Goal: Information Seeking & Learning: Learn about a topic

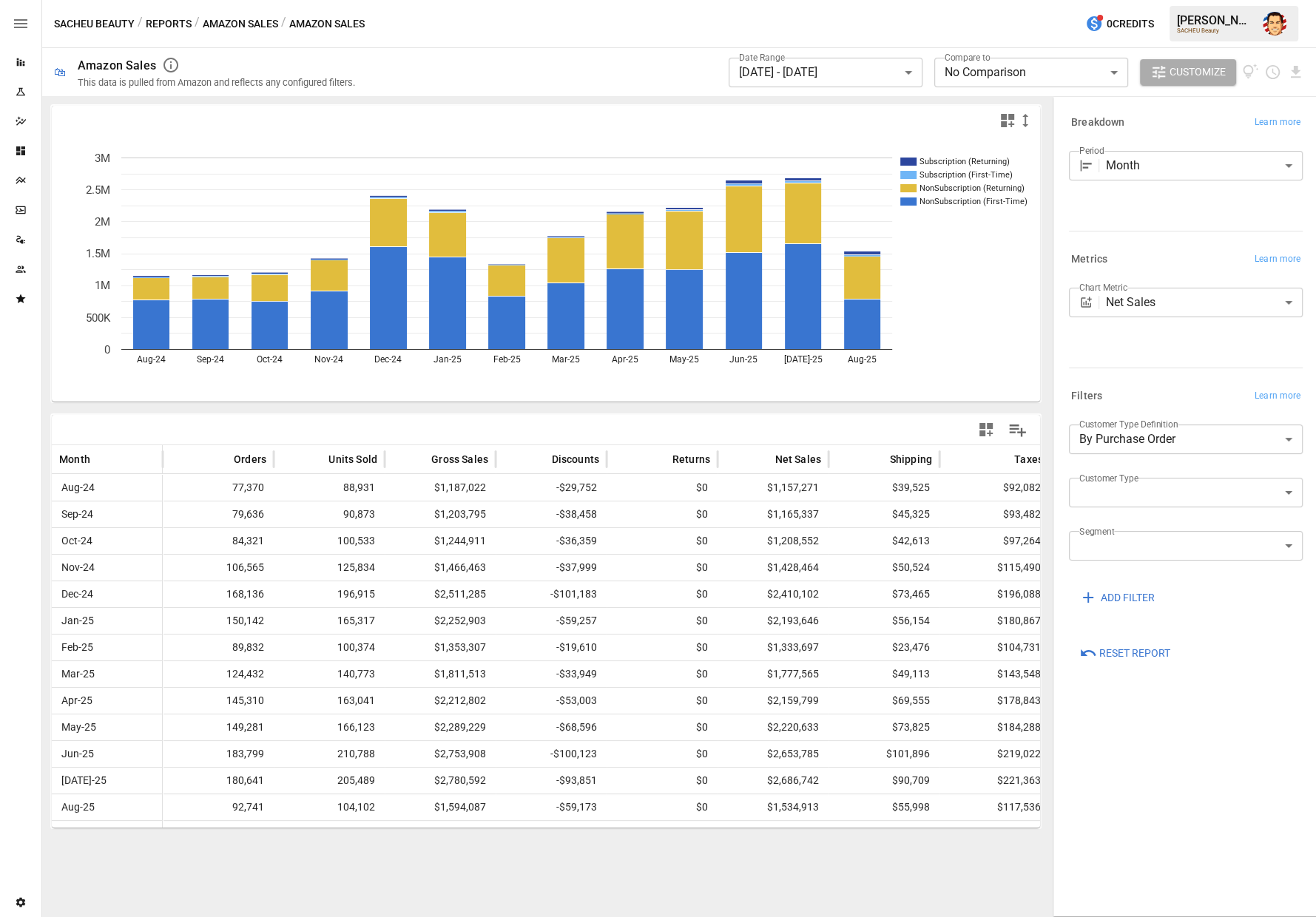
click at [176, 17] on button "Reports" at bounding box center [169, 24] width 46 height 18
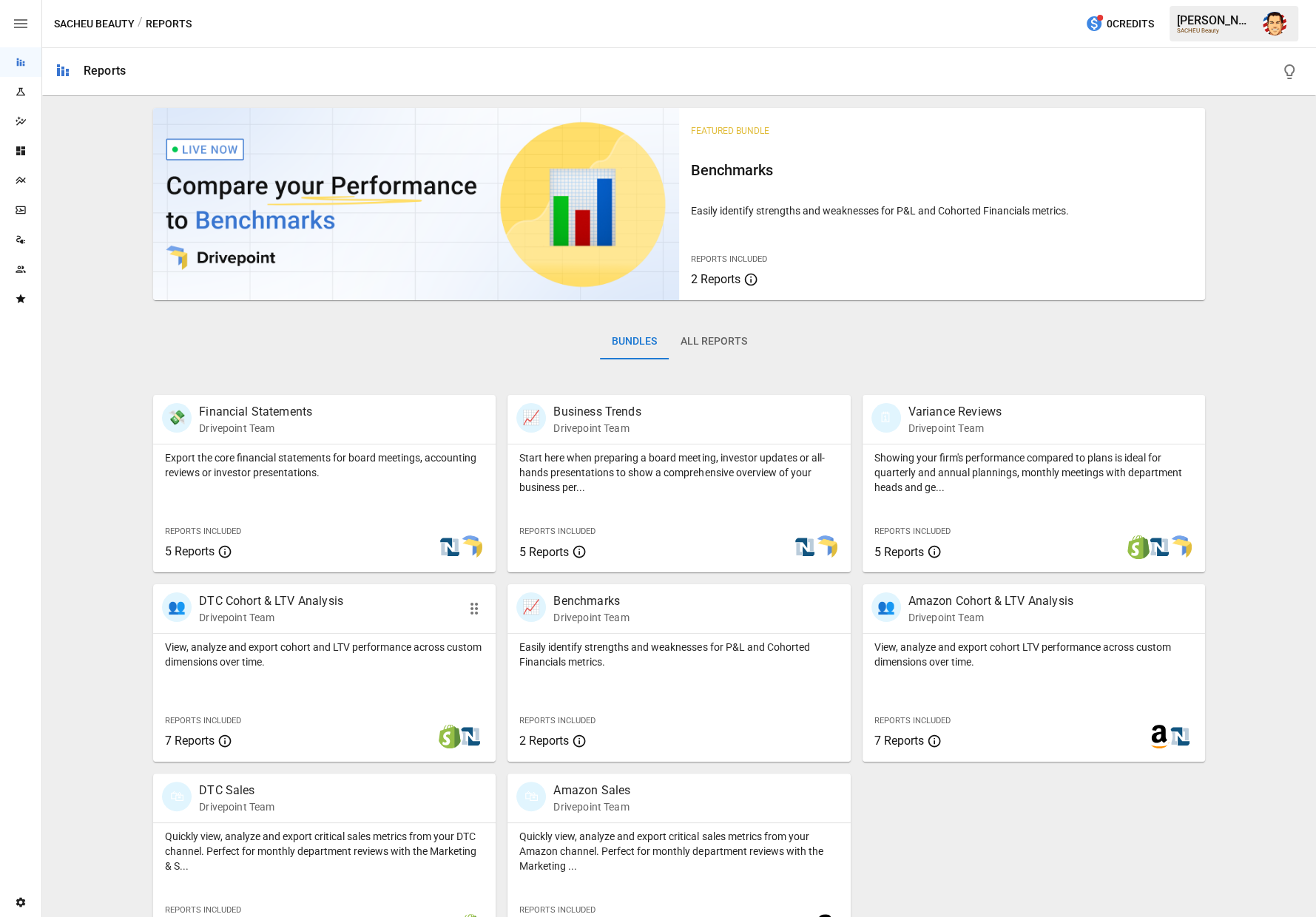
scroll to position [6, 0]
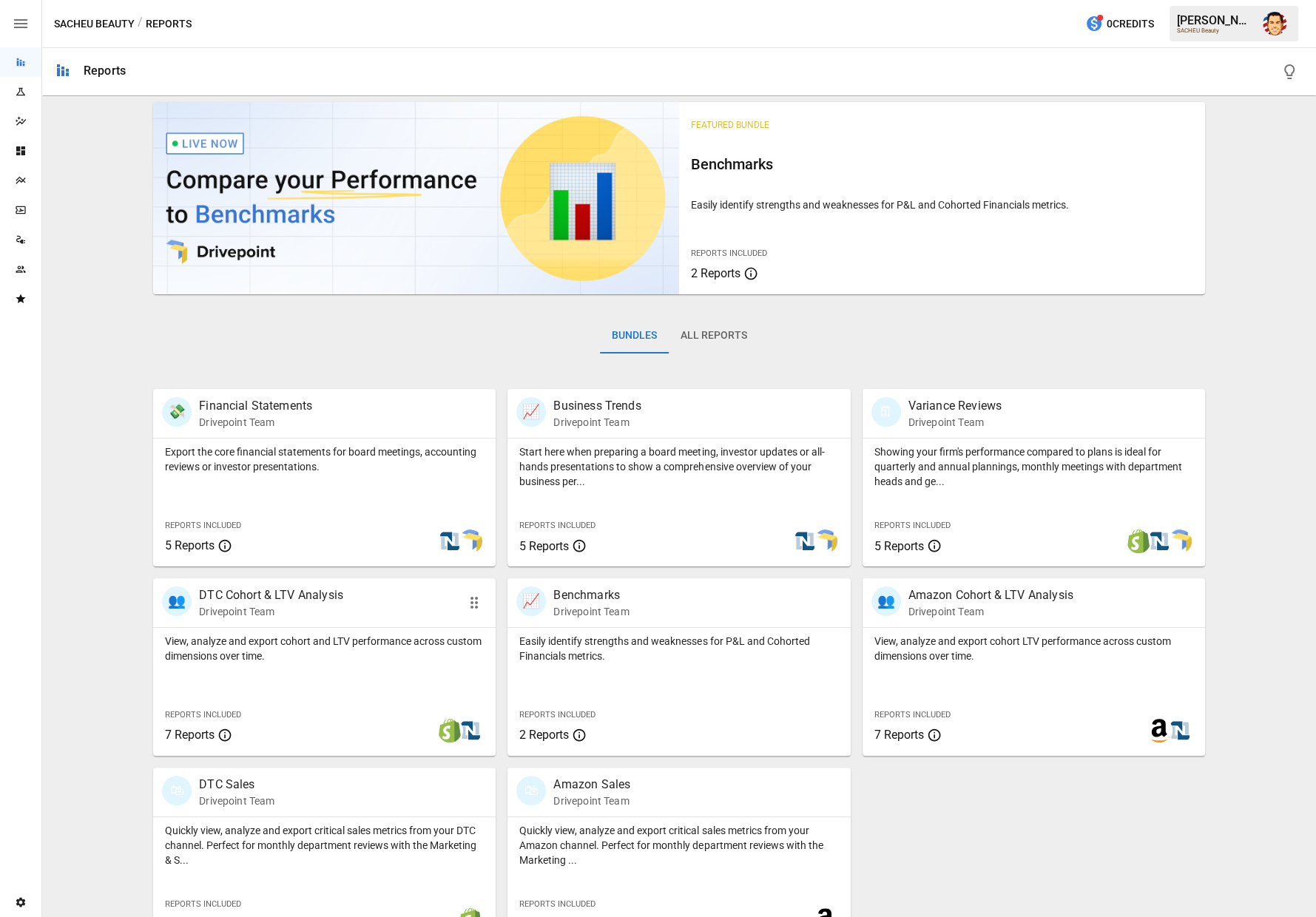
click at [339, 649] on p "View, analyze and export cohort and LTV performance across custom dimensions ov…" at bounding box center [324, 648] width 319 height 30
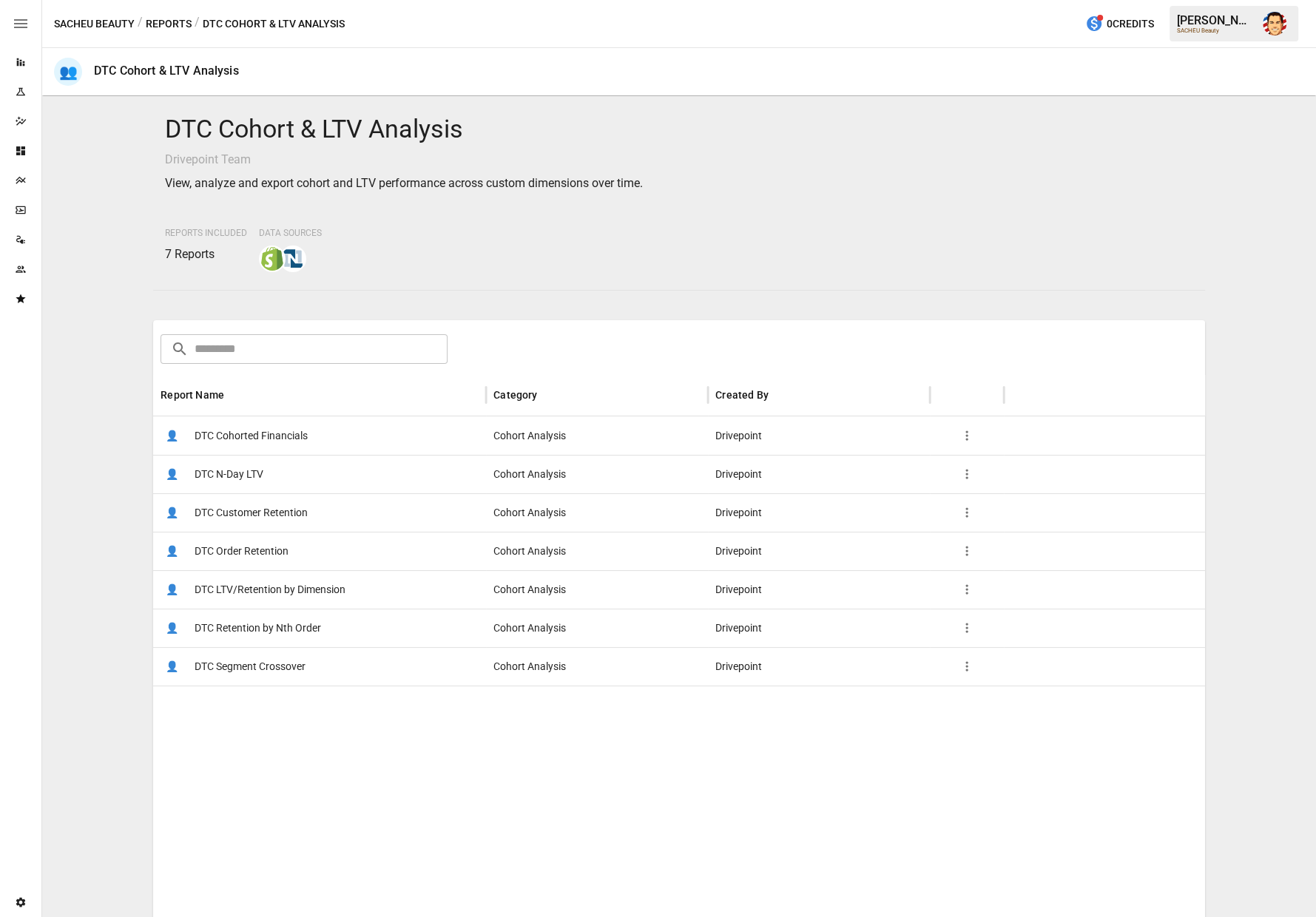
click at [276, 453] on span "DTC Cohorted Financials" at bounding box center [251, 436] width 113 height 38
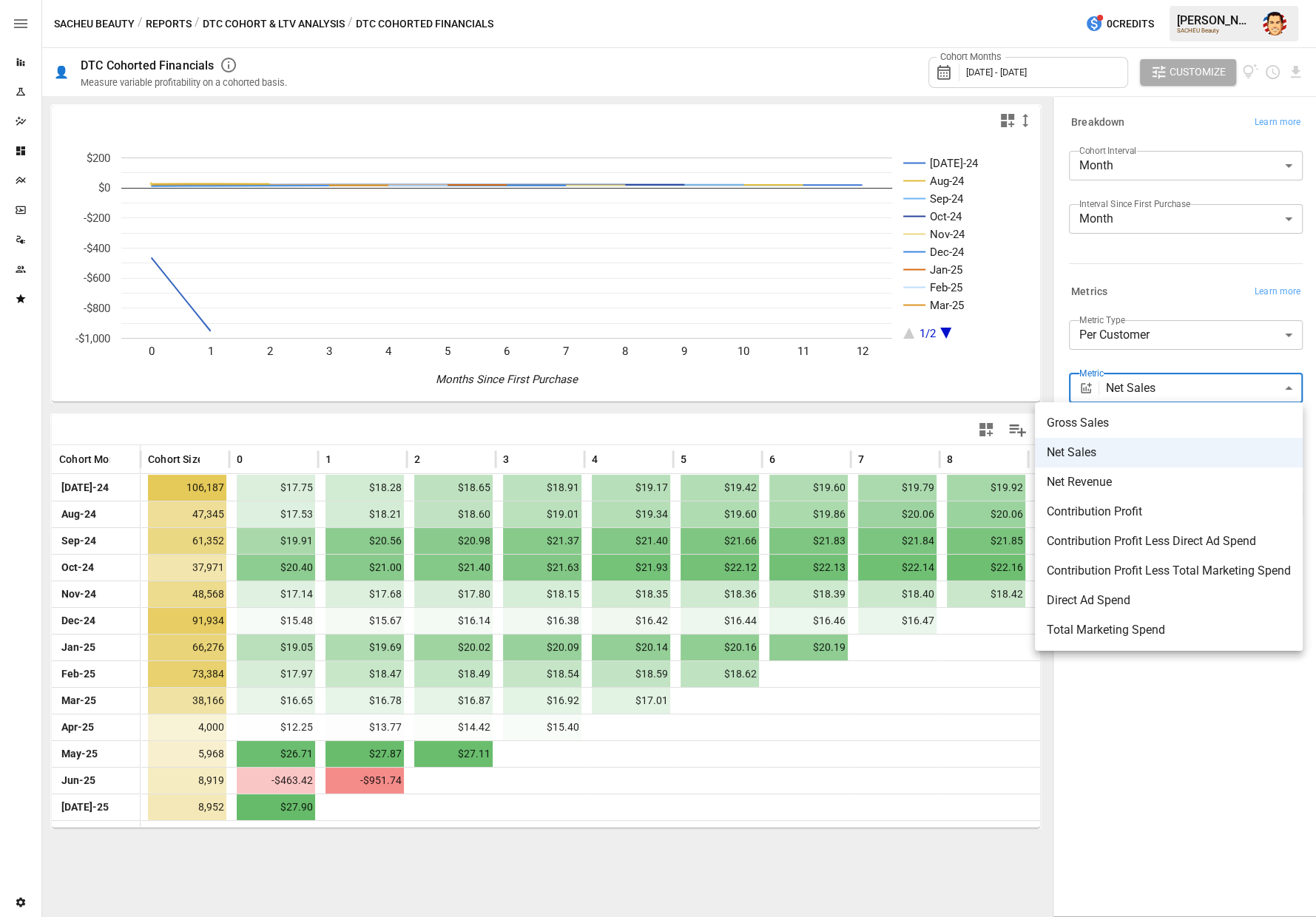
click at [1151, 0] on body "Reports Experiments Dazzler Studio Dashboards Plans SmartModel ™ Data Sources T…" at bounding box center [658, 0] width 1316 height 0
click at [1125, 532] on span "Contribution Profit Less Direct Ad Spend" at bounding box center [1168, 541] width 244 height 17
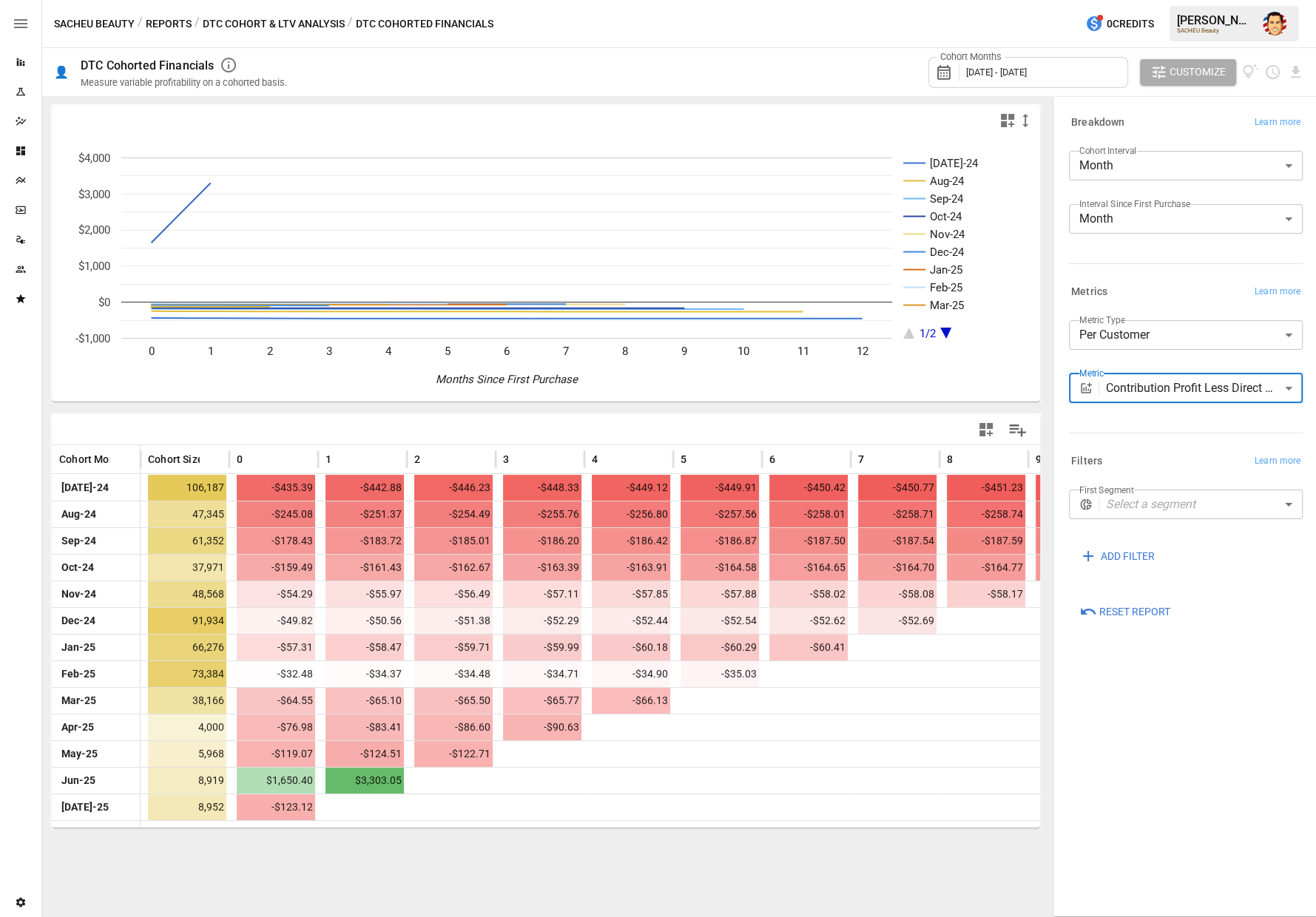
click at [1127, 0] on body "Reports Experiments Dazzler Studio Dashboards Plans SmartModel ™ Data Sources T…" at bounding box center [658, 0] width 1316 height 0
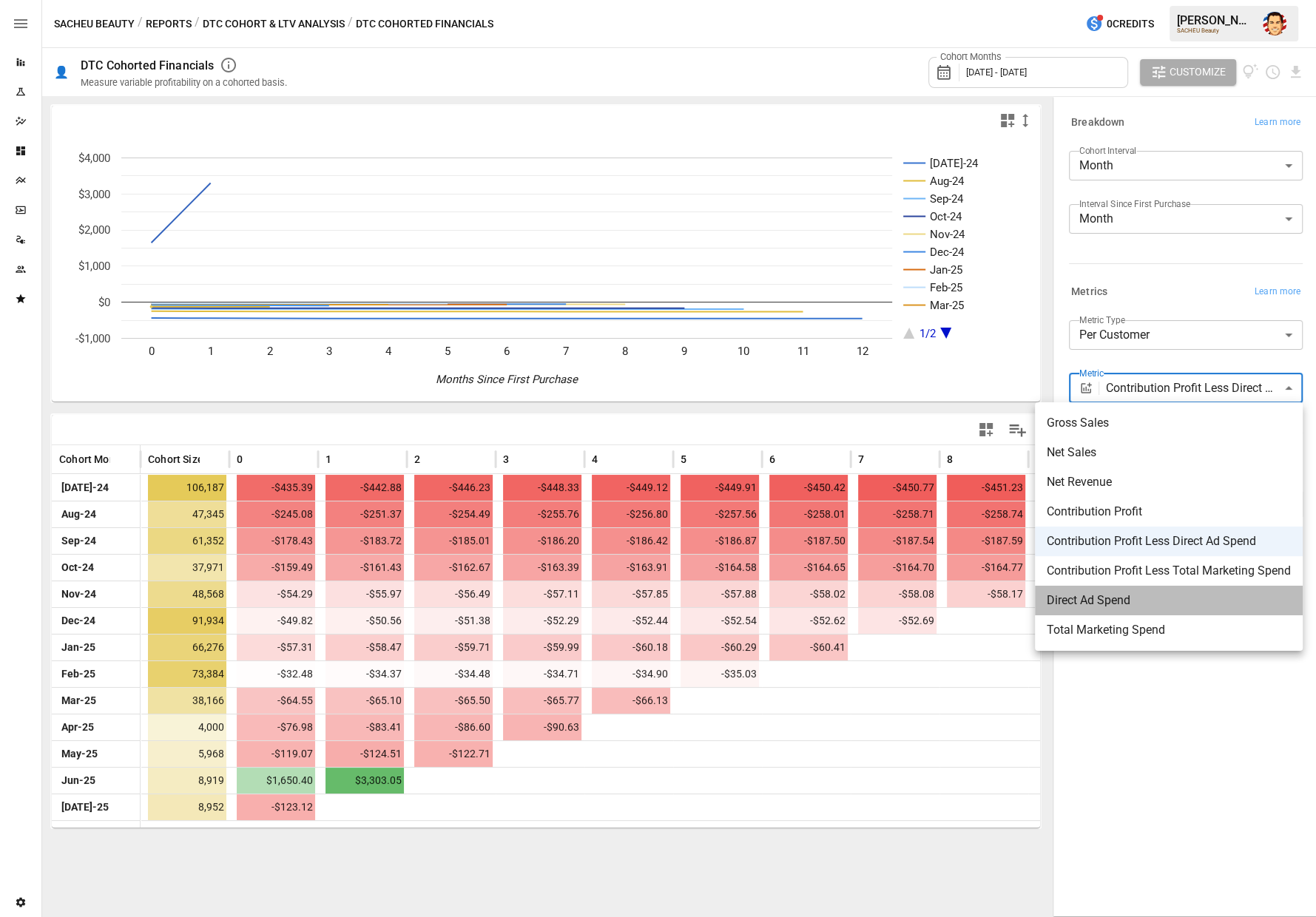
click at [1084, 598] on span "Direct Ad Spend" at bounding box center [1168, 600] width 244 height 17
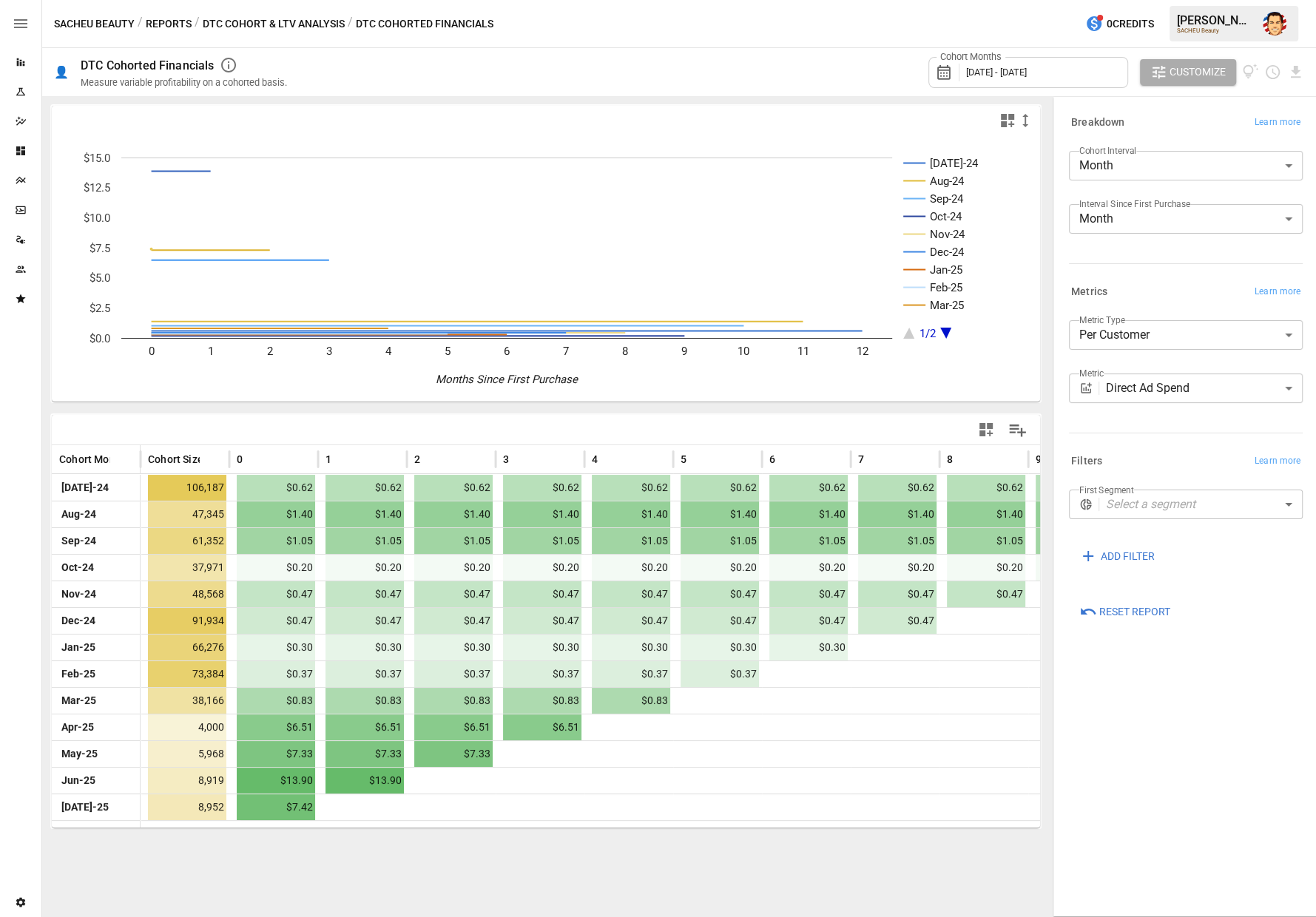
click at [1119, 443] on div "**********" at bounding box center [1182, 360] width 240 height 170
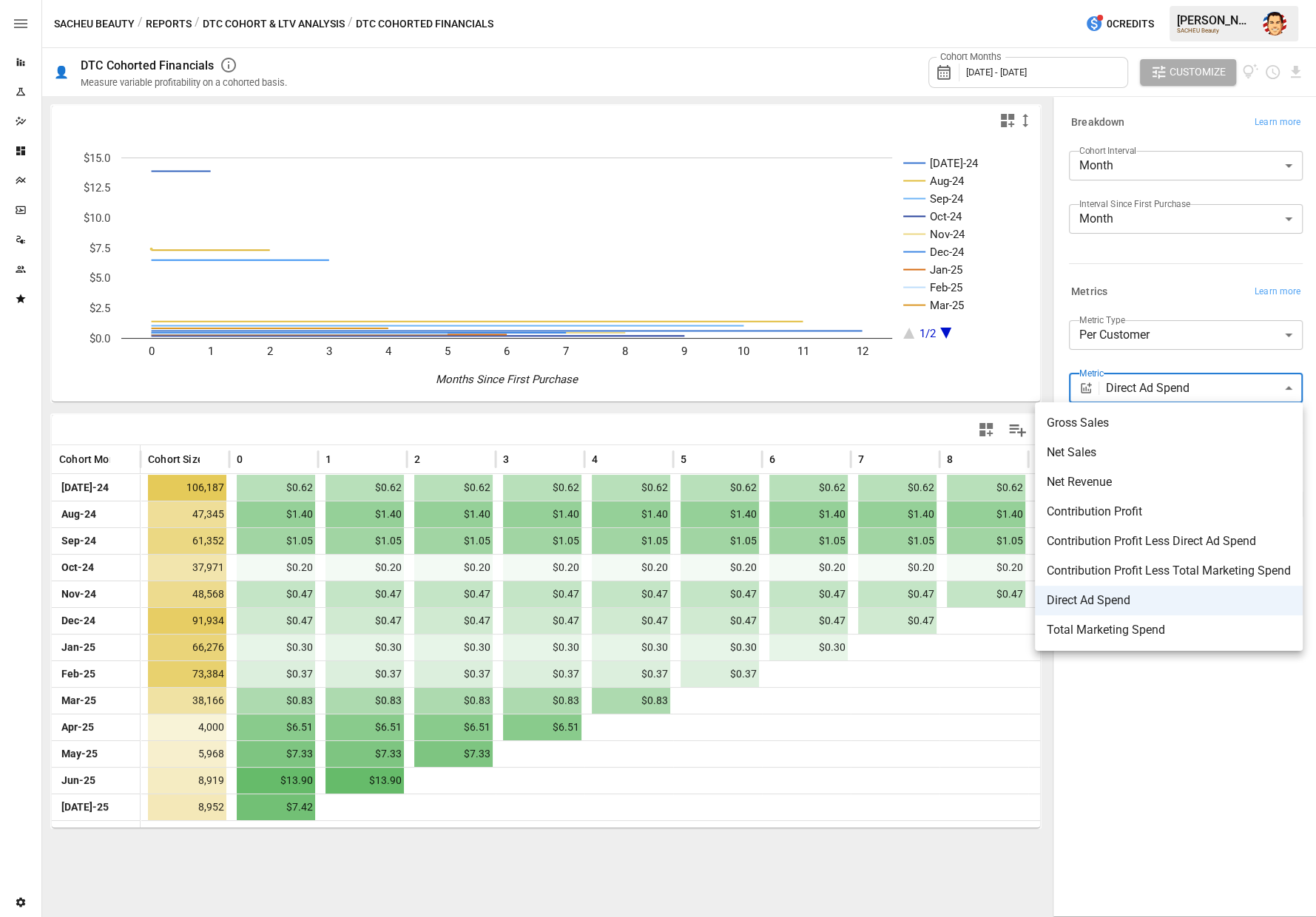
click at [1115, 0] on body "Reports Experiments Dazzler Studio Dashboards Plans SmartModel ™ Data Sources T…" at bounding box center [658, 0] width 1316 height 0
click at [1109, 446] on span "Net Sales" at bounding box center [1168, 452] width 244 height 17
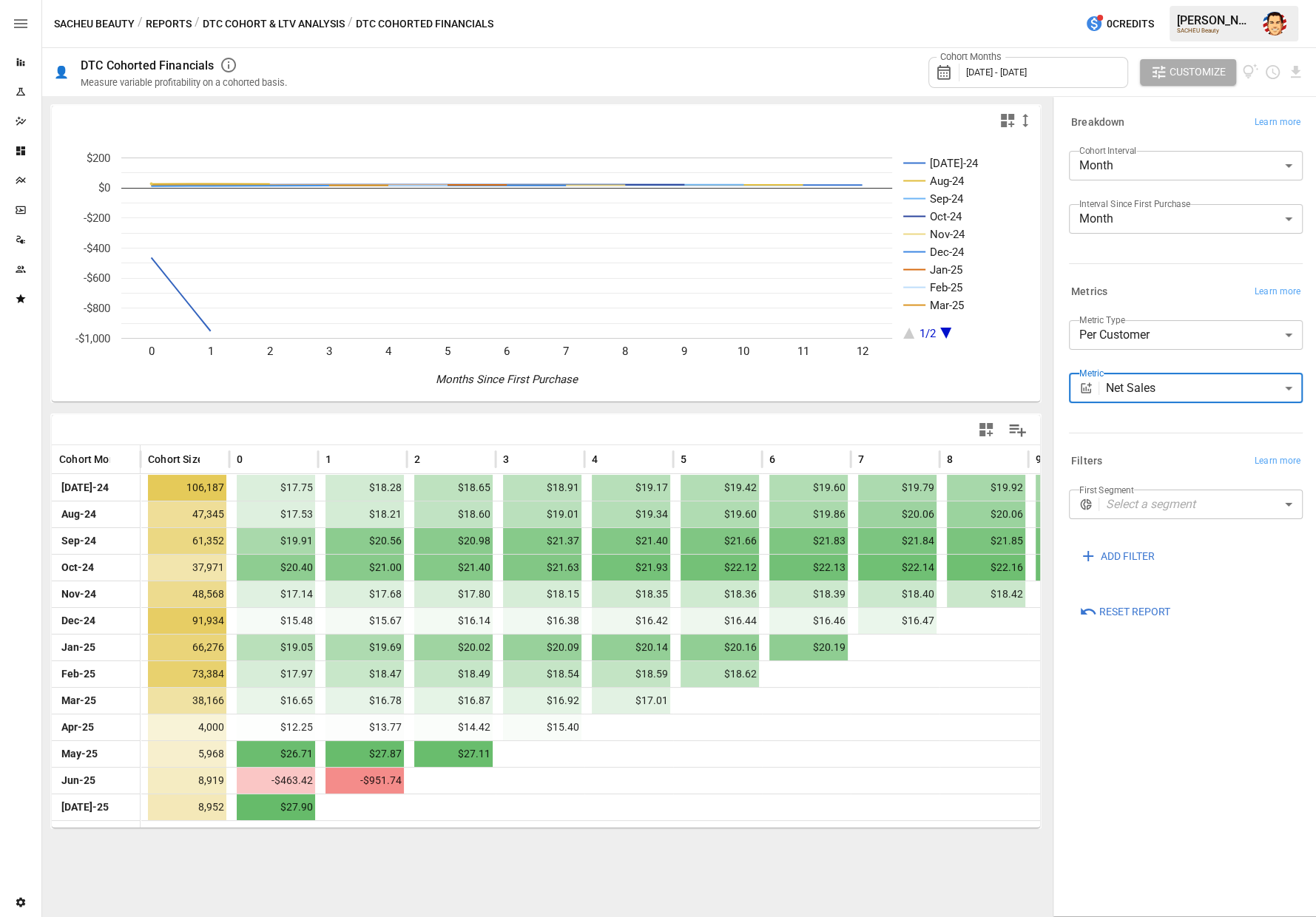
click at [1159, 0] on body "Reports Experiments Dazzler Studio Dashboards Plans SmartModel ™ Data Sources T…" at bounding box center [658, 0] width 1316 height 0
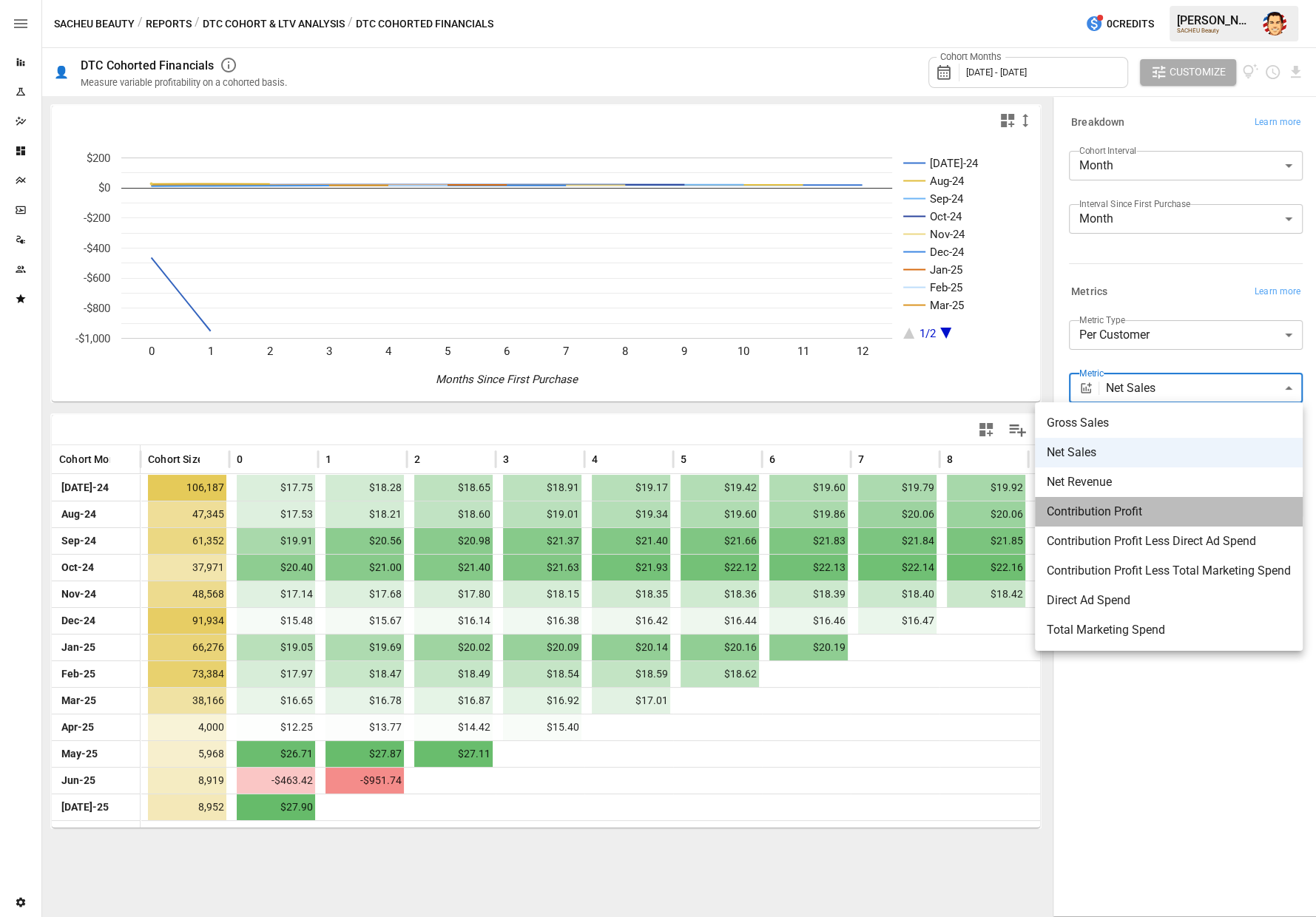
click at [1113, 511] on span "Contribution Profit" at bounding box center [1168, 511] width 244 height 17
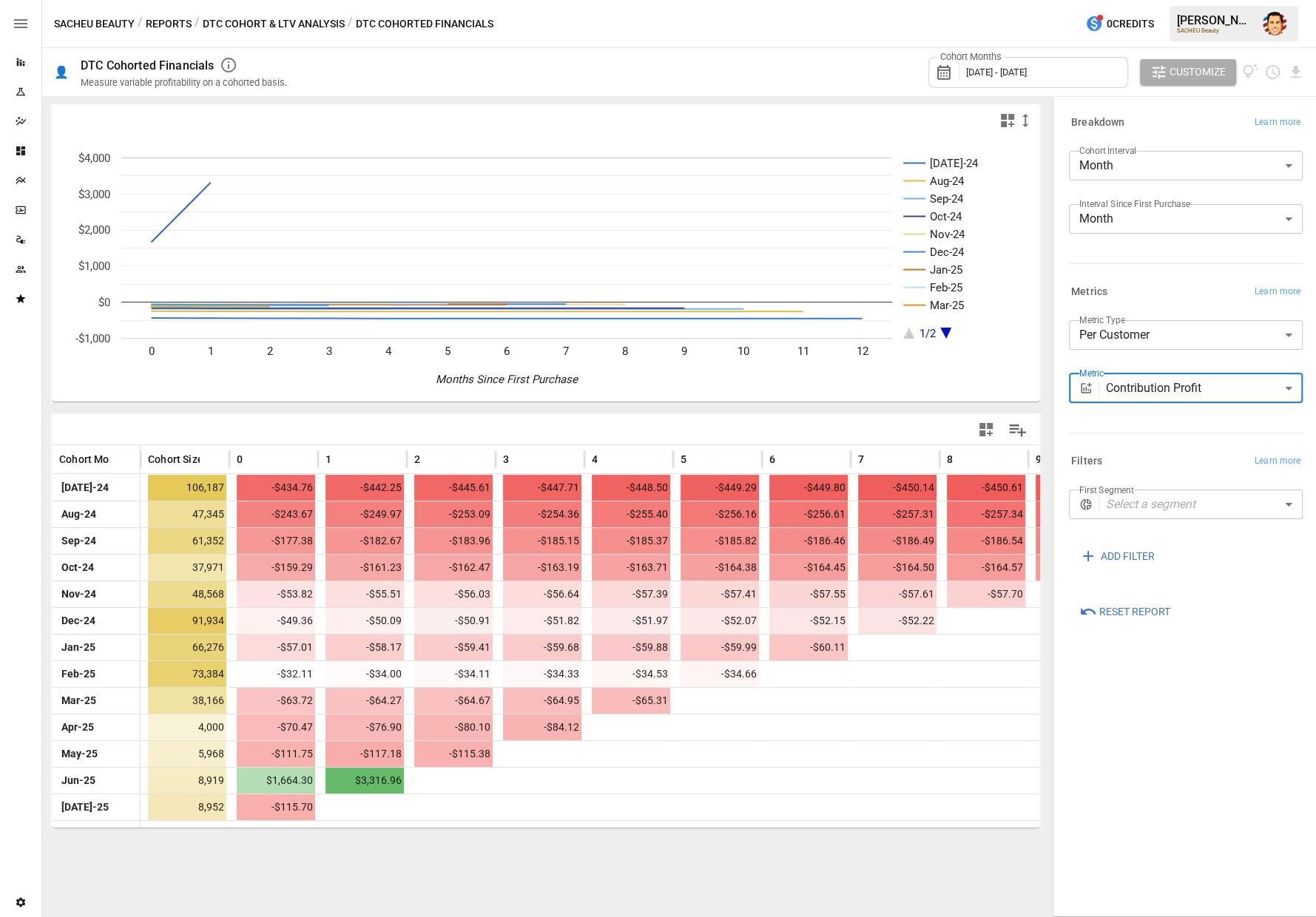
click at [1143, 427] on div at bounding box center [1182, 430] width 240 height 7
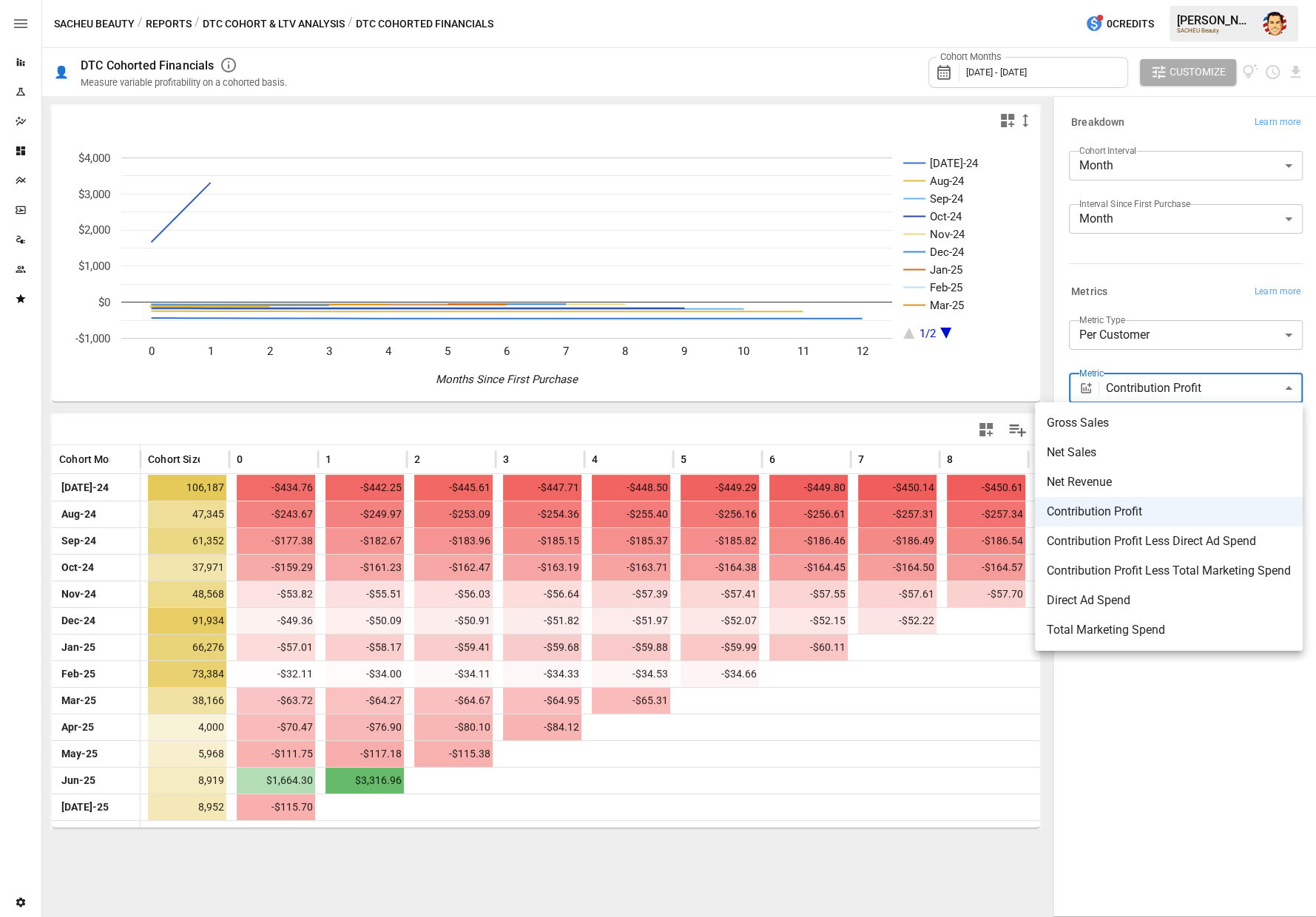
click at [1136, 0] on body "Reports Experiments Dazzler Studio Dashboards Plans SmartModel ™ Data Sources T…" at bounding box center [658, 0] width 1316 height 0
click at [1113, 447] on span "Net Sales" at bounding box center [1168, 452] width 244 height 17
type input "*********"
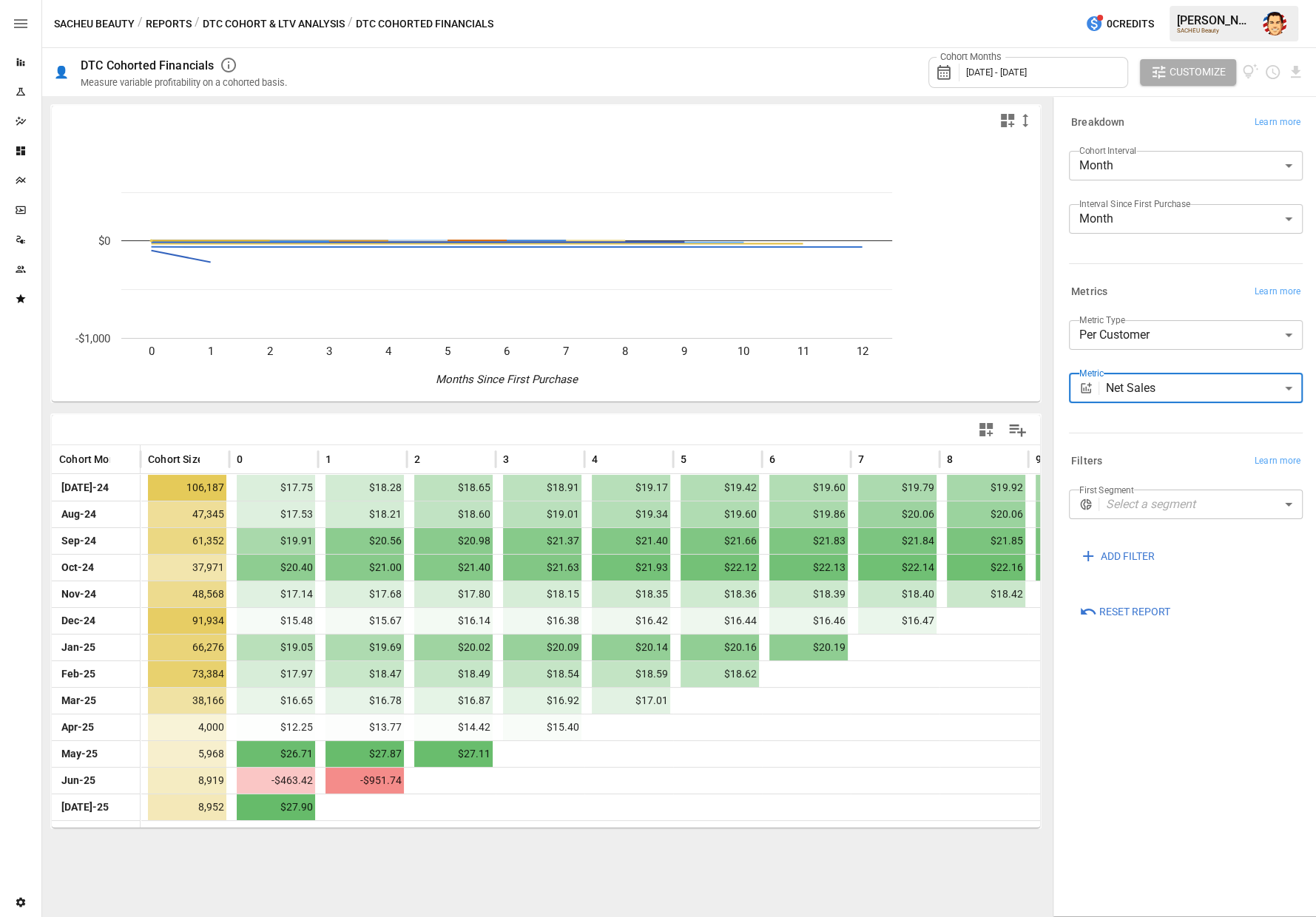
click at [1116, 433] on div "**********" at bounding box center [1182, 360] width 240 height 170
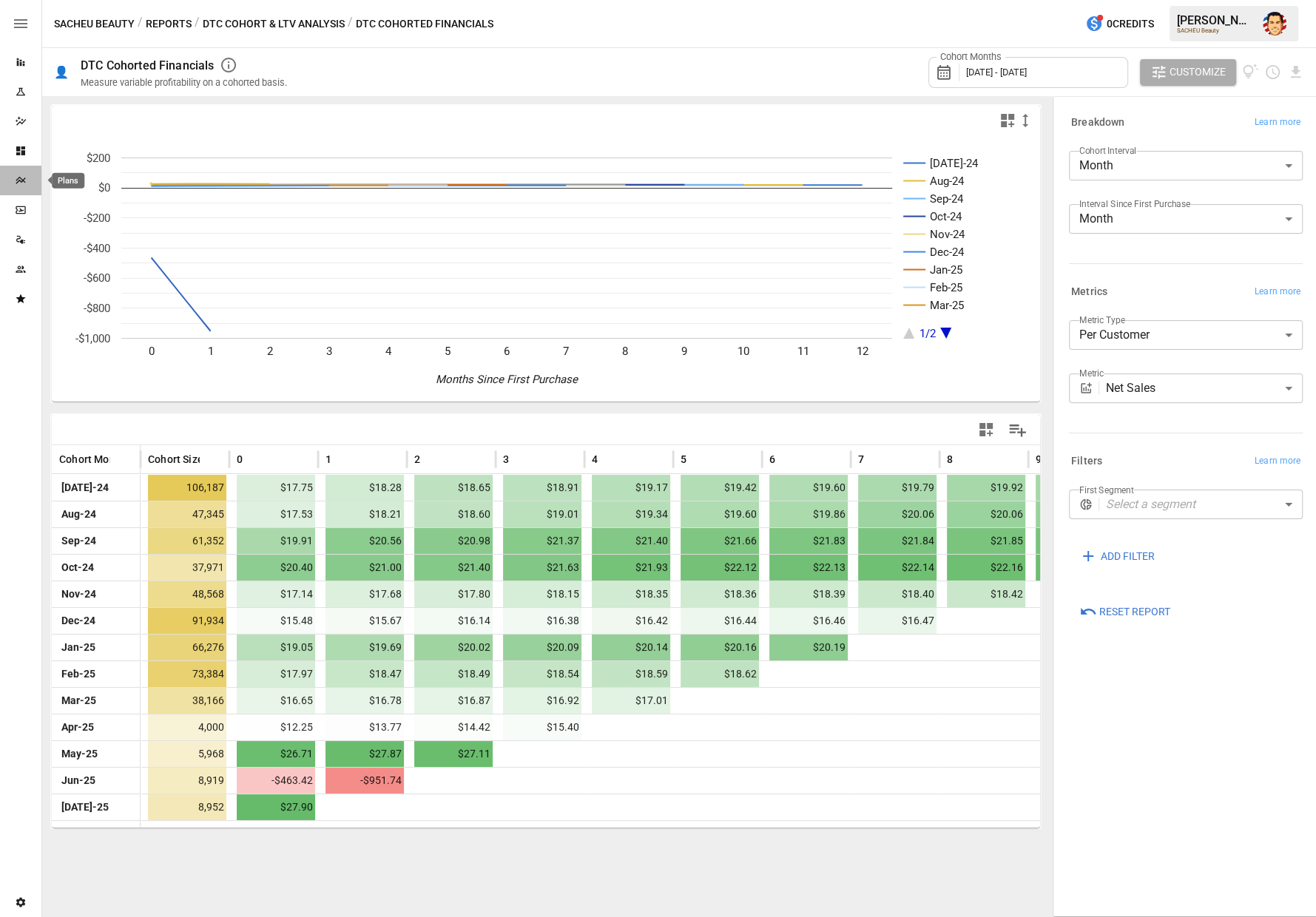
click at [28, 178] on div "Plans" at bounding box center [21, 181] width 41 height 12
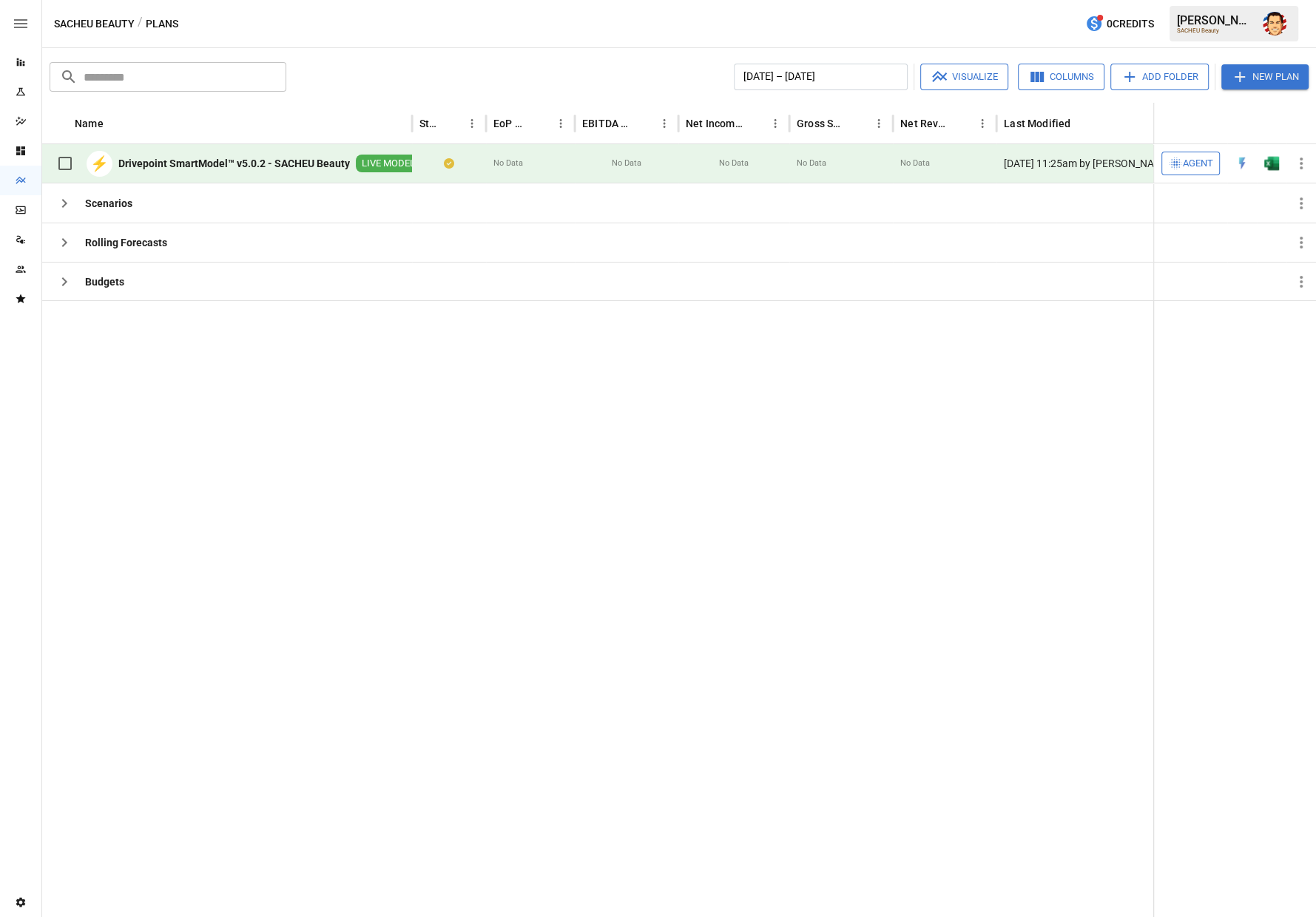
click at [214, 160] on b "Drivepoint SmartModel™ v5.0.2 - SACHEU Beauty" at bounding box center [234, 163] width 231 height 14
click at [14, 67] on div "Reports" at bounding box center [21, 62] width 41 height 12
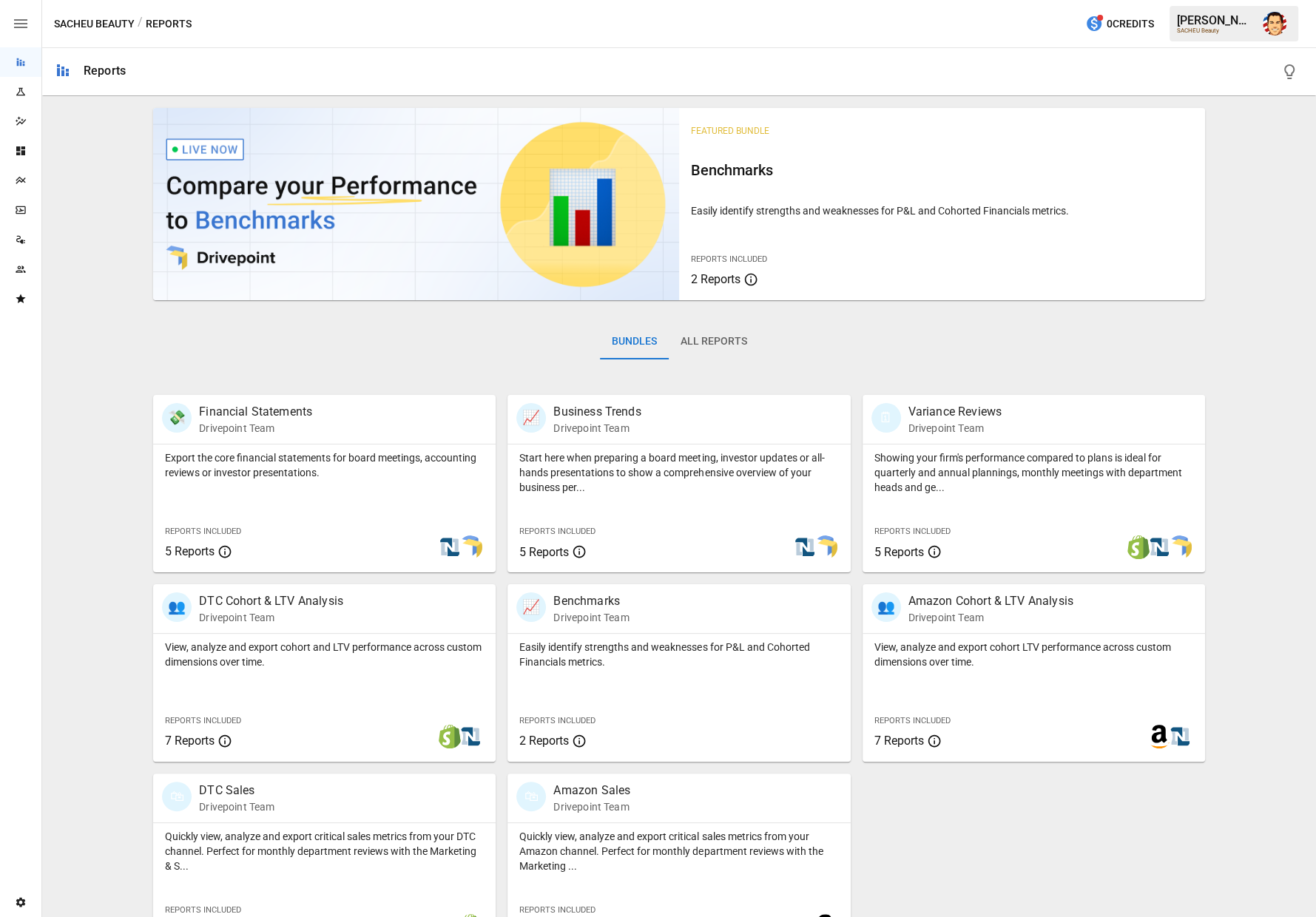
click at [701, 339] on button "All Reports" at bounding box center [714, 341] width 91 height 36
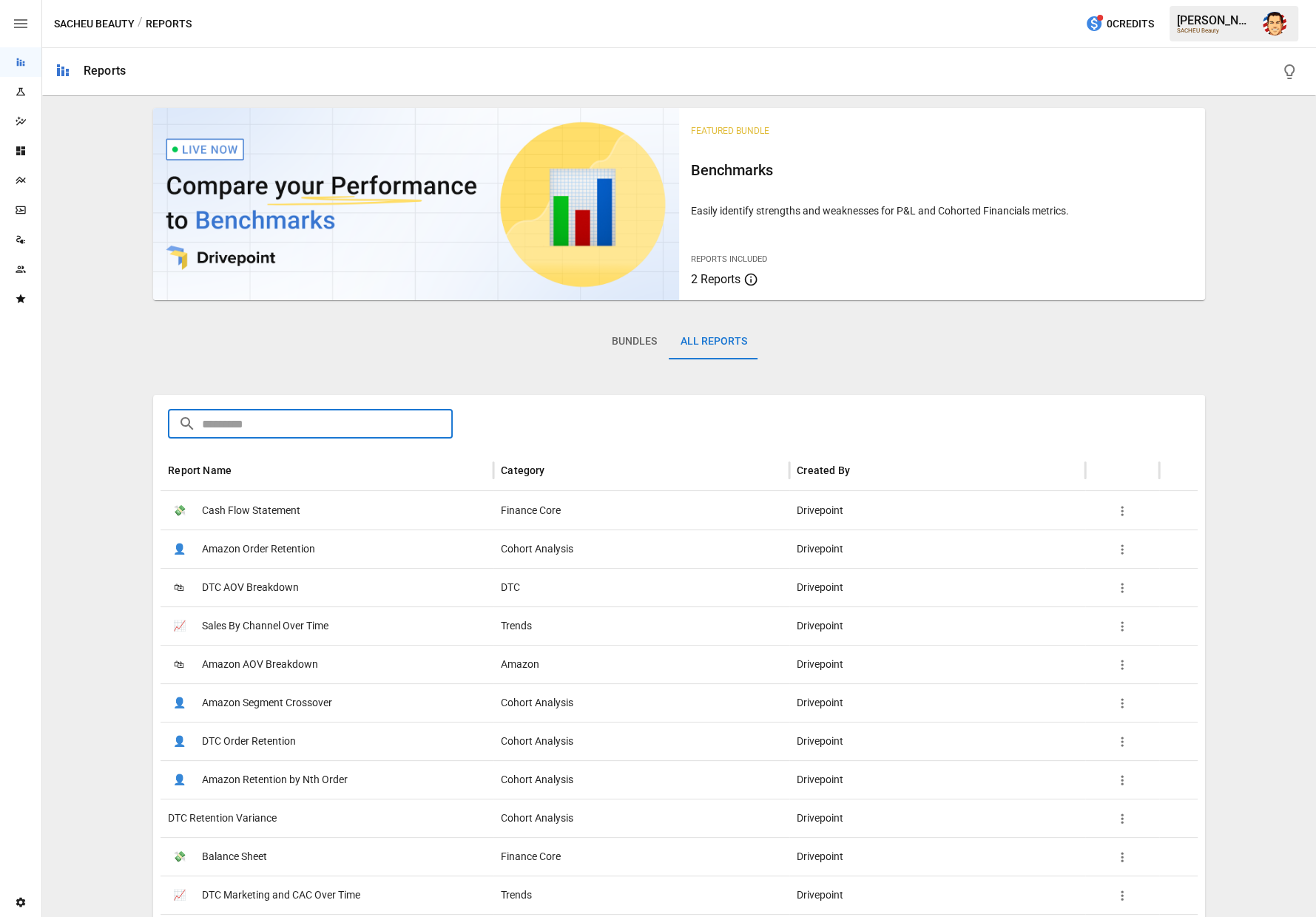
click at [353, 427] on input "text" at bounding box center [327, 424] width 251 height 30
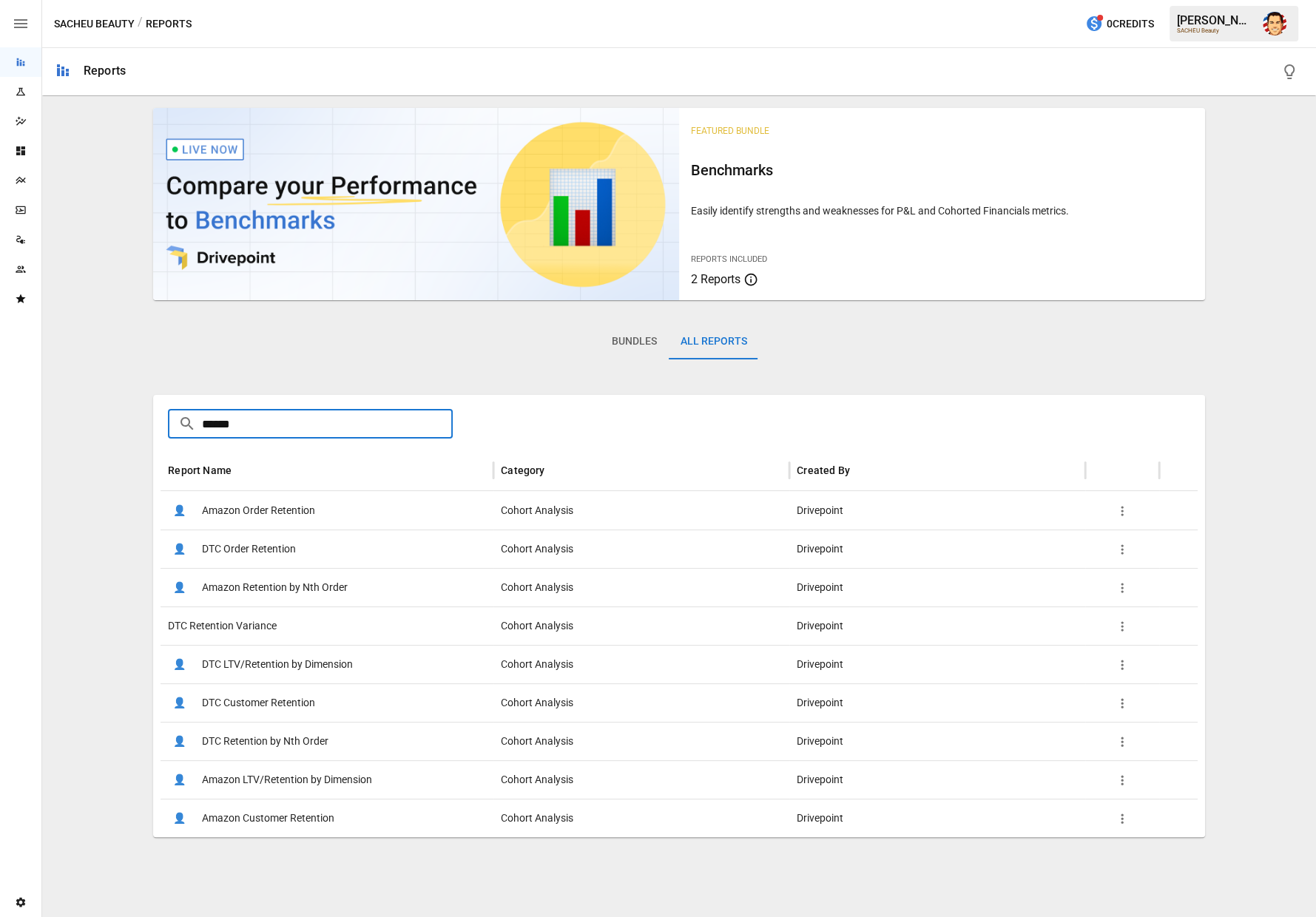
type input "******"
click at [319, 637] on div "DTC Retention Variance" at bounding box center [327, 625] width 333 height 39
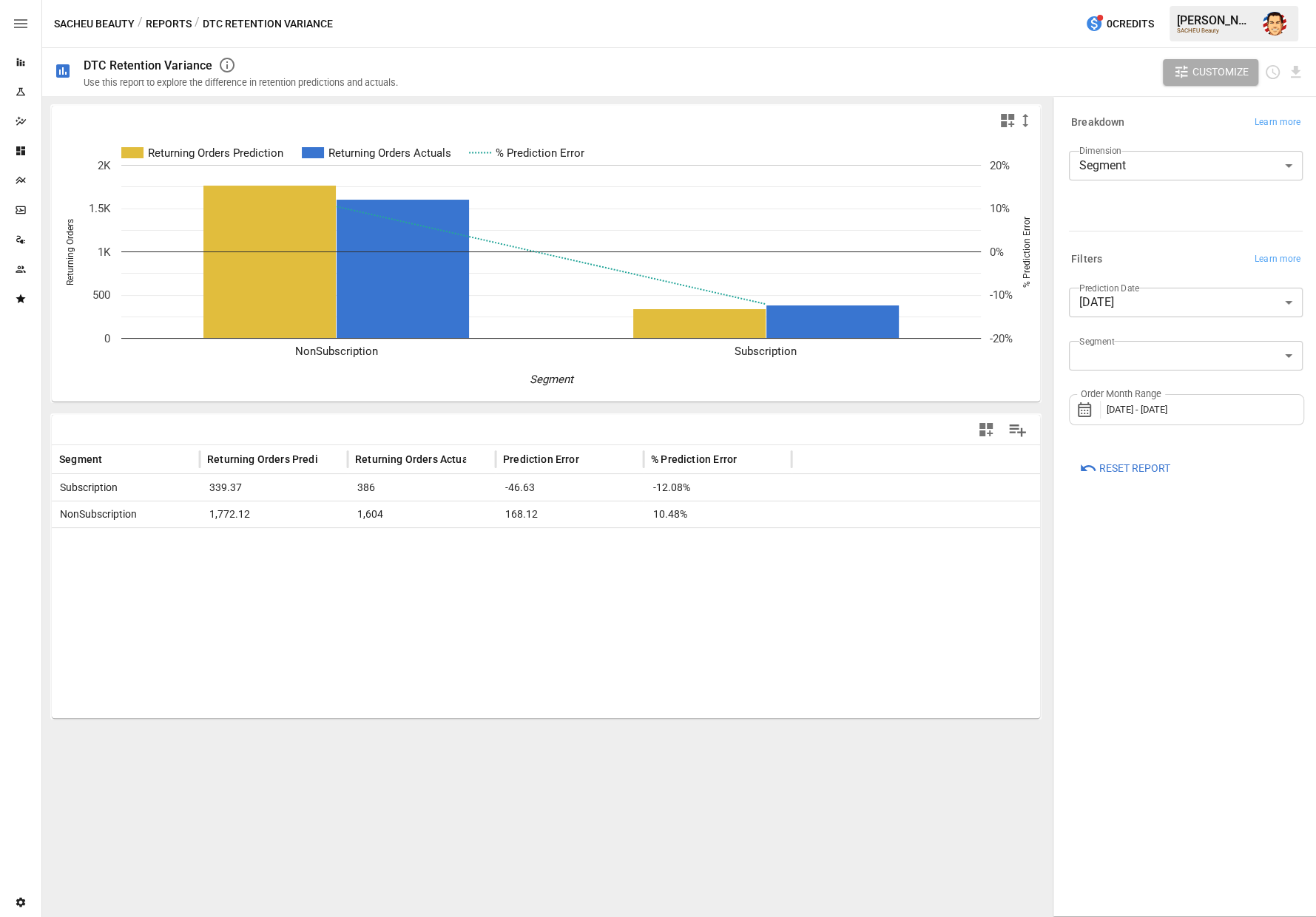
click at [1159, 0] on body "**********" at bounding box center [658, 0] width 1316 height 0
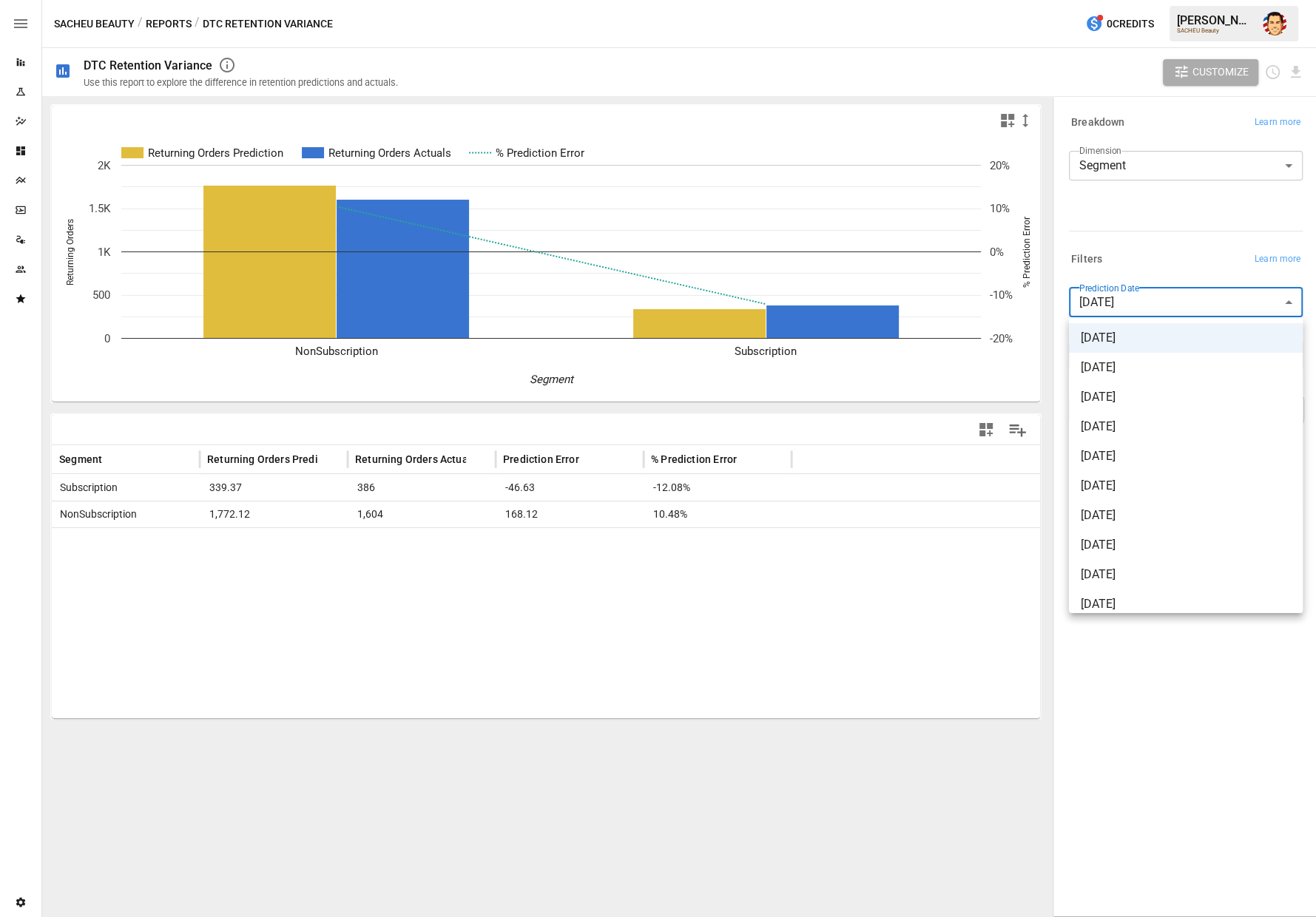
click at [1127, 363] on span "[DATE]" at bounding box center [1186, 367] width 210 height 17
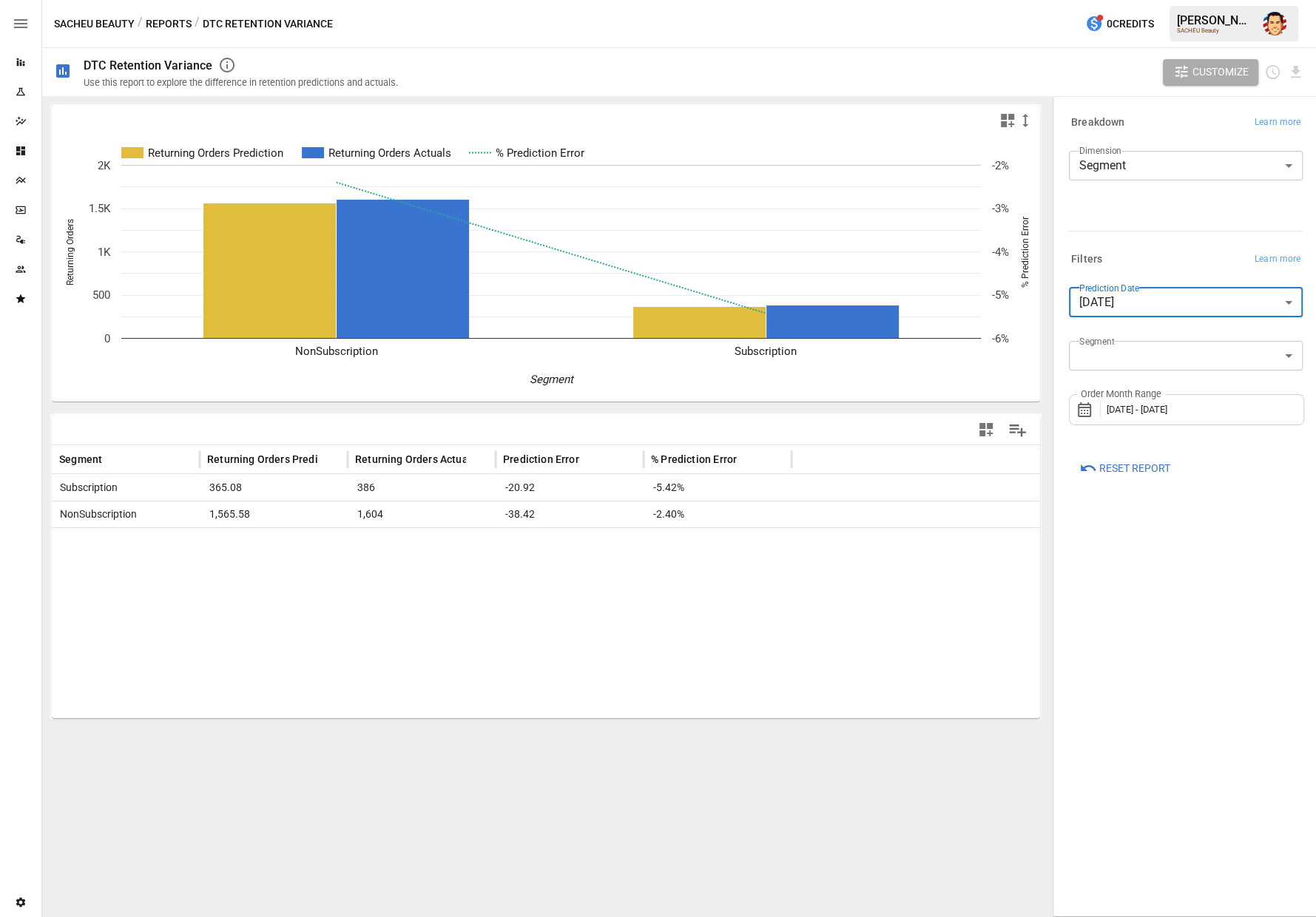
click at [1168, 221] on div "Dimension Segment ******* ​" at bounding box center [1185, 187] width 234 height 74
click at [1169, 214] on div "Dimension Segment ******* ​" at bounding box center [1185, 187] width 234 height 74
click at [1124, 0] on body "**********" at bounding box center [658, 0] width 1316 height 0
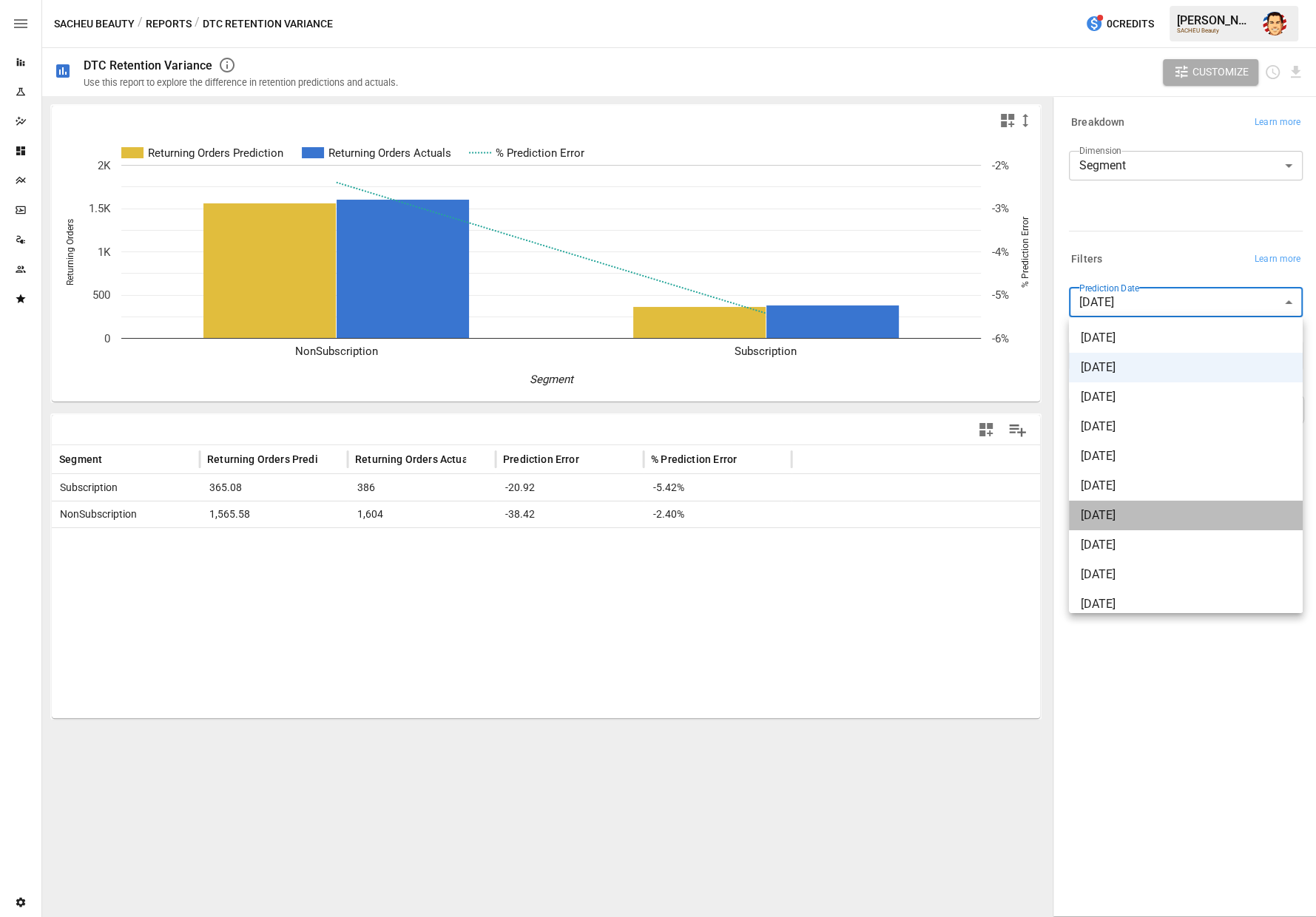
click at [1117, 516] on span "[DATE]" at bounding box center [1186, 515] width 210 height 17
type input "**********"
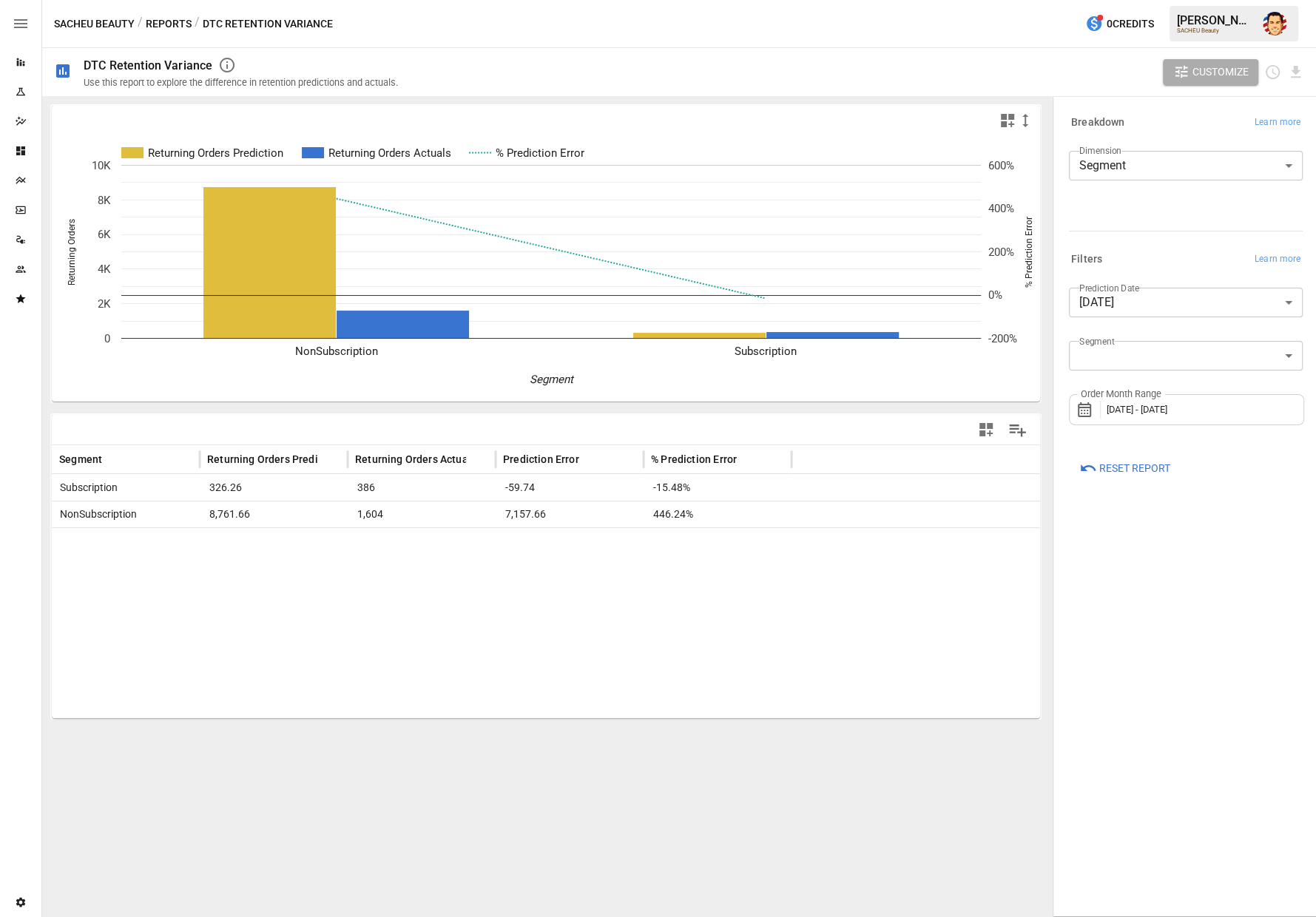
click at [1147, 263] on div "Filters Learn more" at bounding box center [1185, 259] width 234 height 21
click at [1146, 254] on div "Filters Learn more" at bounding box center [1185, 259] width 234 height 21
click at [1142, 246] on div "Filters Learn more" at bounding box center [1182, 256] width 240 height 27
click at [1134, 243] on div "Filters Learn more" at bounding box center [1182, 256] width 240 height 27
click at [1123, 406] on span "[DATE] - [DATE]" at bounding box center [1137, 409] width 61 height 11
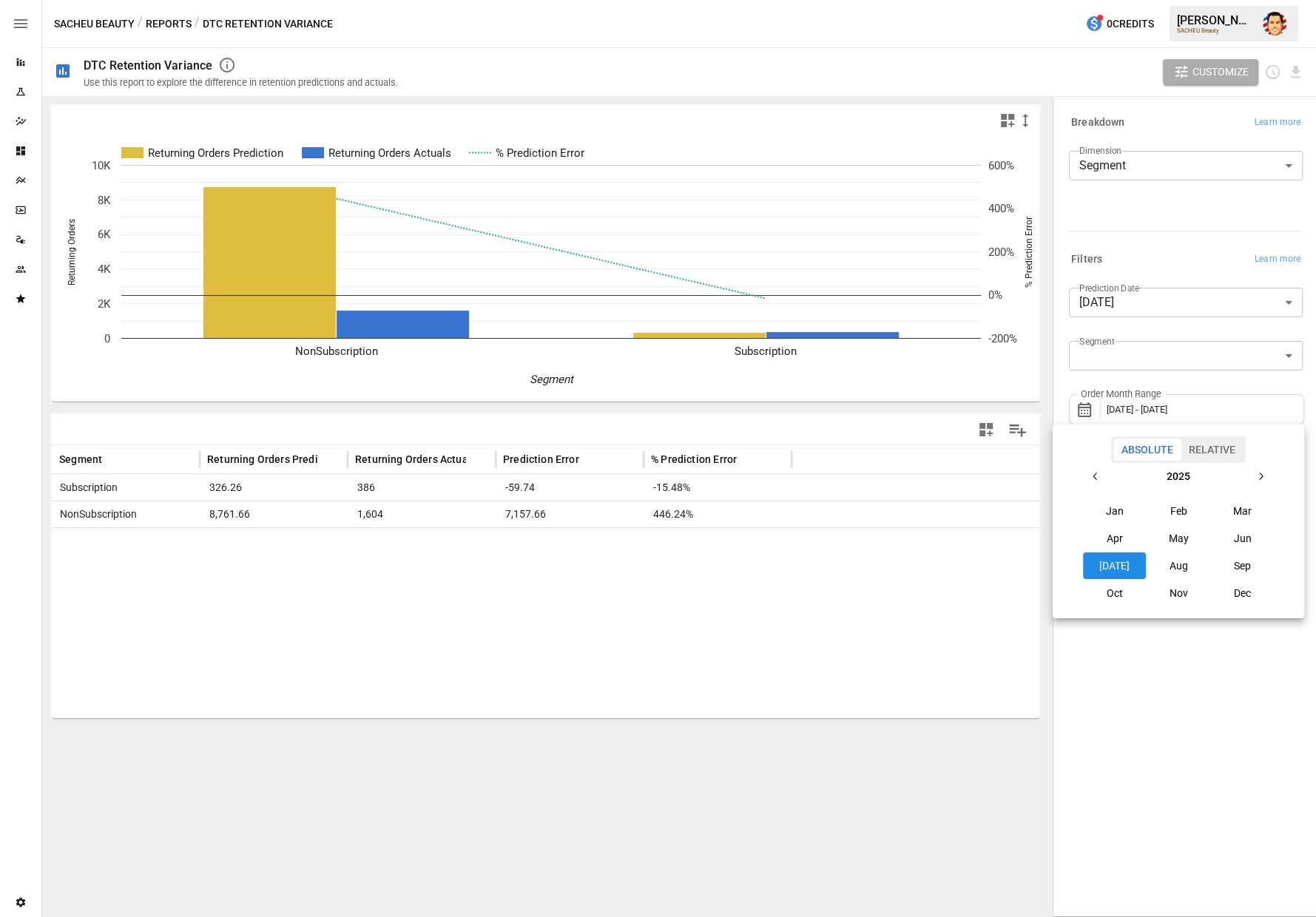
click at [1122, 506] on button "Jan" at bounding box center [1115, 510] width 64 height 27
click at [1244, 541] on button "Jun" at bounding box center [1243, 538] width 64 height 27
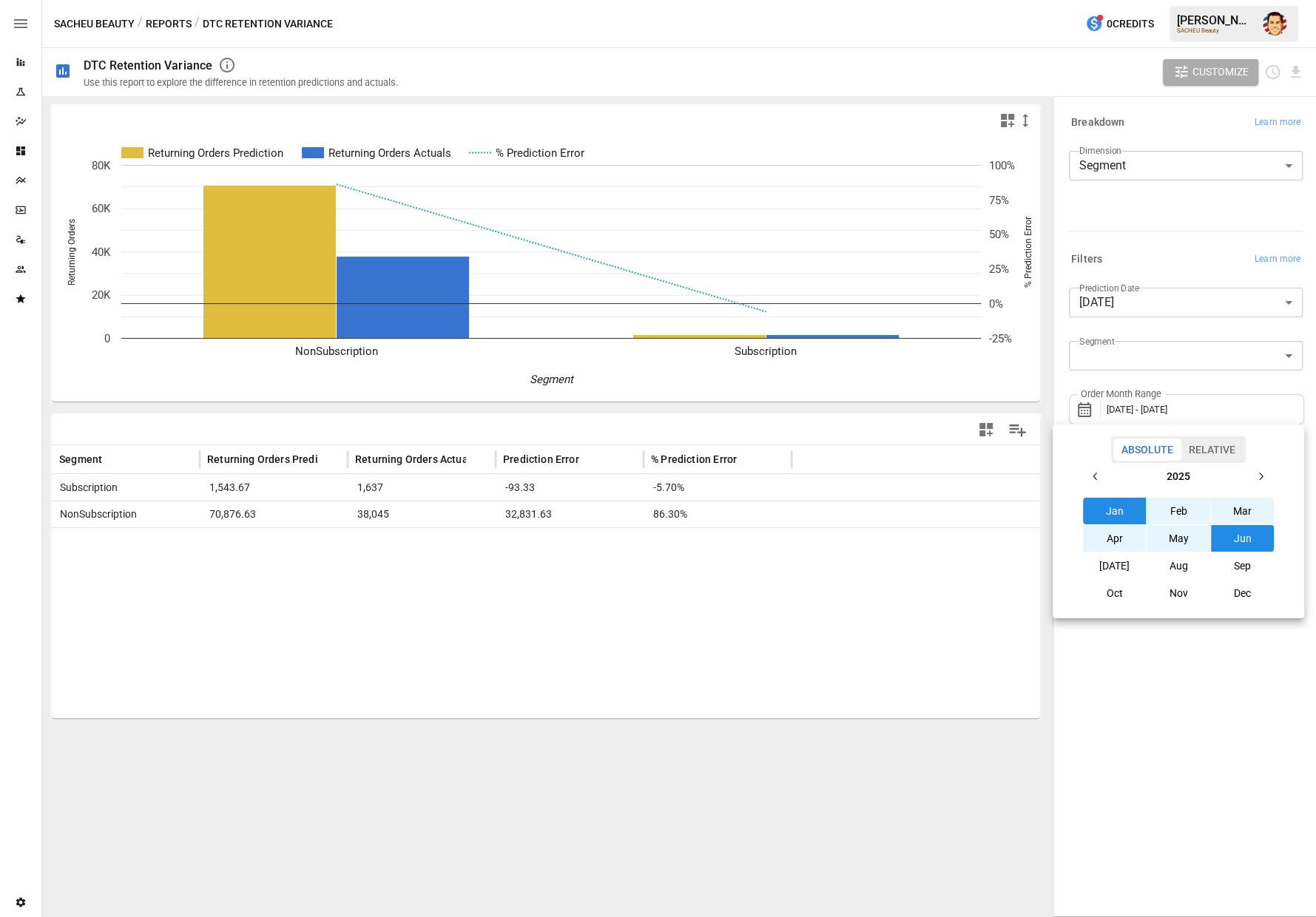
click at [1204, 242] on div at bounding box center [658, 458] width 1316 height 917
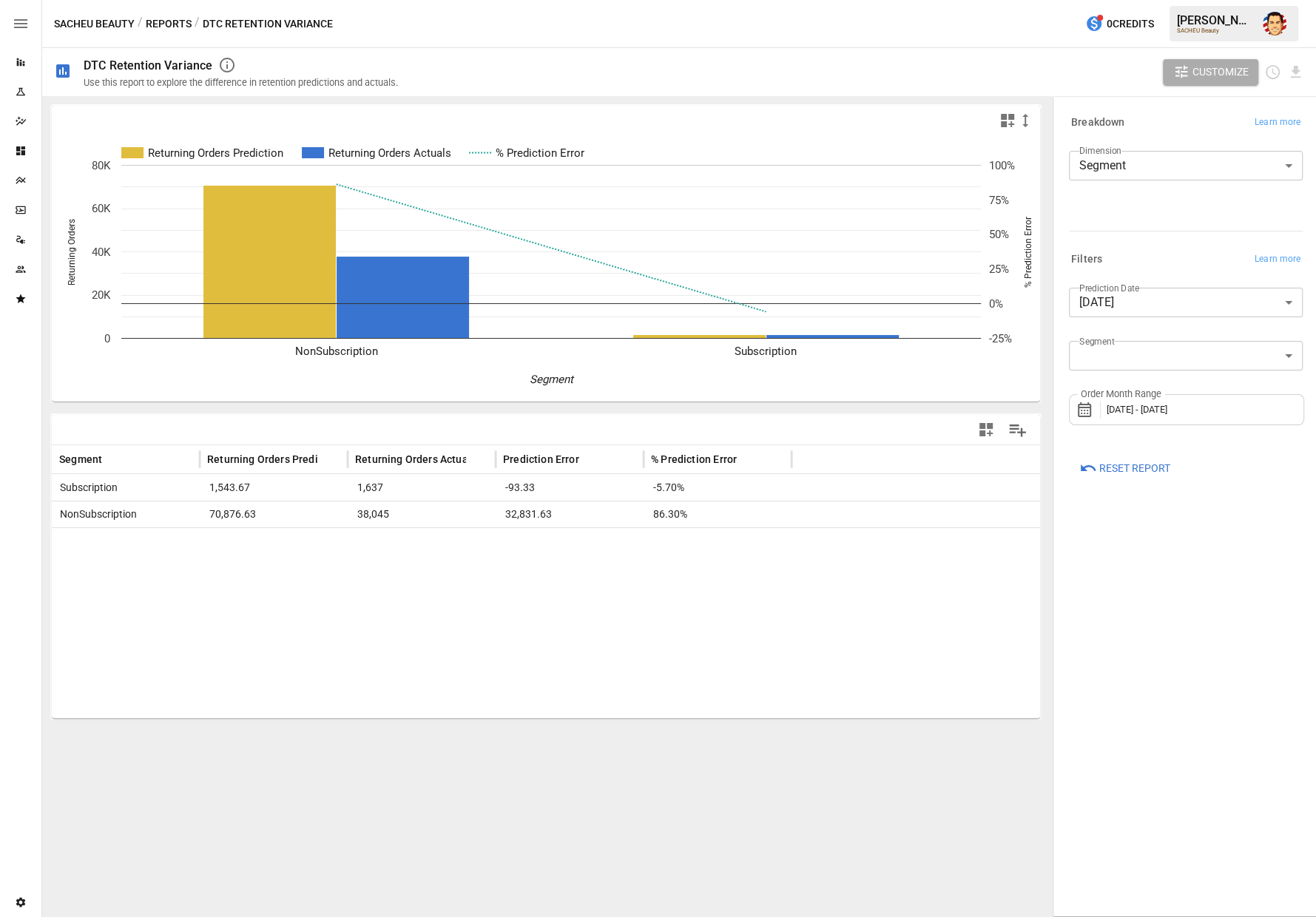
click at [1128, 393] on label "Order Month Range" at bounding box center [1121, 395] width 88 height 14
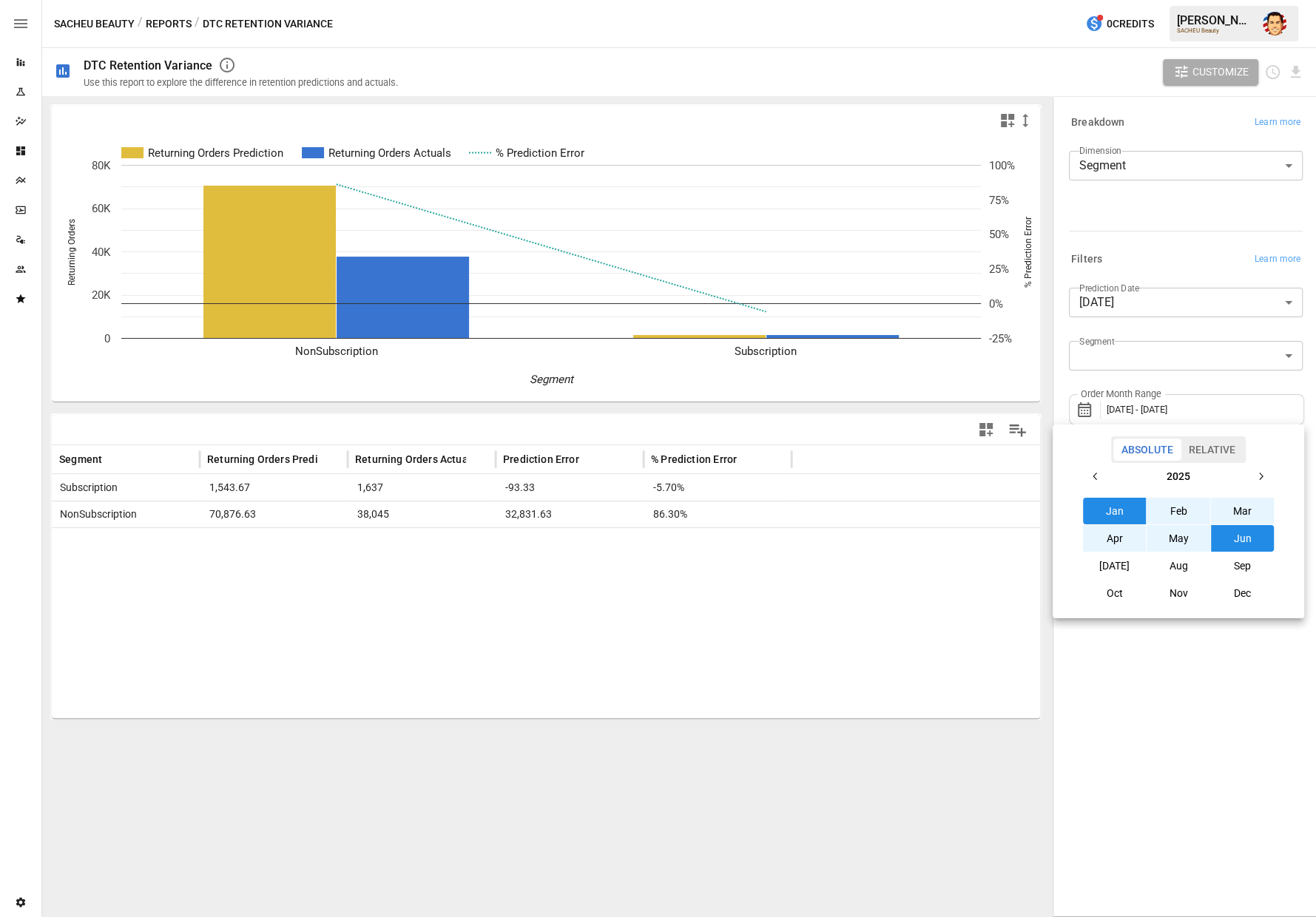
click at [1117, 504] on button "Jan" at bounding box center [1115, 510] width 64 height 27
click at [1123, 504] on button "Jan" at bounding box center [1115, 510] width 64 height 27
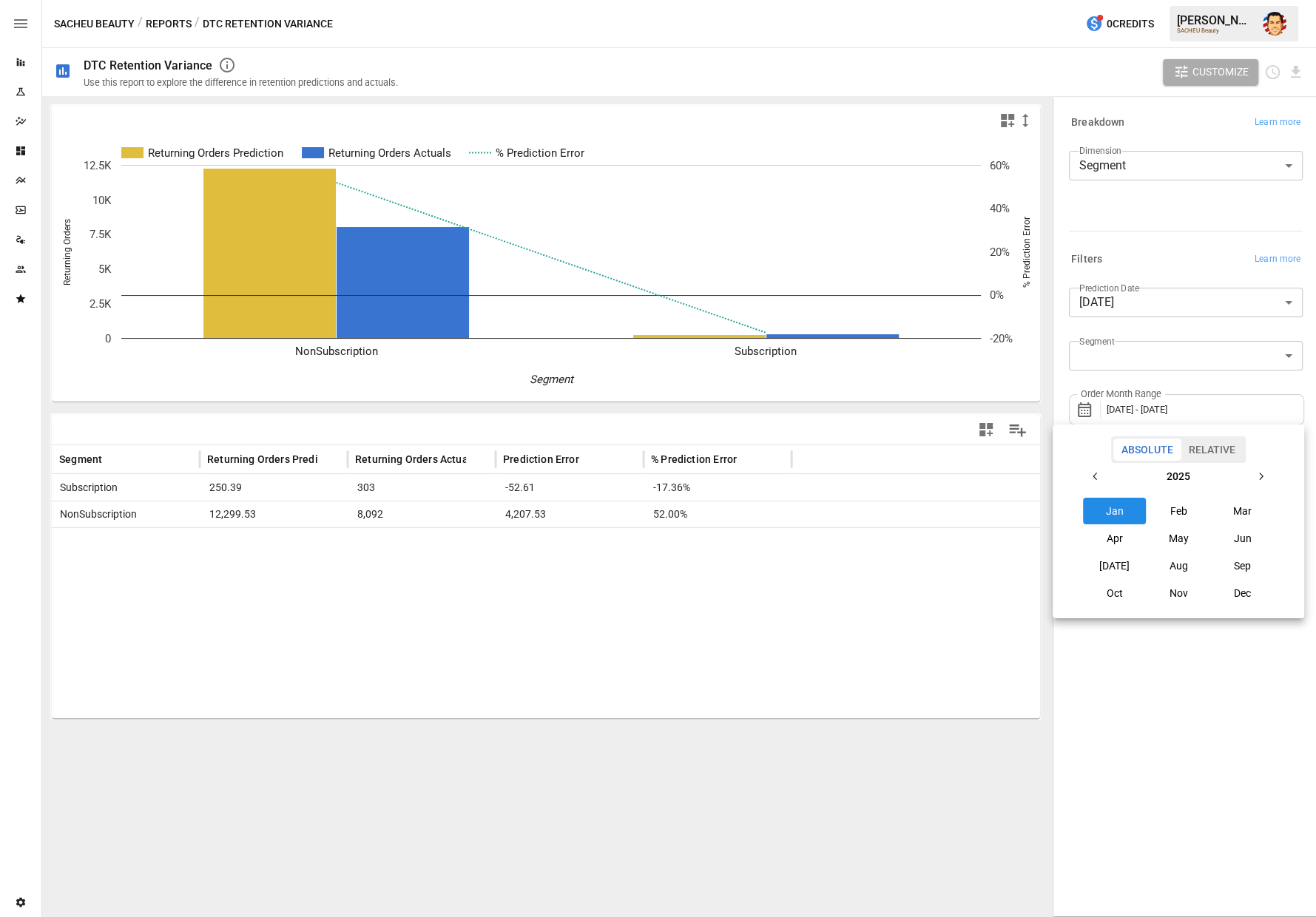
click at [1200, 381] on div at bounding box center [658, 458] width 1316 height 917
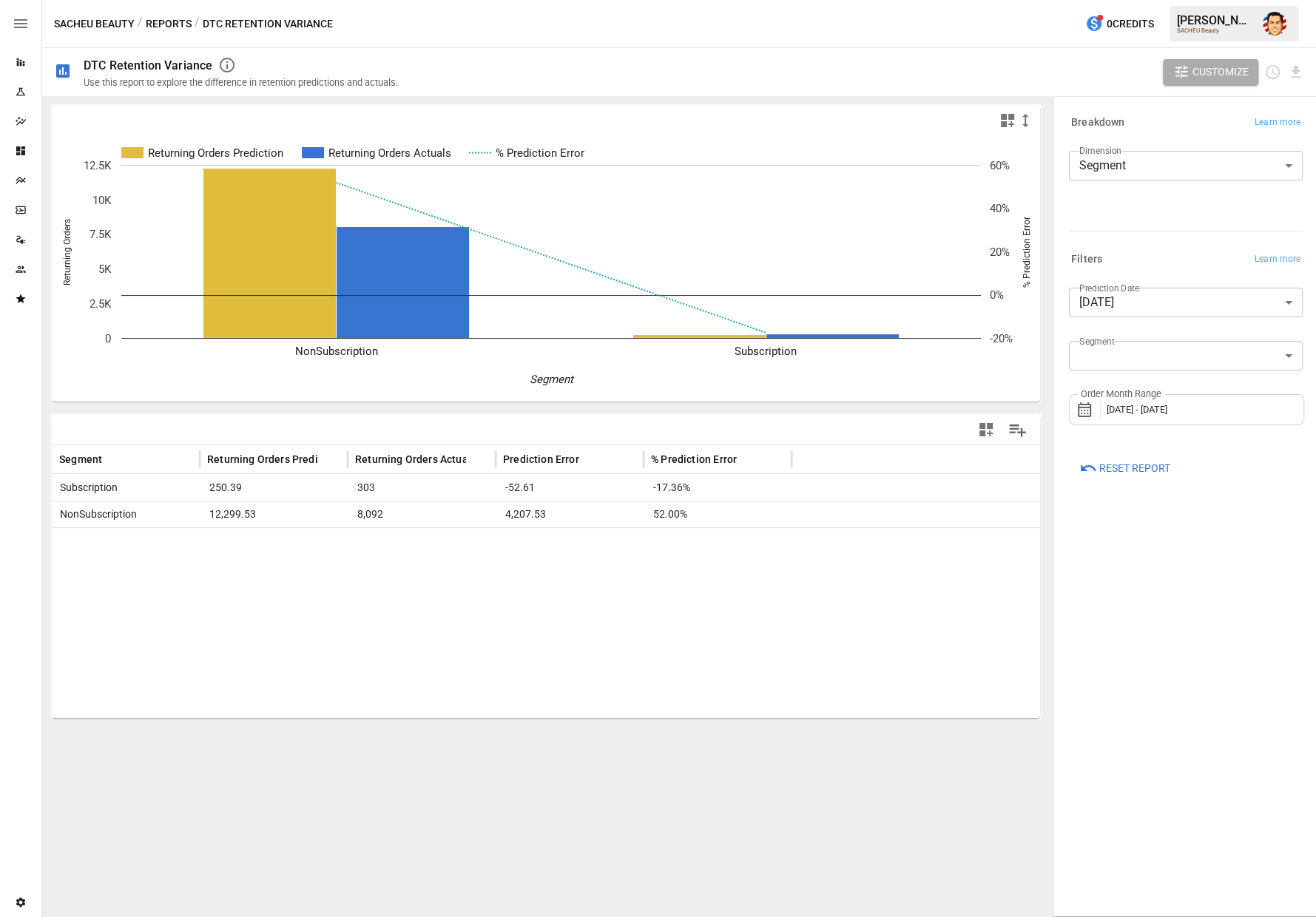
click at [1181, 0] on body "**********" at bounding box center [658, 0] width 1316 height 0
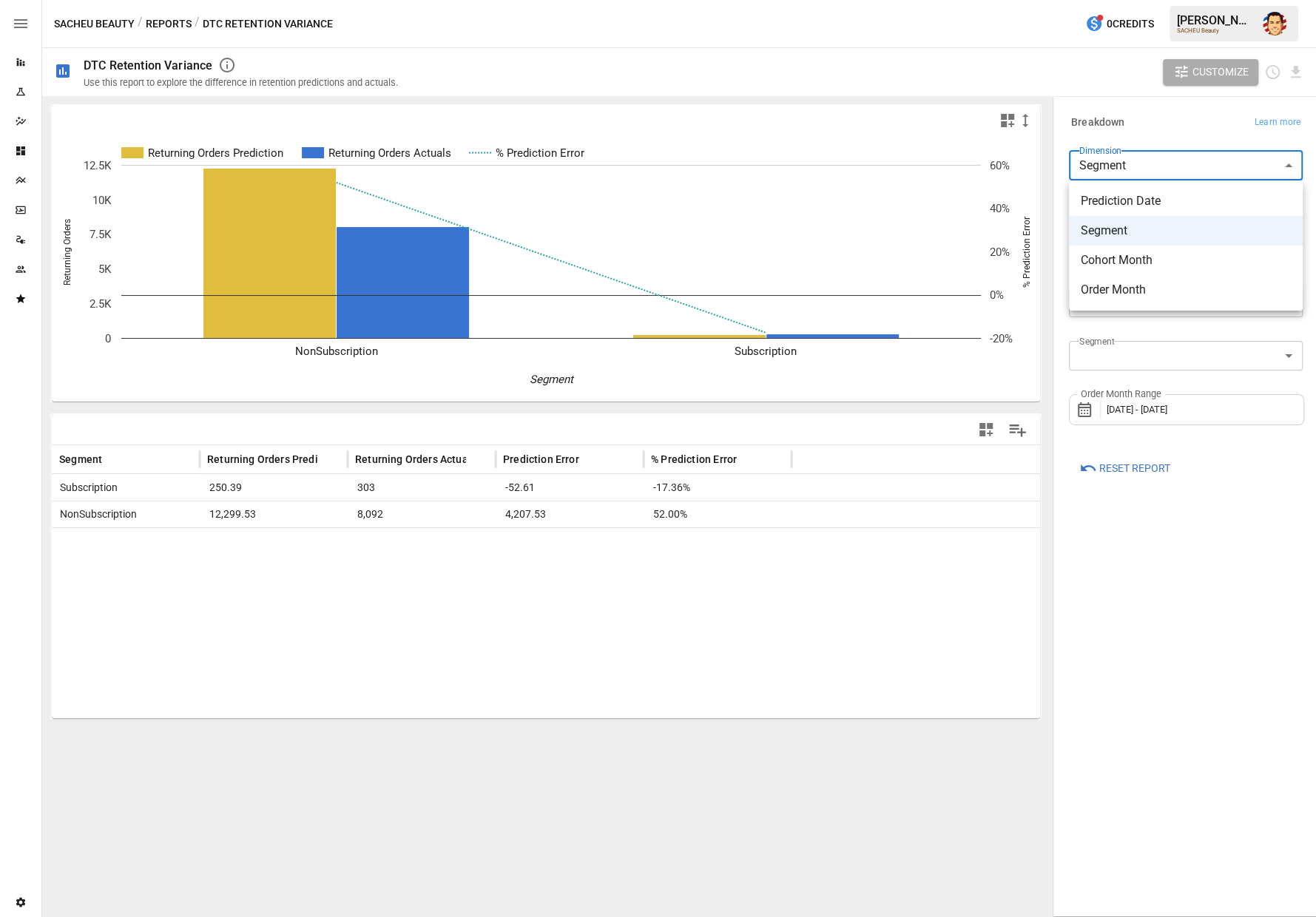
click at [1172, 117] on div at bounding box center [658, 458] width 1316 height 917
click at [1142, 0] on body "**********" at bounding box center [658, 0] width 1316 height 0
click at [1113, 247] on li "Cohort Month" at bounding box center [1185, 260] width 234 height 30
type input "**********"
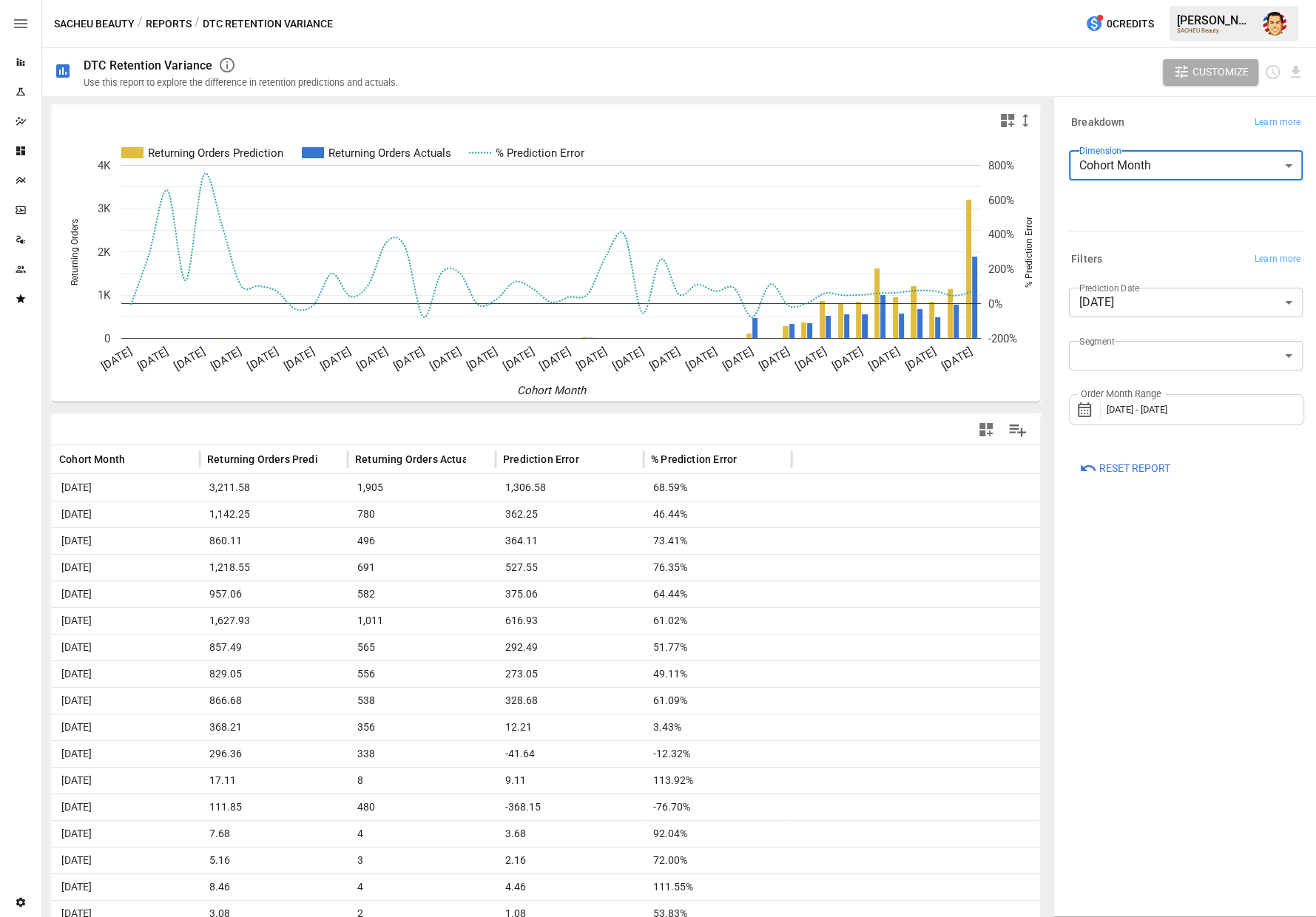
click at [1088, 0] on body "Reports Experiments Dazzler Studio Dashboards Plans SmartModel ™ Data Sources T…" at bounding box center [658, 0] width 1316 height 0
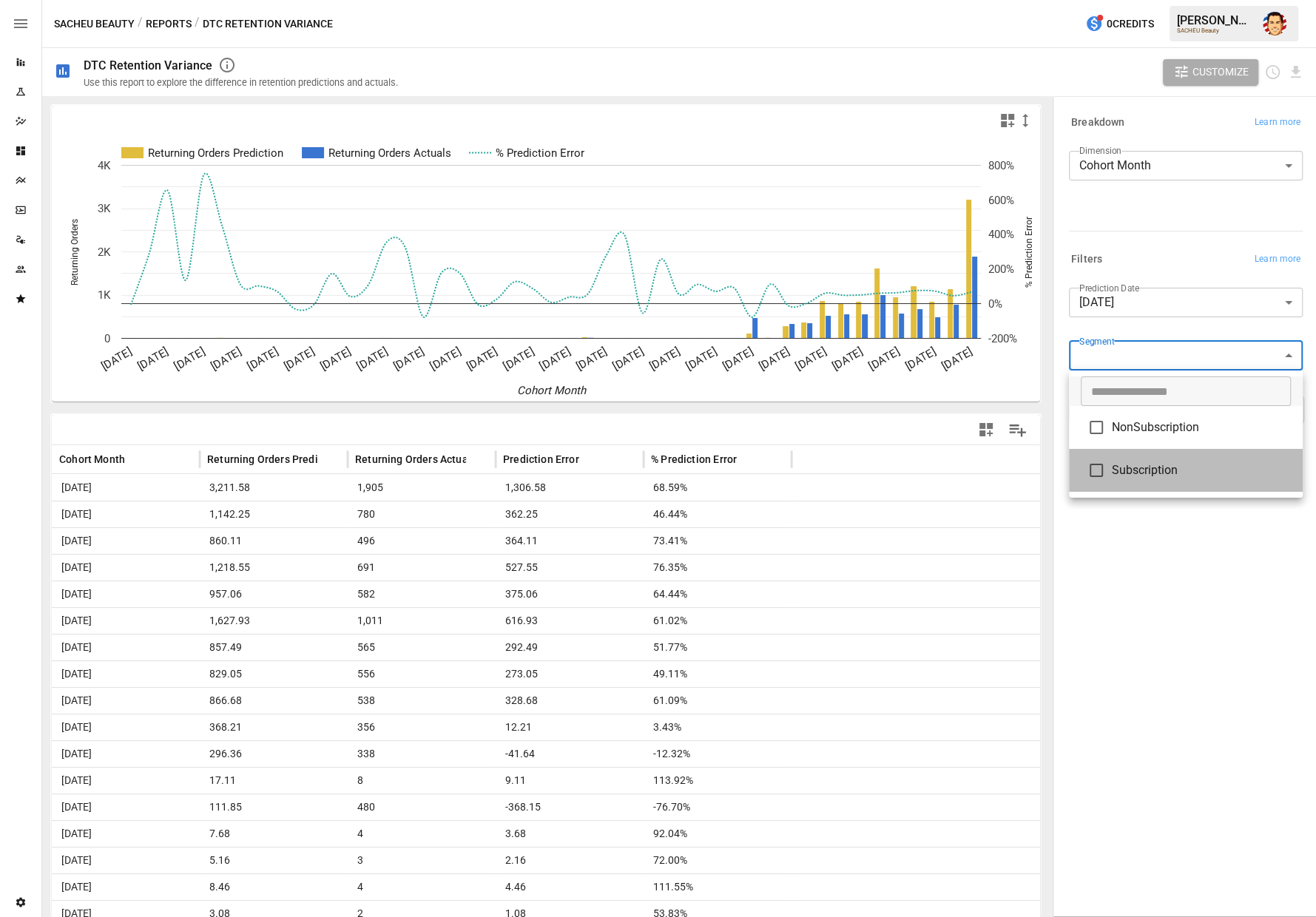
drag, startPoint x: 1088, startPoint y: 362, endPoint x: 1138, endPoint y: 421, distance: 77.3
click at [1140, 421] on ul "​ NonSubscription Subscription" at bounding box center [1185, 433] width 234 height 127
type input "**********"
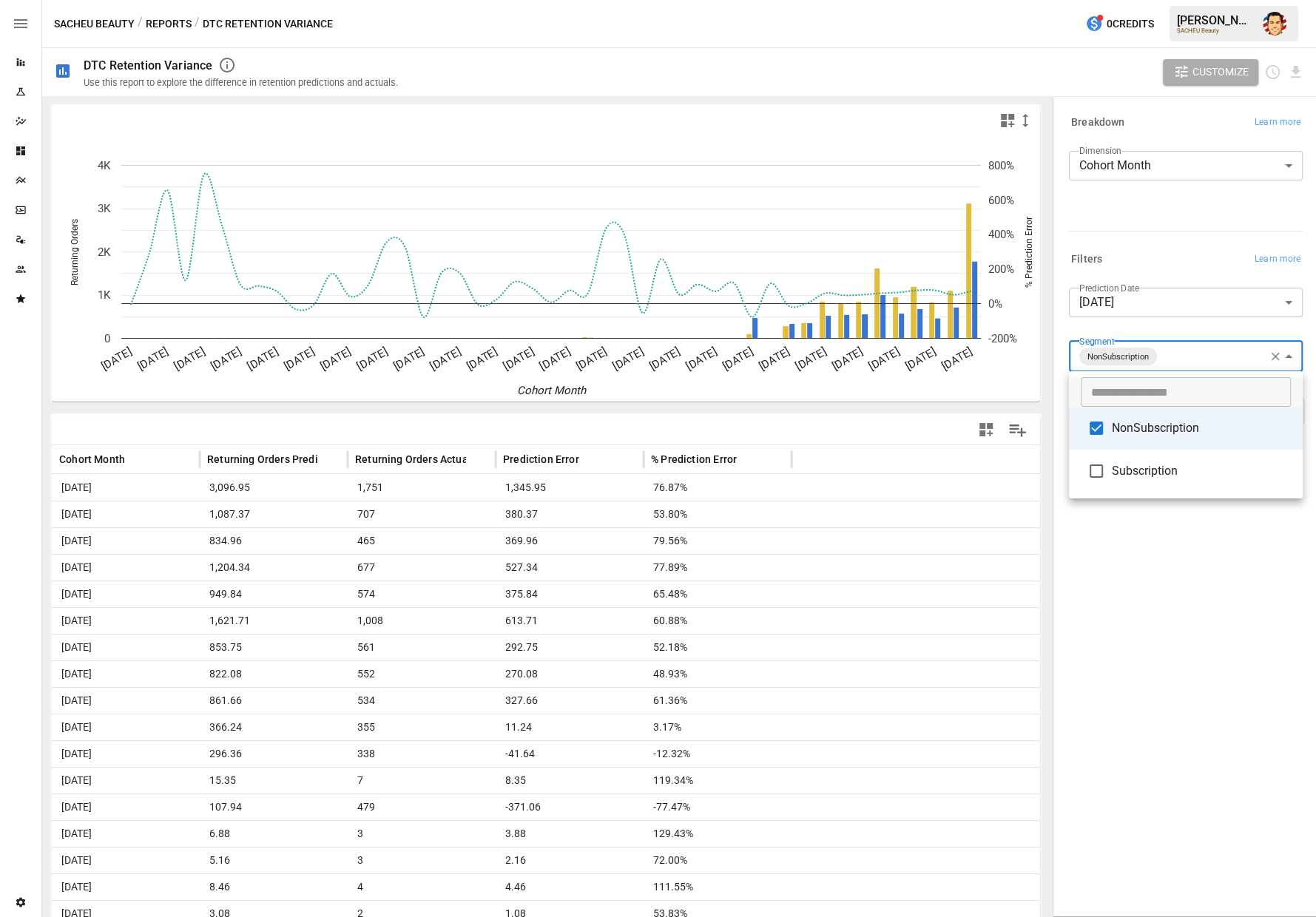
click at [1156, 268] on div at bounding box center [658, 458] width 1316 height 917
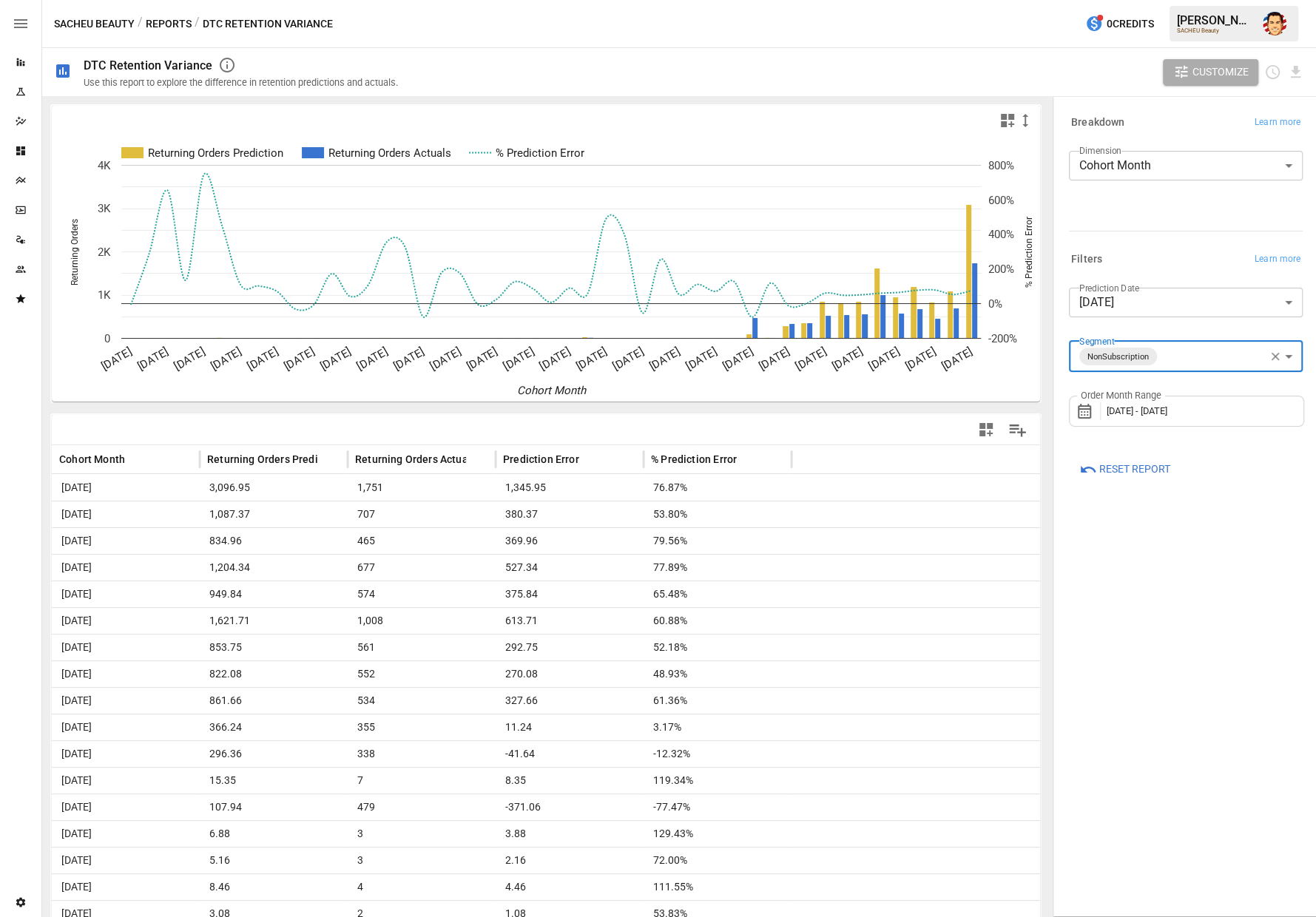
click at [1092, 261] on h6 "Filters" at bounding box center [1086, 259] width 31 height 16
click at [1161, 243] on div "Filters Learn more" at bounding box center [1182, 256] width 240 height 27
click at [1138, 0] on body "Reports Experiments Dazzler Studio Dashboards Plans SmartModel ™ Data Sources T…" at bounding box center [658, 0] width 1316 height 0
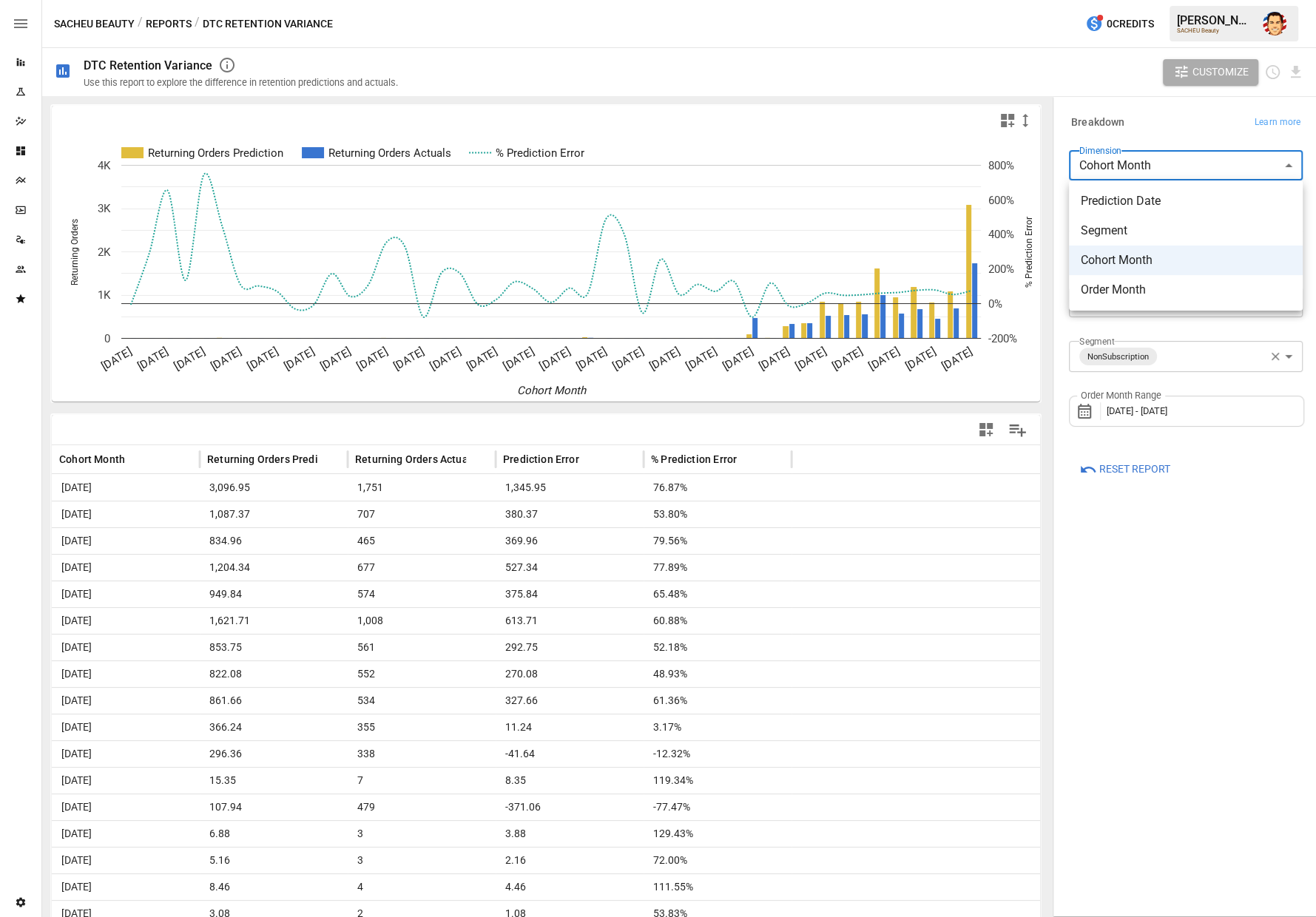
click at [1124, 287] on span "Order Month" at bounding box center [1186, 290] width 210 height 17
type input "**********"
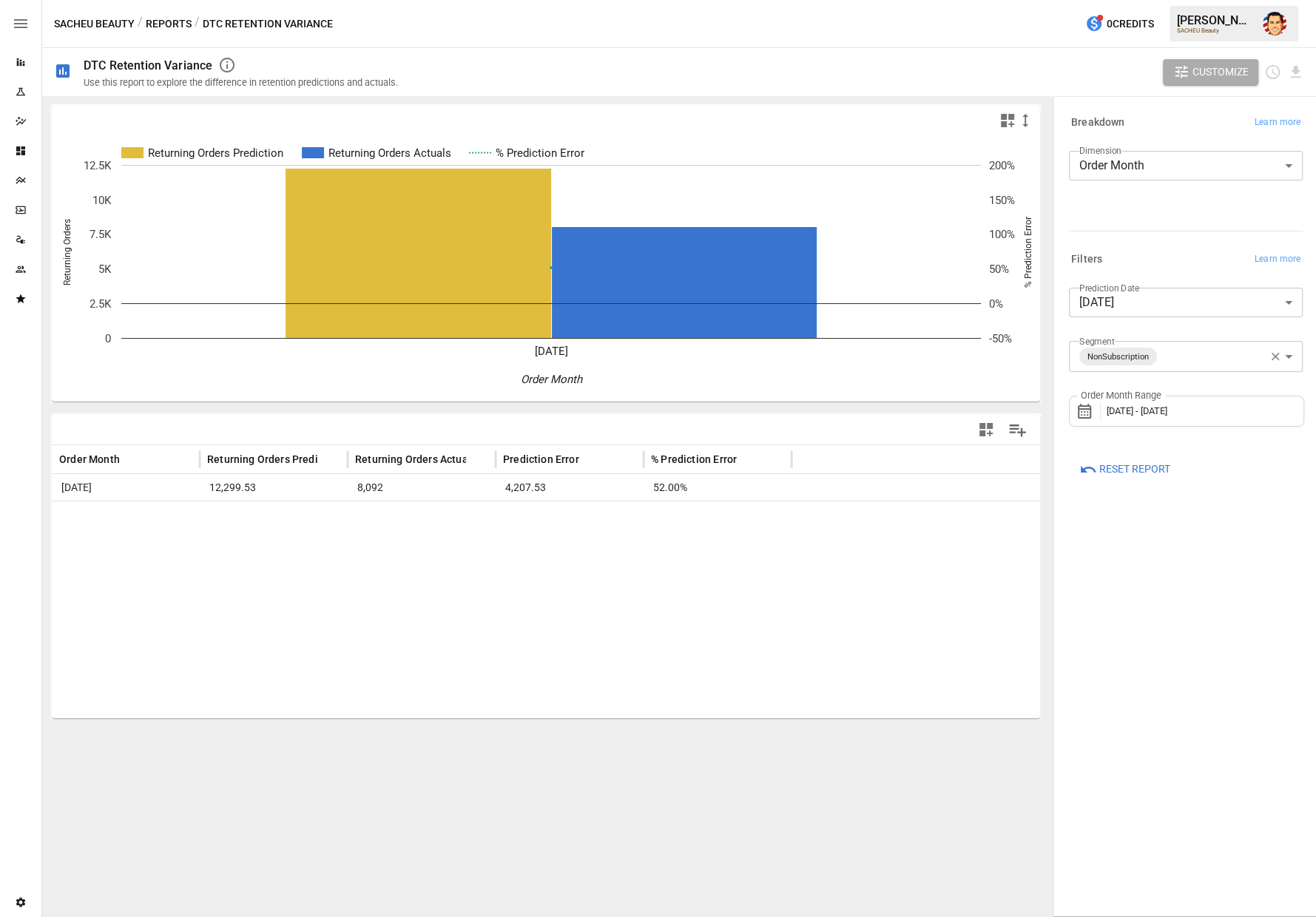
click at [1127, 195] on div "**********" at bounding box center [1185, 187] width 234 height 74
click at [1123, 418] on div "Order Month Range [DATE] - [DATE]" at bounding box center [1186, 411] width 235 height 31
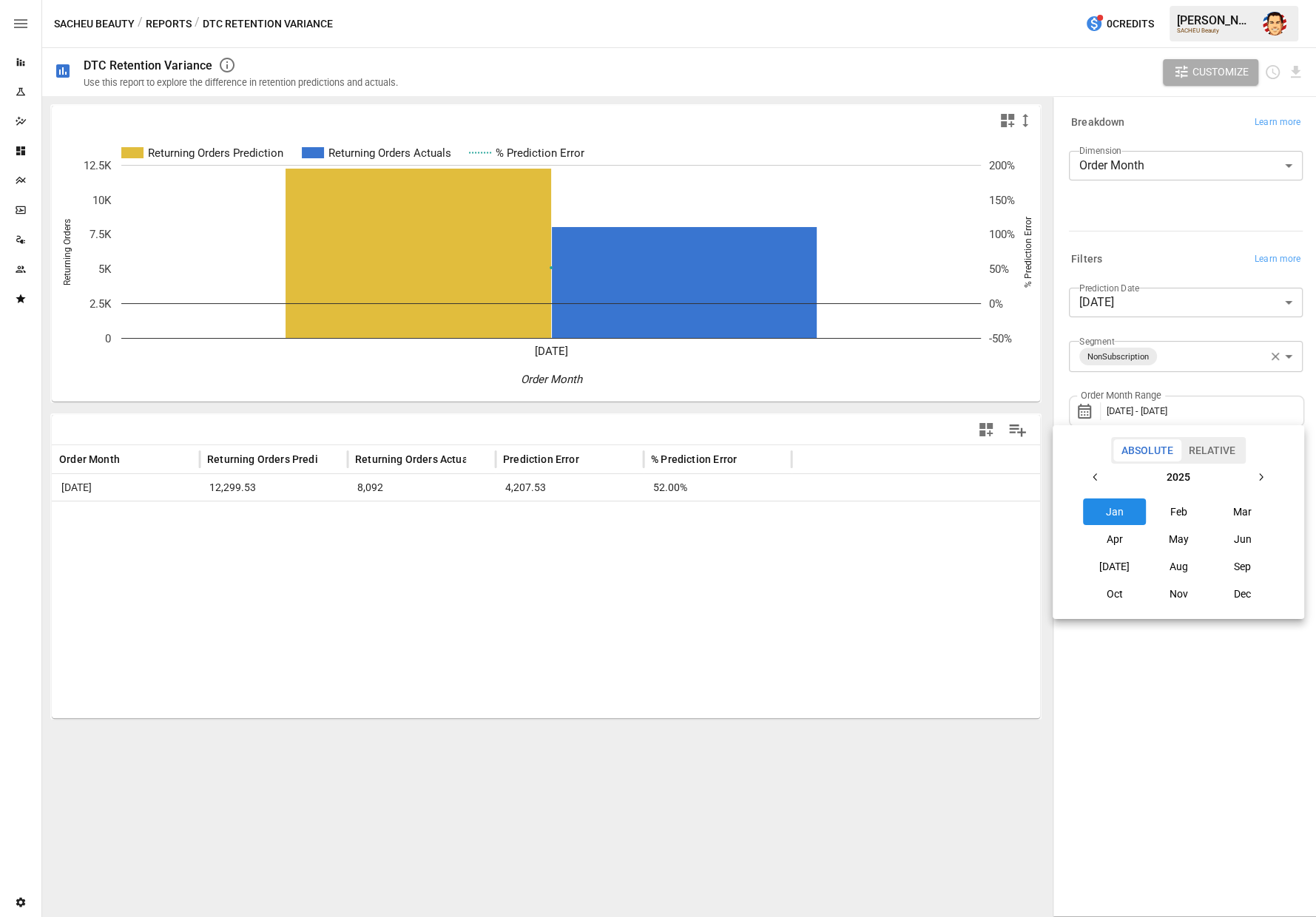
click at [1235, 526] on button "Jun" at bounding box center [1243, 538] width 64 height 27
click at [1118, 506] on button "Jan" at bounding box center [1115, 511] width 64 height 27
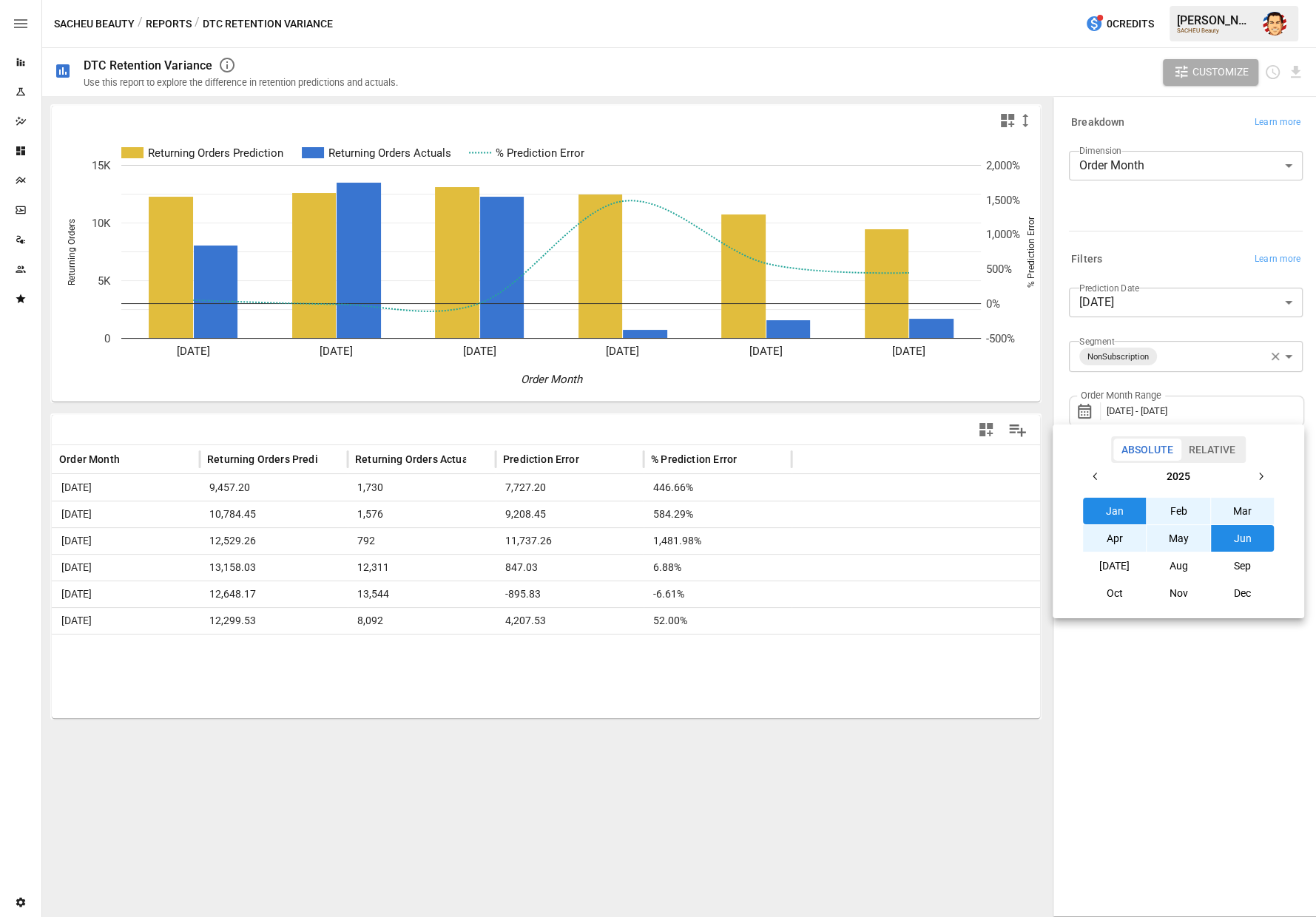
click at [675, 365] on div at bounding box center [658, 458] width 1316 height 917
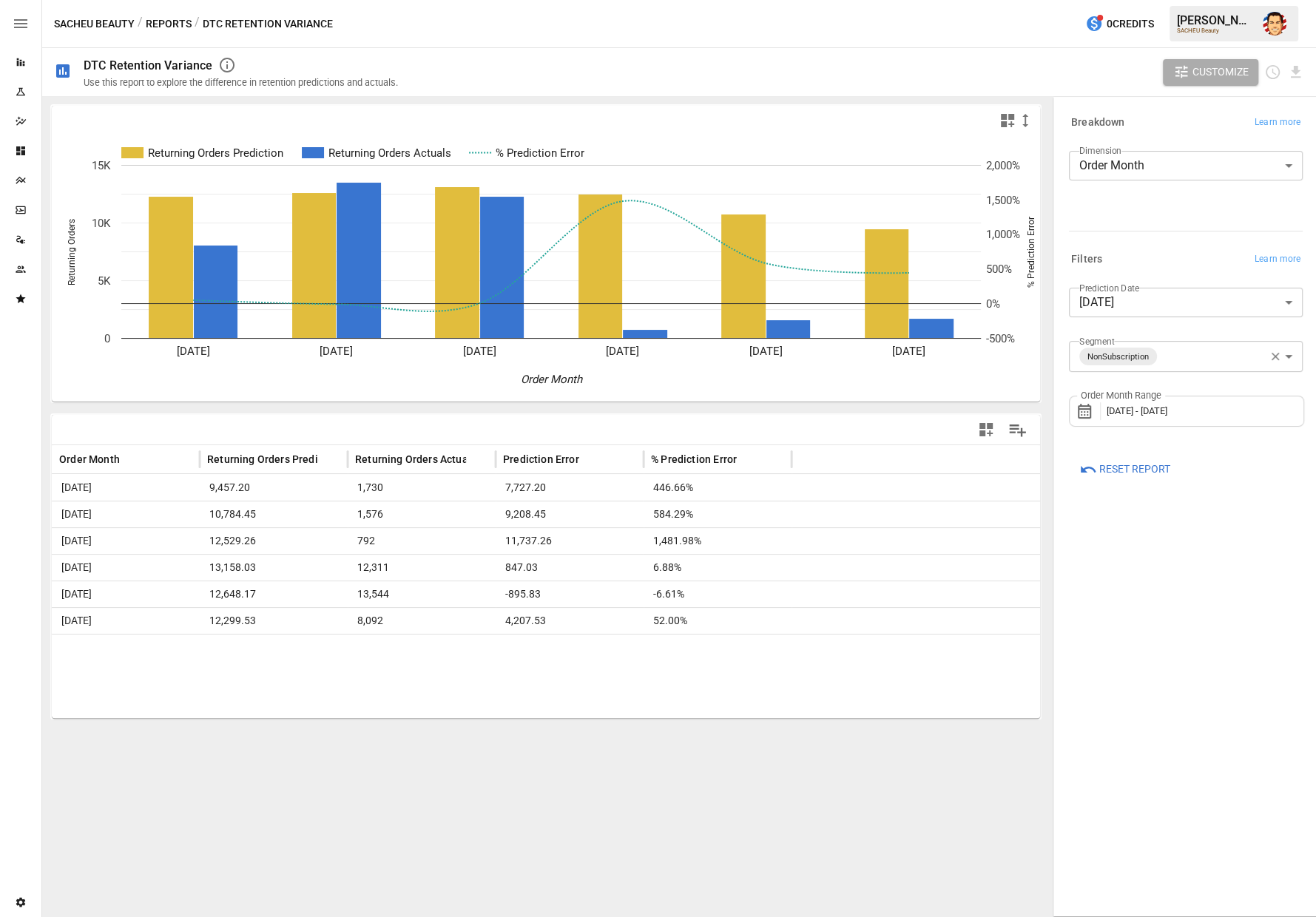
click at [521, 20] on div "SACHEU Beauty / Reports / DTC Retention Variance 0 Credits [PERSON_NAME] SACHEU…" at bounding box center [679, 24] width 1274 height 47
click at [177, 22] on button "Reports" at bounding box center [169, 24] width 46 height 18
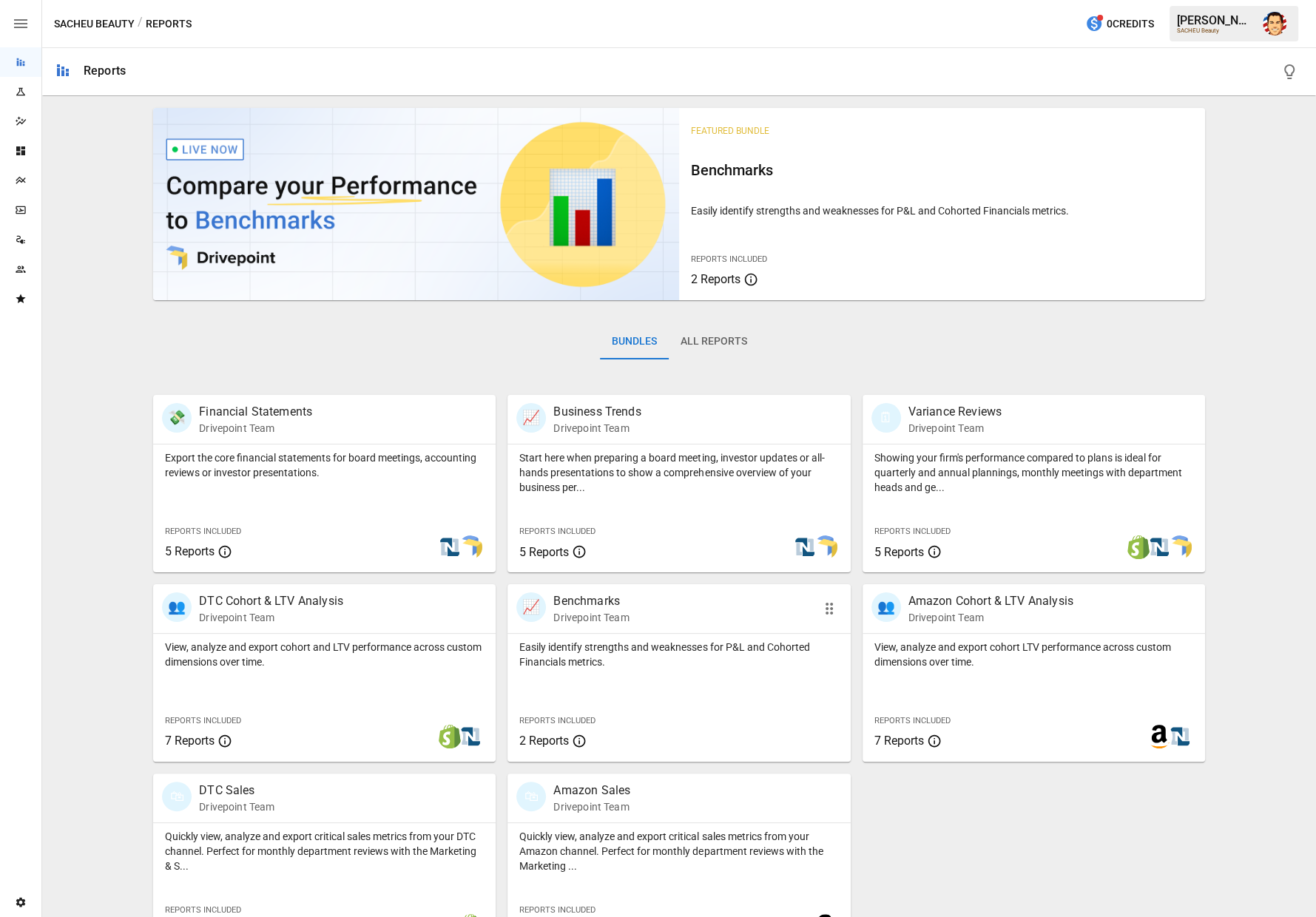
scroll to position [40, 0]
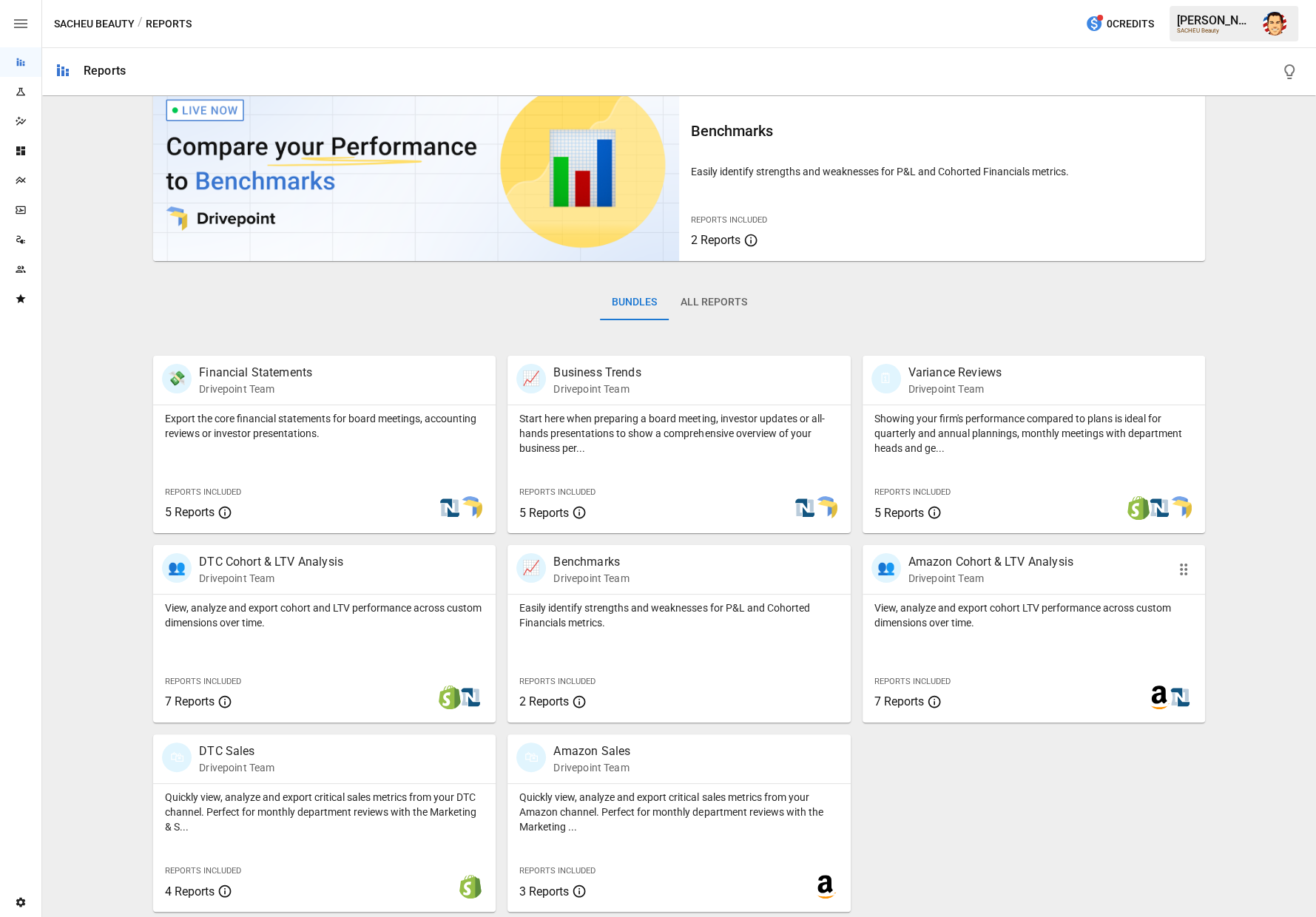
click at [927, 567] on p "Amazon Cohort & LTV Analysis" at bounding box center [990, 561] width 165 height 17
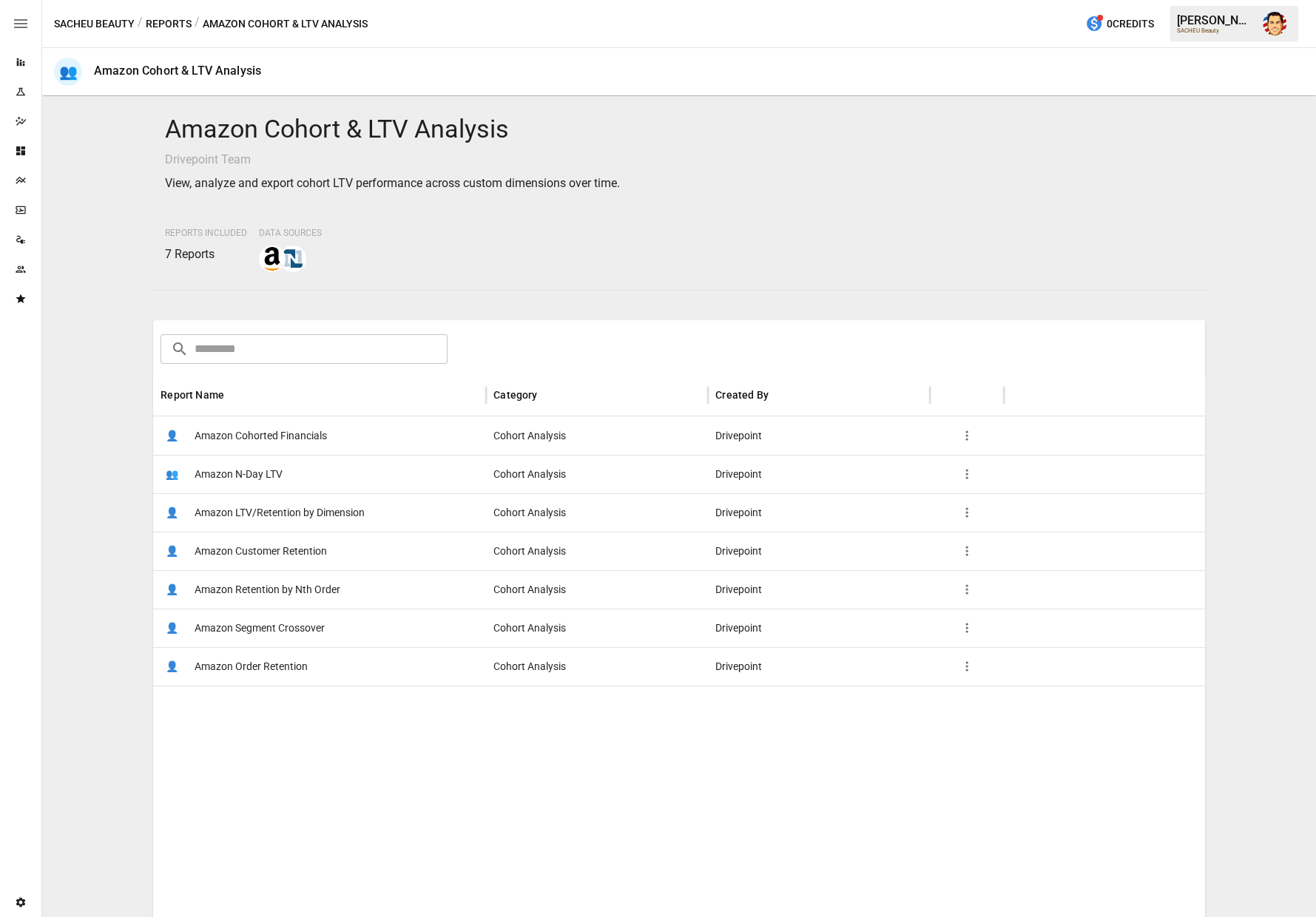
click at [316, 433] on span "Amazon Cohorted Financials" at bounding box center [261, 436] width 132 height 38
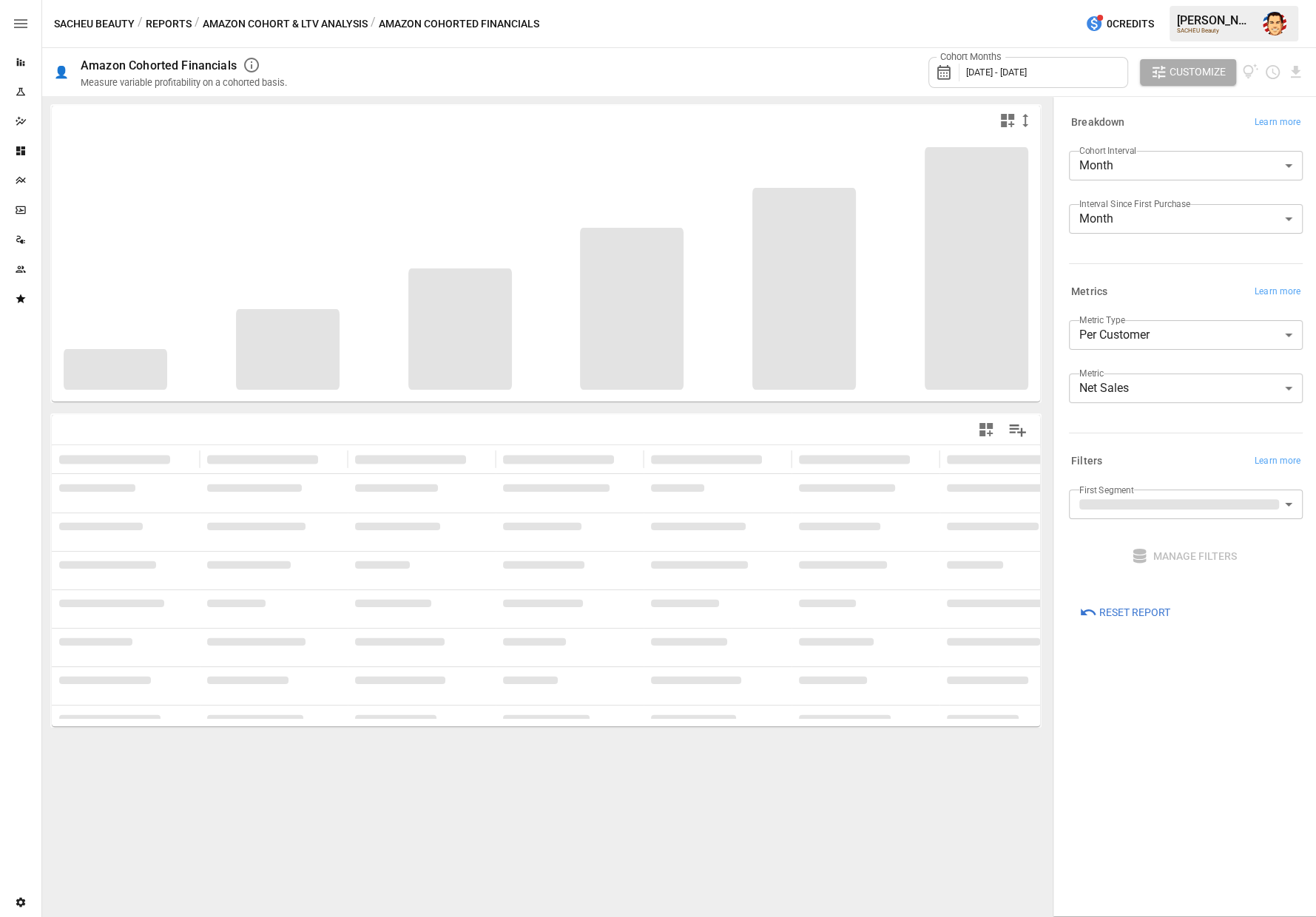
click at [1143, 0] on body "**********" at bounding box center [658, 0] width 1316 height 0
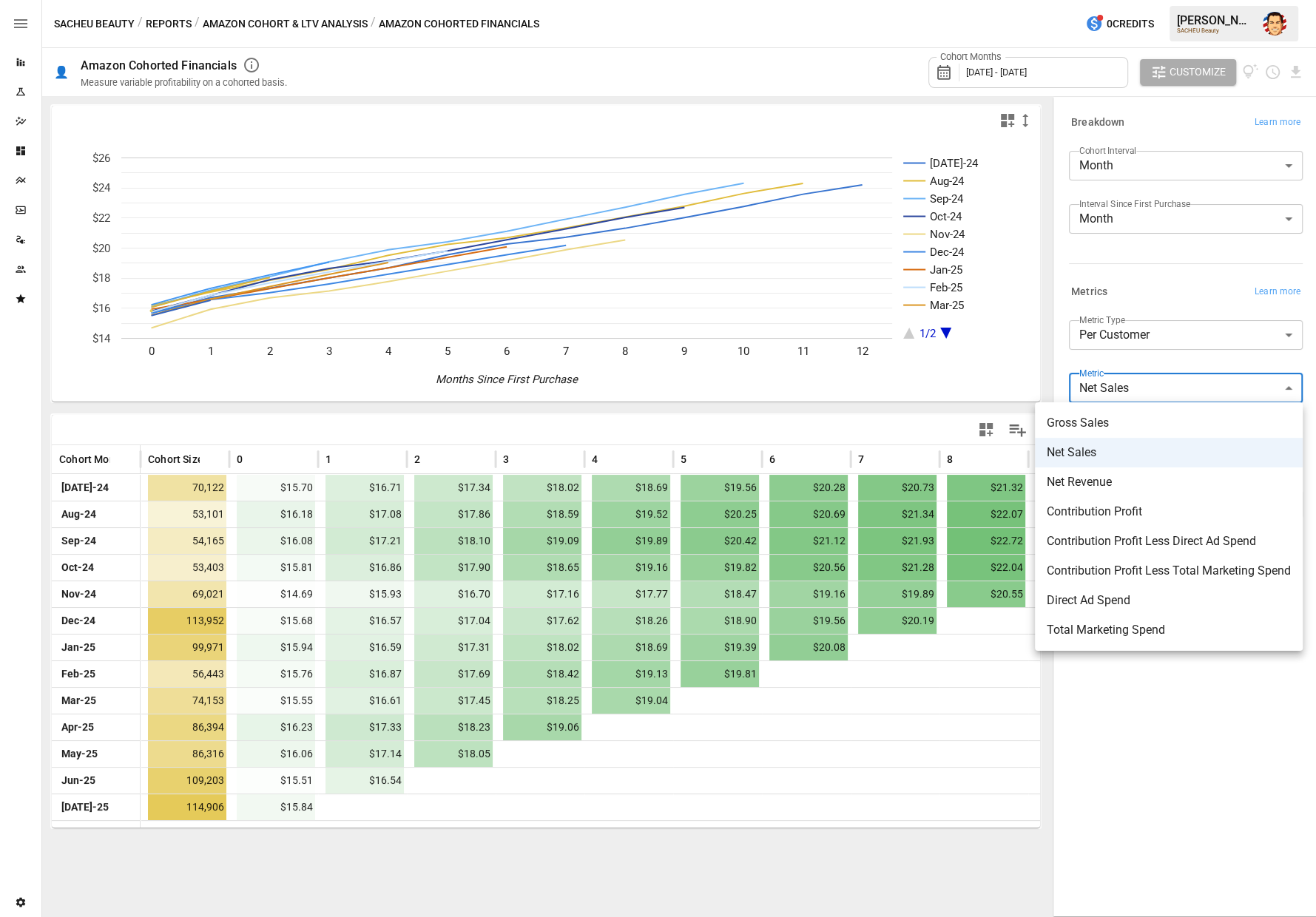
click at [1144, 501] on li "Contribution Profit" at bounding box center [1168, 511] width 268 height 30
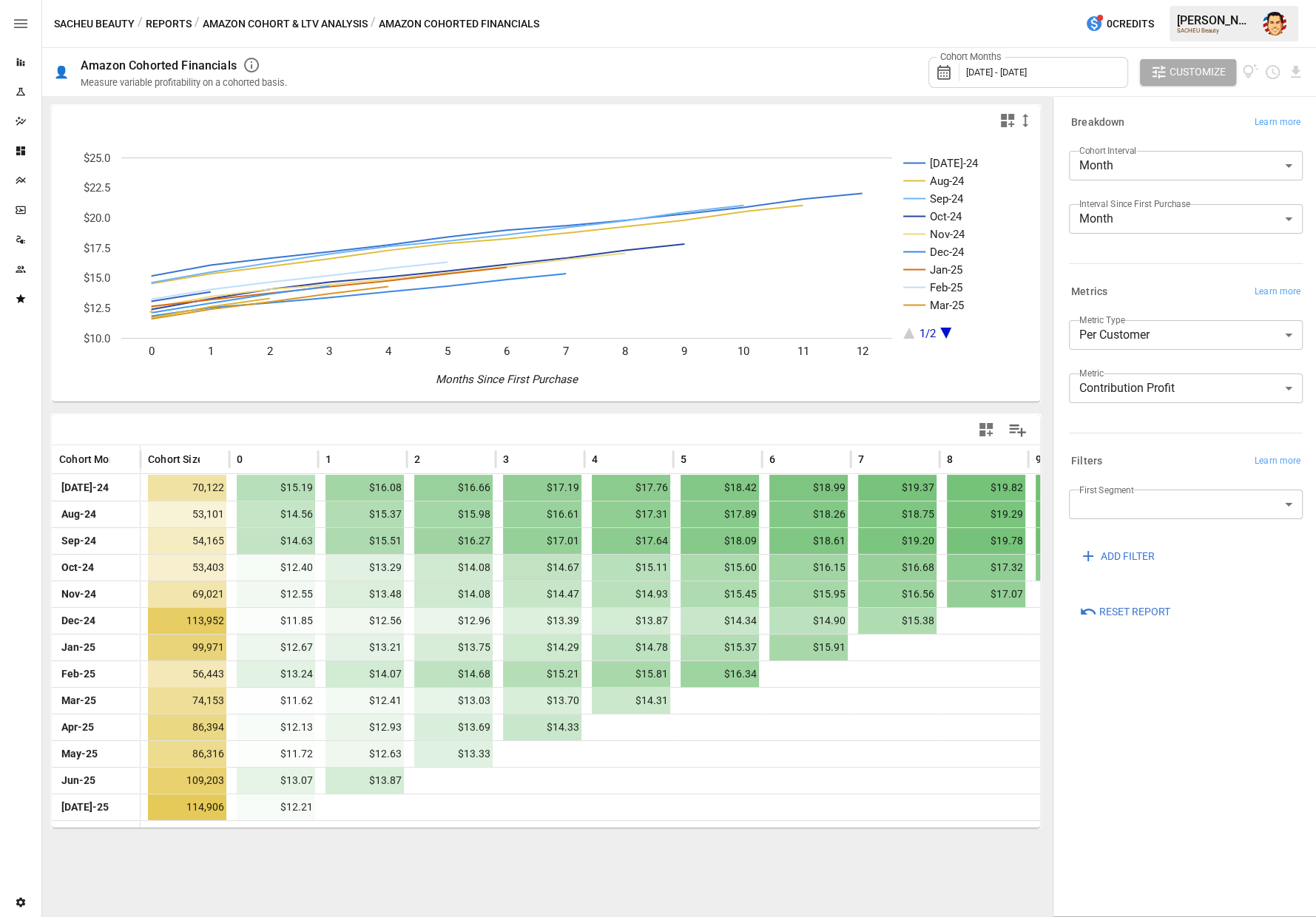
click at [1197, 288] on div "Metrics Learn more" at bounding box center [1185, 292] width 234 height 21
click at [1092, 0] on body "Reports Experiments Dazzler Studio Dashboards Plans SmartModel ™ Data Sources T…" at bounding box center [658, 0] width 1316 height 0
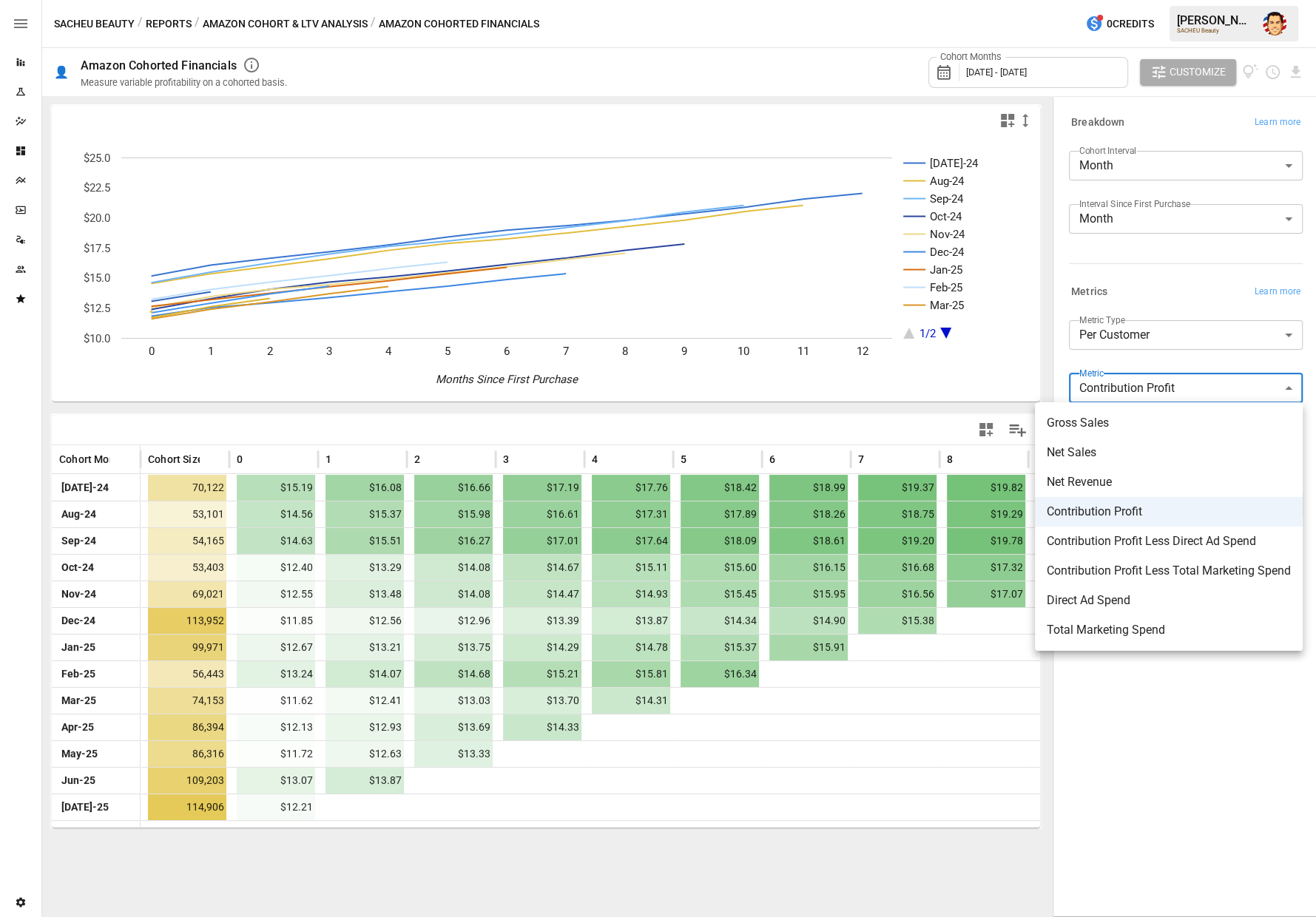
click at [1130, 471] on li "Net Revenue" at bounding box center [1168, 482] width 268 height 30
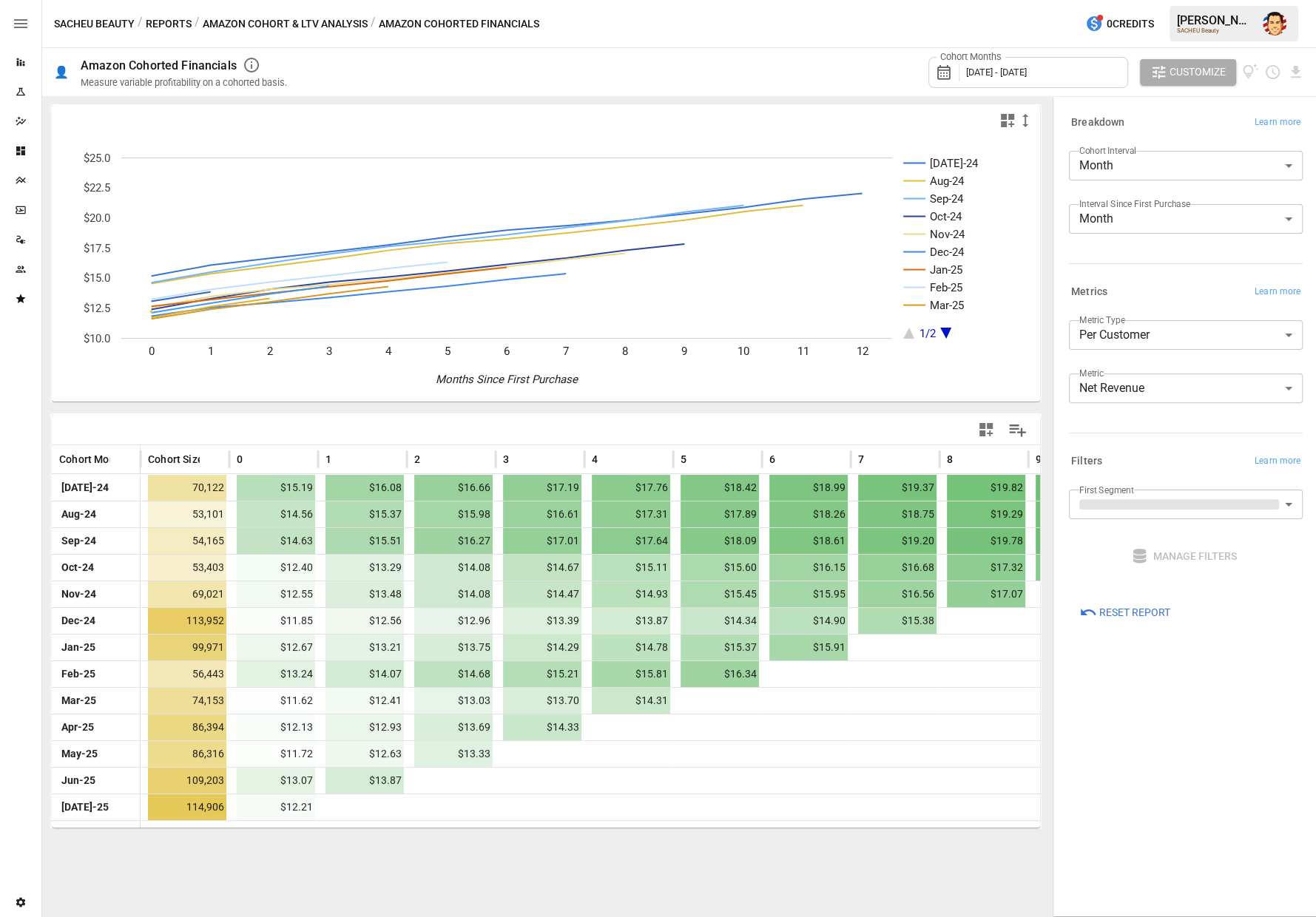
click at [1130, 471] on ul "Gross Sales Net Sales Net Revenue Contribution Profit Contribution Profit Less …" at bounding box center [1173, 472] width 202 height 140
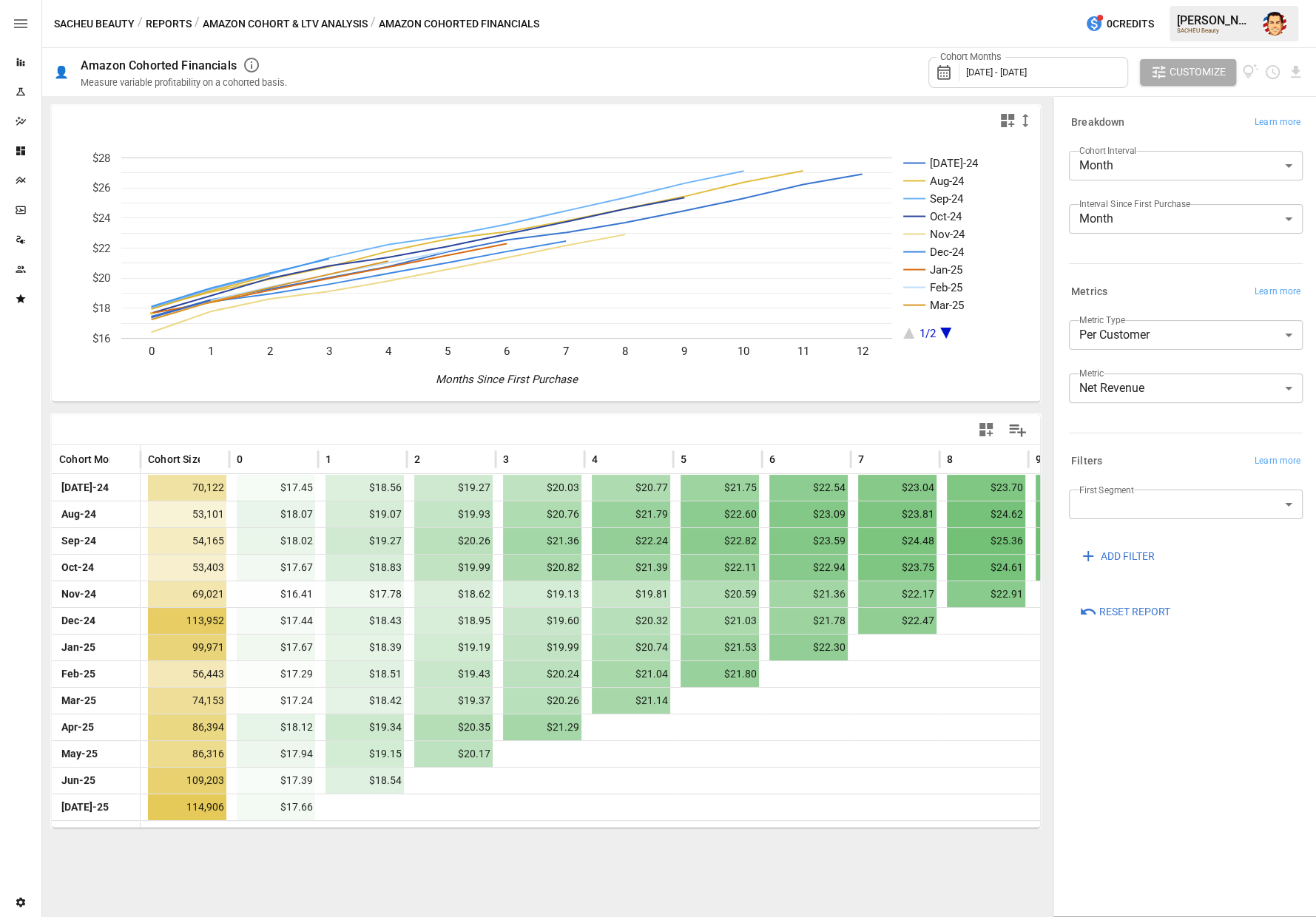
click at [1121, 0] on body "Reports Experiments Dazzler Studio Dashboards Plans SmartModel ™ Data Sources T…" at bounding box center [658, 0] width 1316 height 0
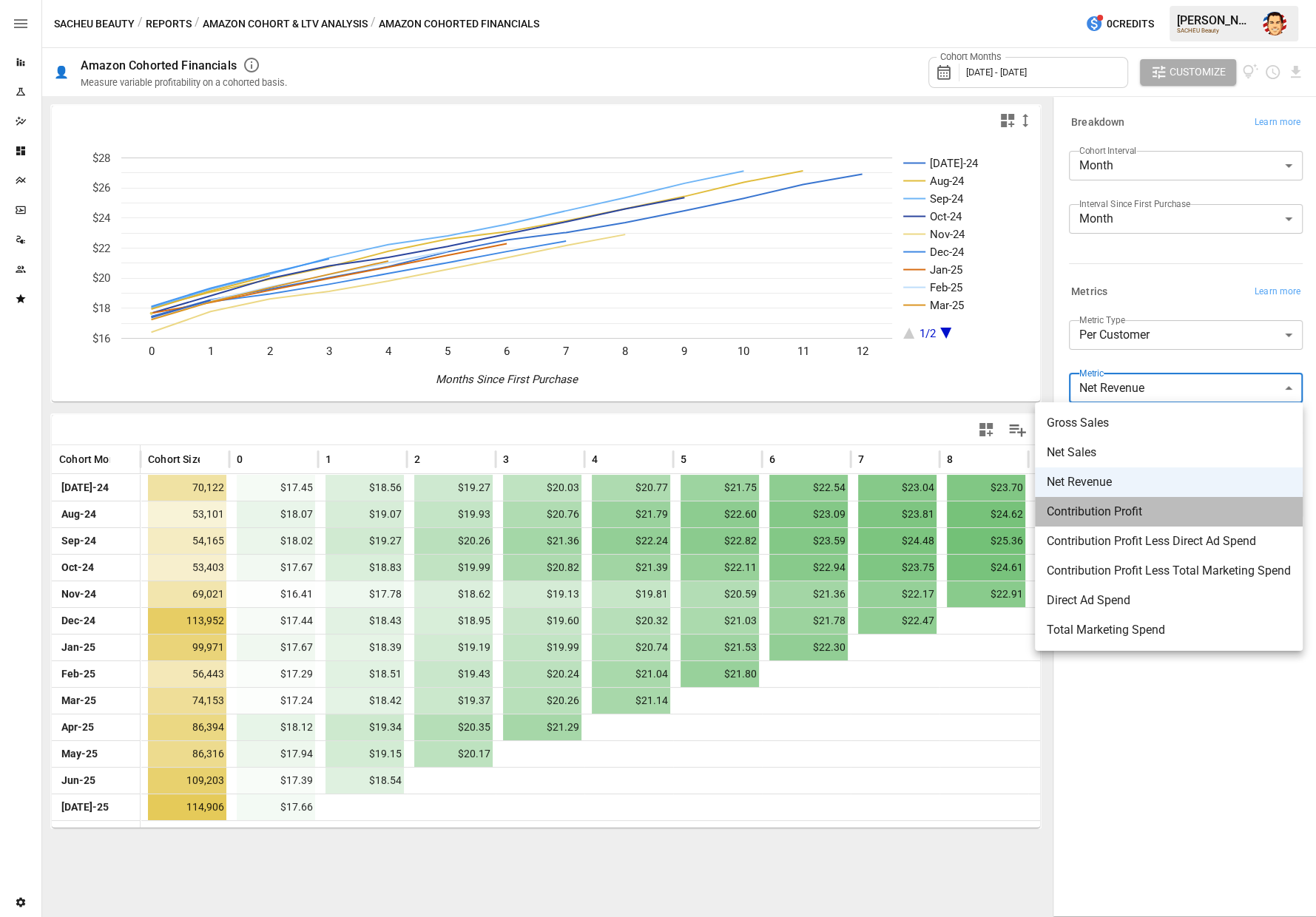
click at [1111, 501] on li "Contribution Profit" at bounding box center [1168, 511] width 268 height 30
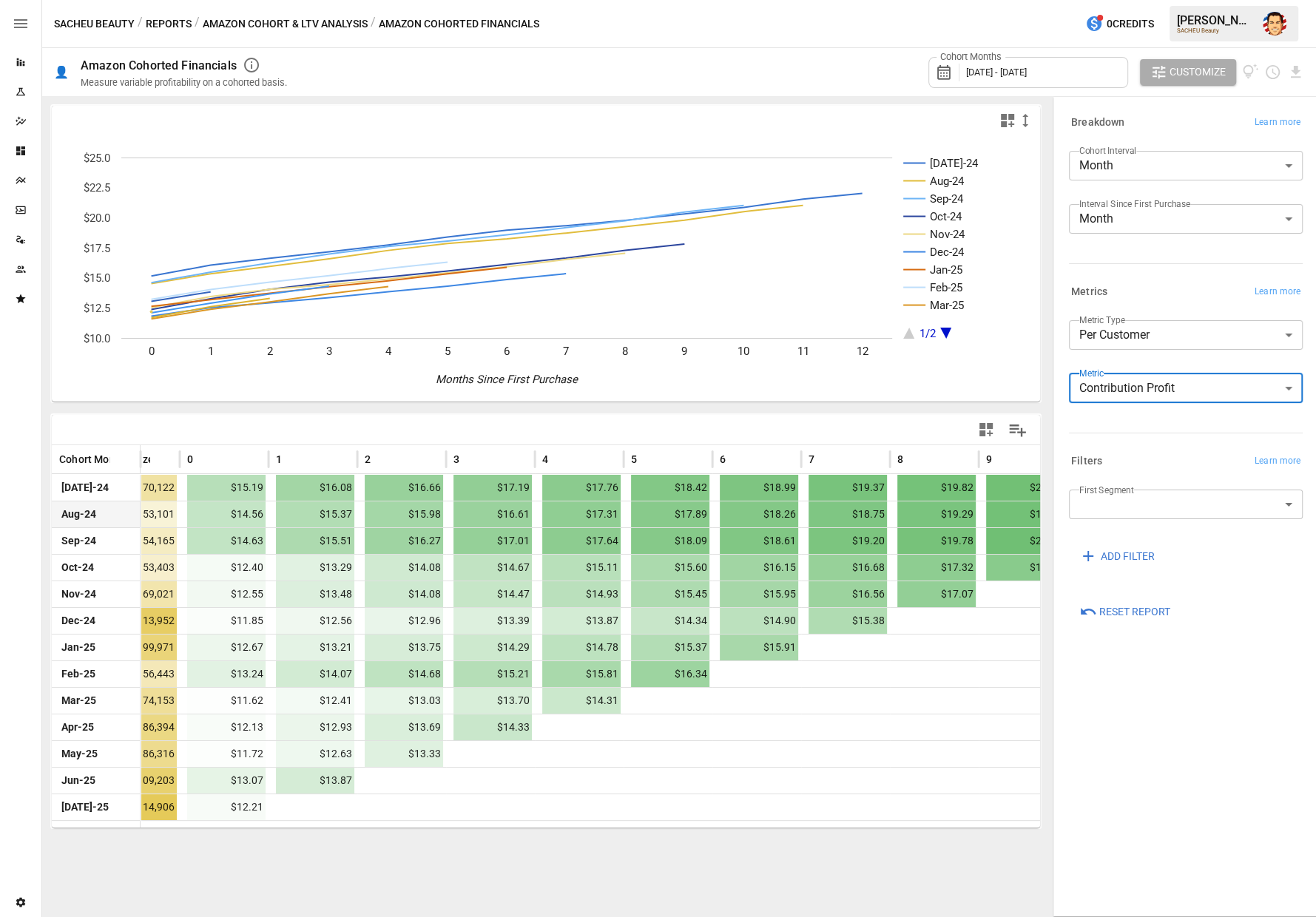
scroll to position [0, 63]
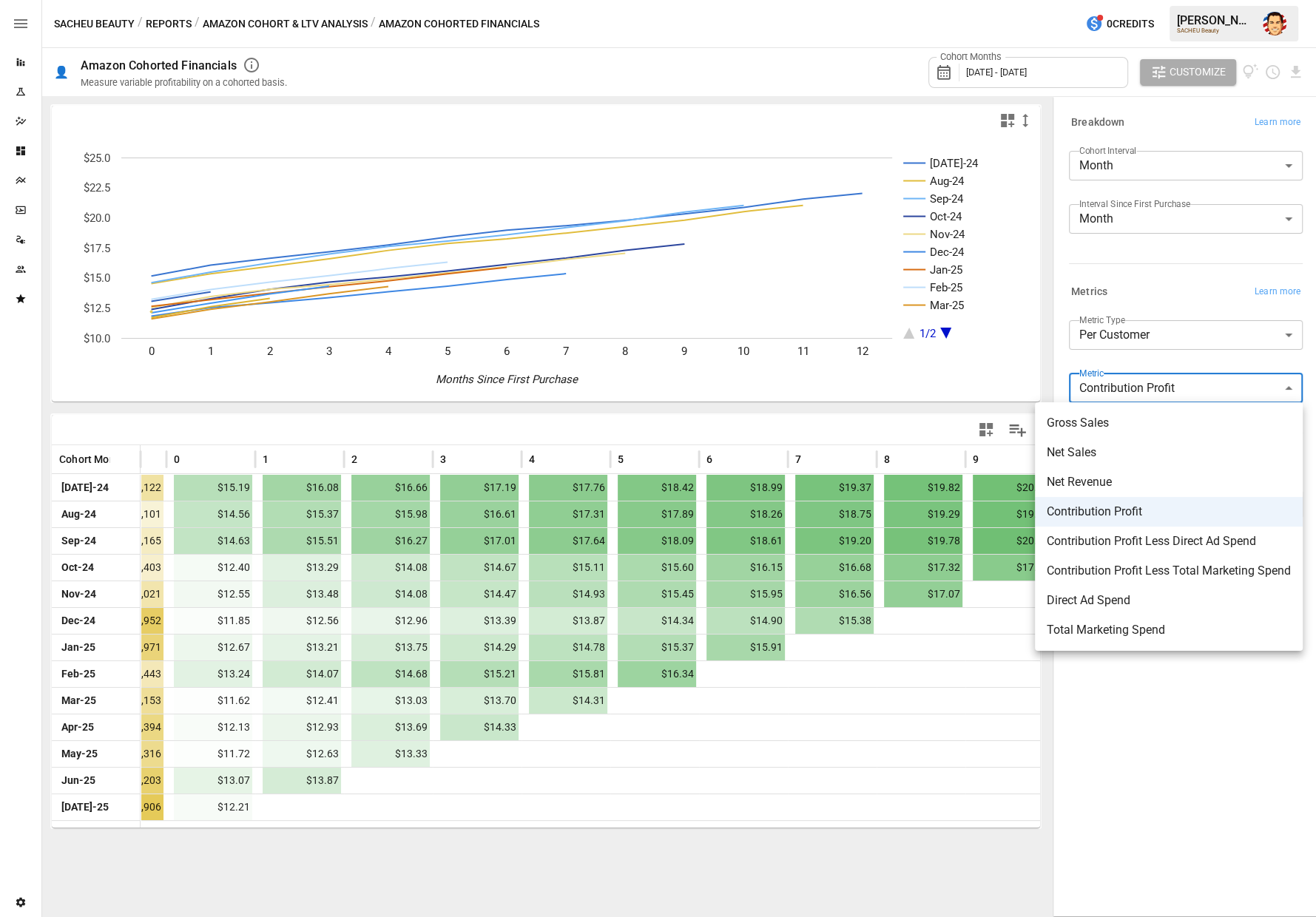
click at [1165, 0] on body "Reports Experiments Dazzler Studio Dashboards Plans SmartModel ™ Data Sources T…" at bounding box center [658, 0] width 1316 height 0
click at [1121, 534] on span "Contribution Profit Less Direct Ad Spend" at bounding box center [1168, 541] width 244 height 17
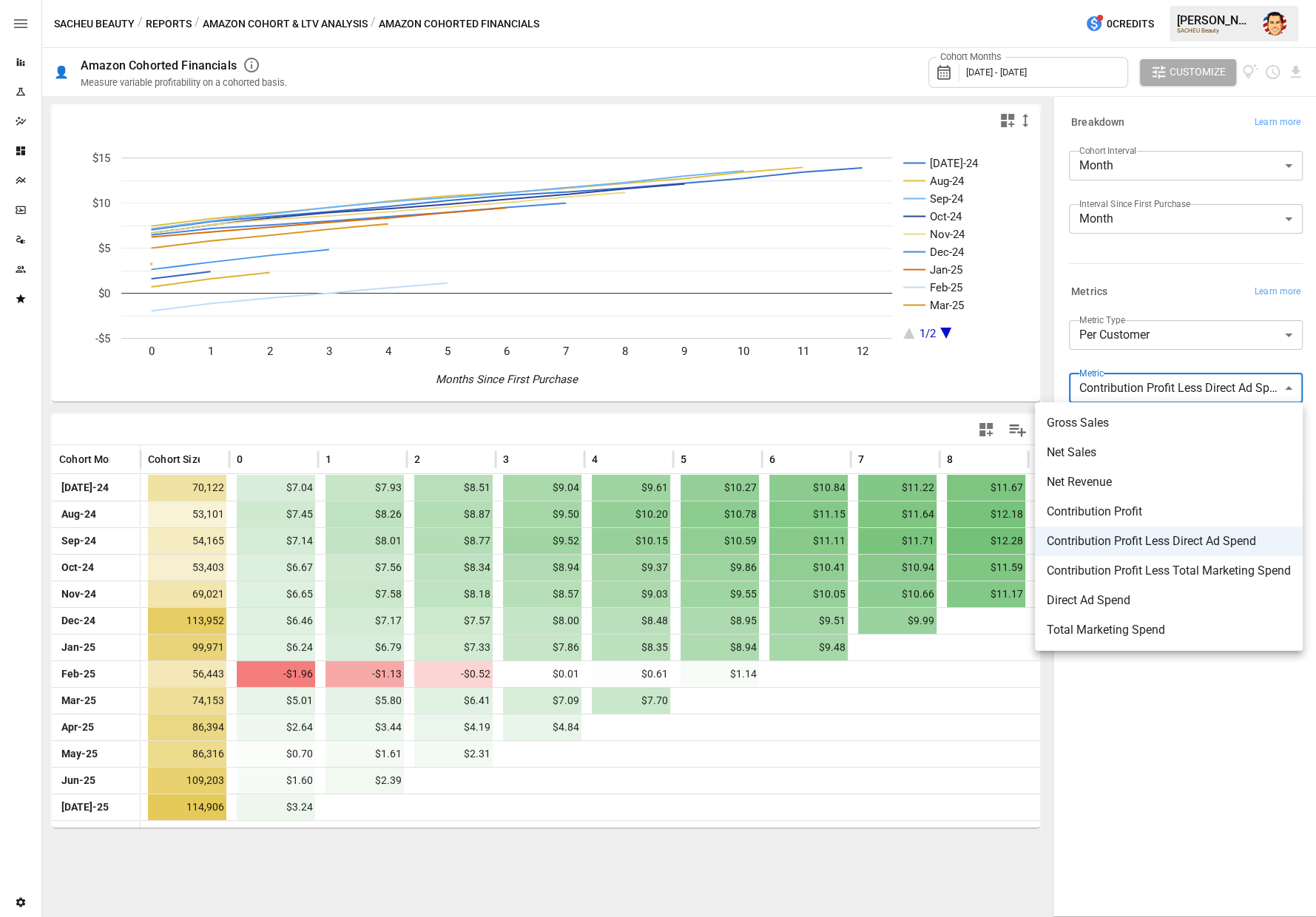
click at [1185, 0] on body "Reports Experiments Dazzler Studio Dashboards Plans SmartModel ™ Data Sources T…" at bounding box center [658, 0] width 1316 height 0
click at [1116, 598] on span "Direct Ad Spend" at bounding box center [1168, 600] width 244 height 17
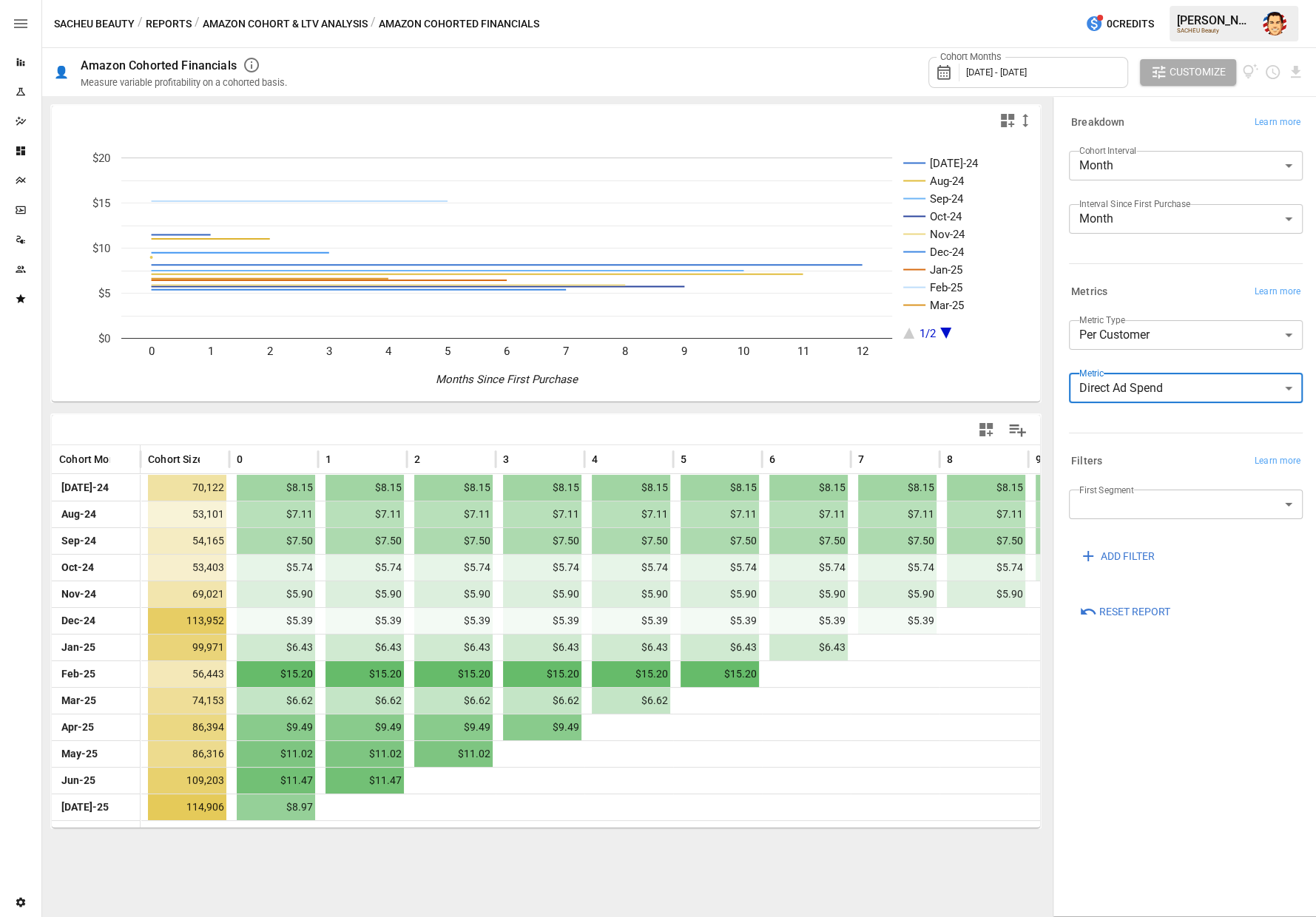
click at [1146, 0] on body "Reports Experiments Dazzler Studio Dashboards Plans SmartModel ™ Data Sources T…" at bounding box center [658, 0] width 1316 height 0
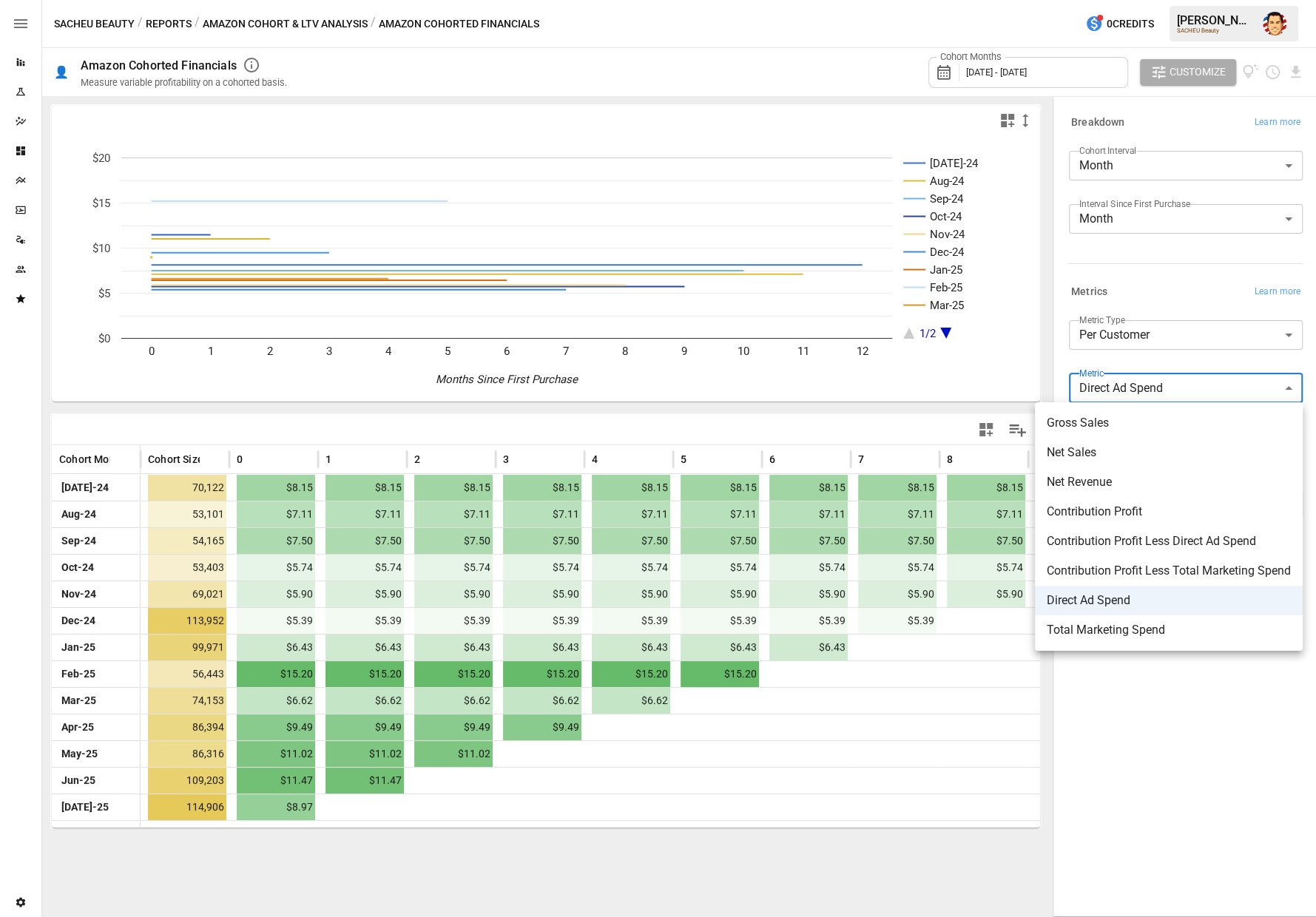
click at [1146, 394] on div at bounding box center [658, 458] width 1316 height 917
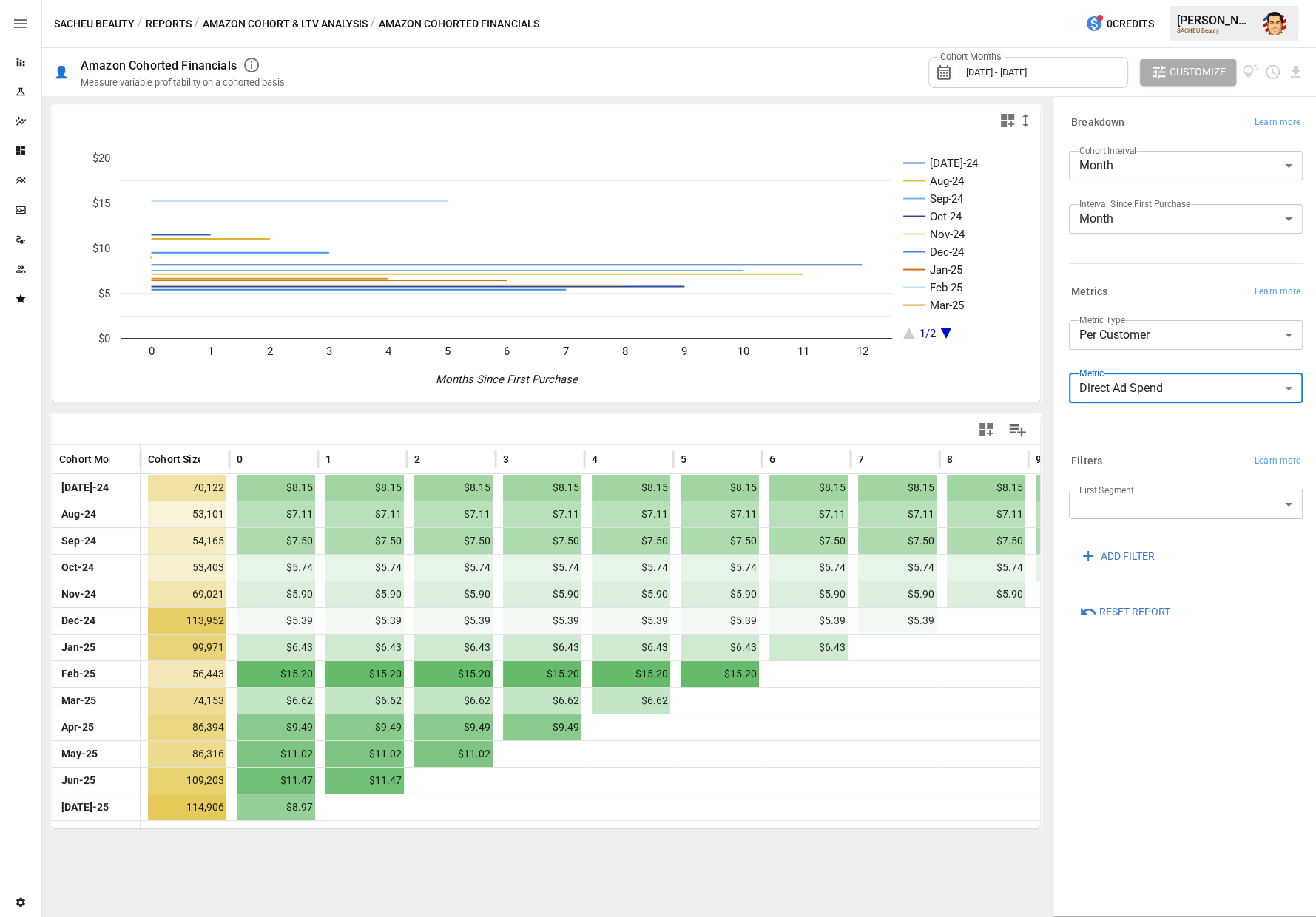
click at [1159, 286] on div "Metrics Learn more" at bounding box center [1185, 292] width 234 height 21
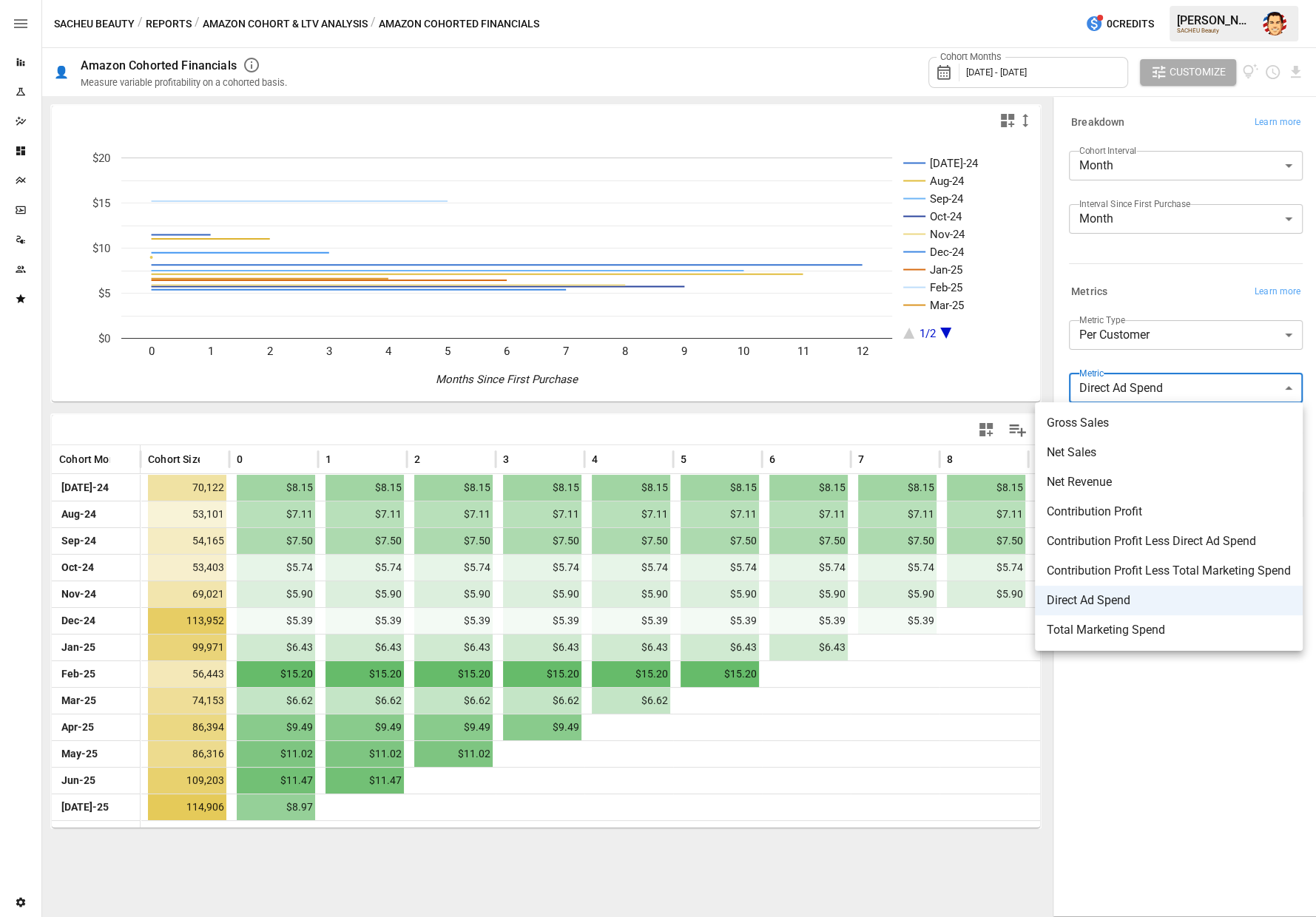
click at [1145, 0] on body "Reports Experiments Dazzler Studio Dashboards Plans SmartModel ™ Data Sources T…" at bounding box center [658, 0] width 1316 height 0
click at [1158, 520] on span "Contribution Profit" at bounding box center [1168, 511] width 244 height 17
type input "**********"
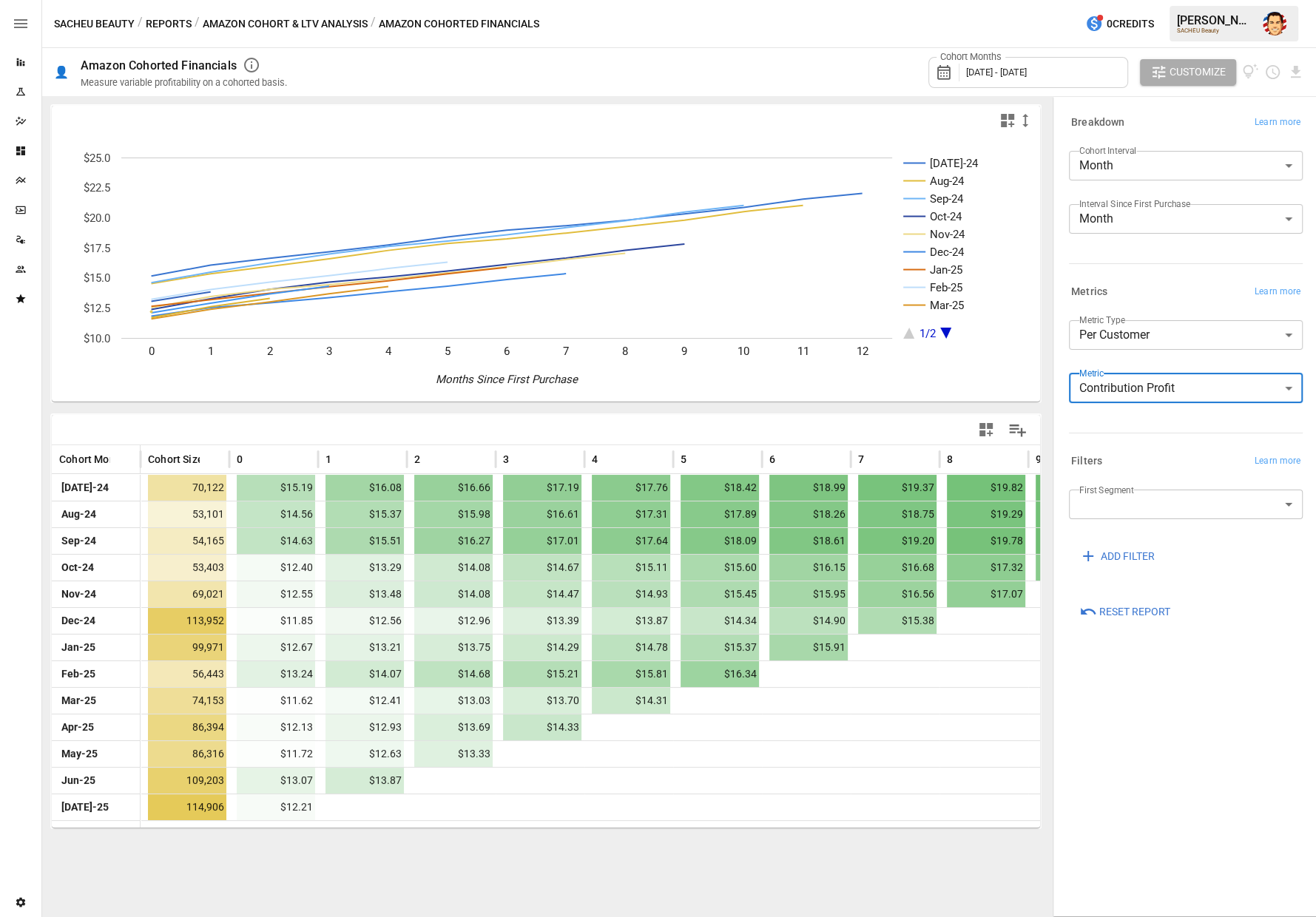
click at [161, 18] on button "Reports" at bounding box center [169, 24] width 46 height 18
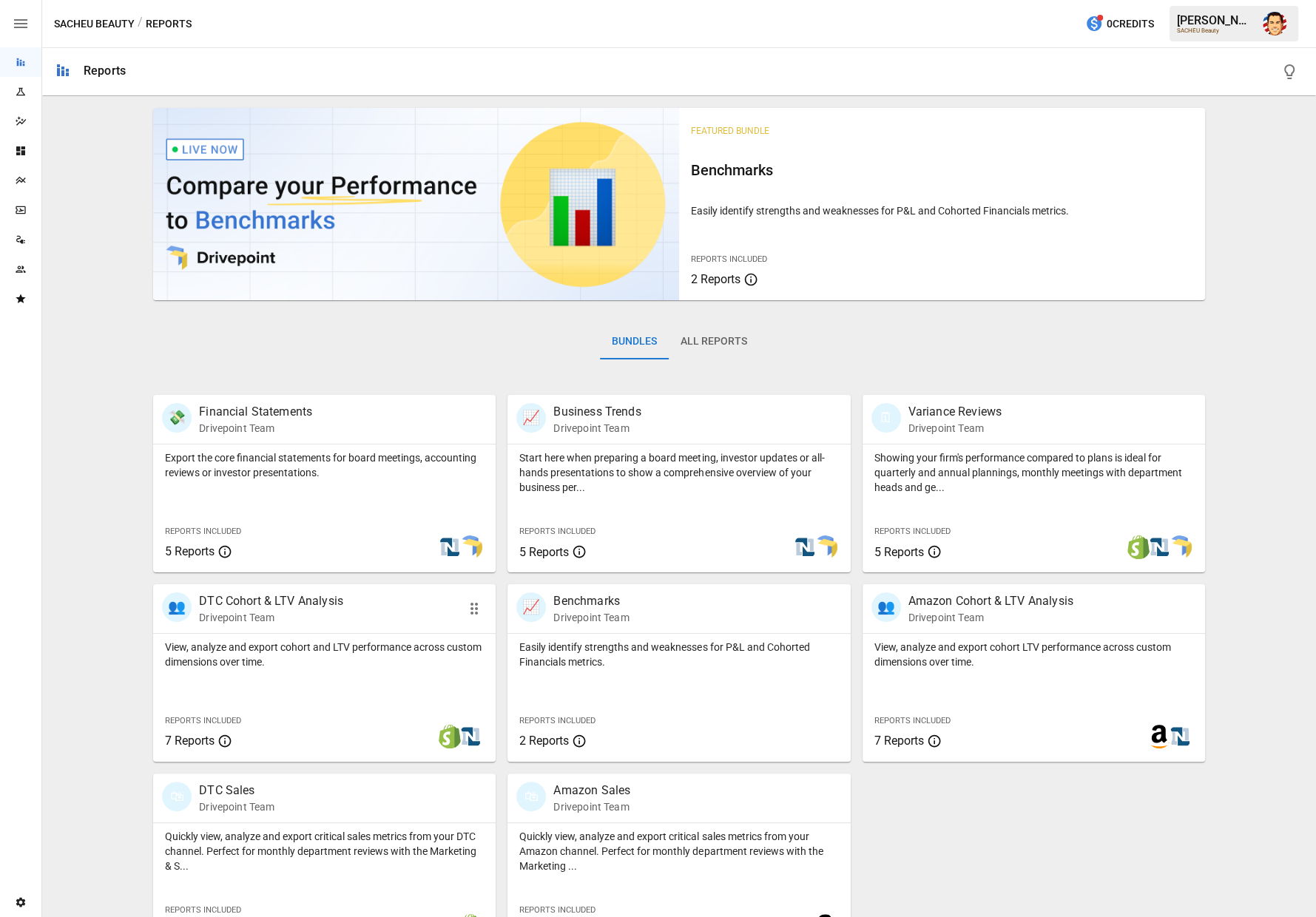
click at [256, 604] on p "DTC Cohort & LTV Analysis" at bounding box center [272, 601] width 145 height 17
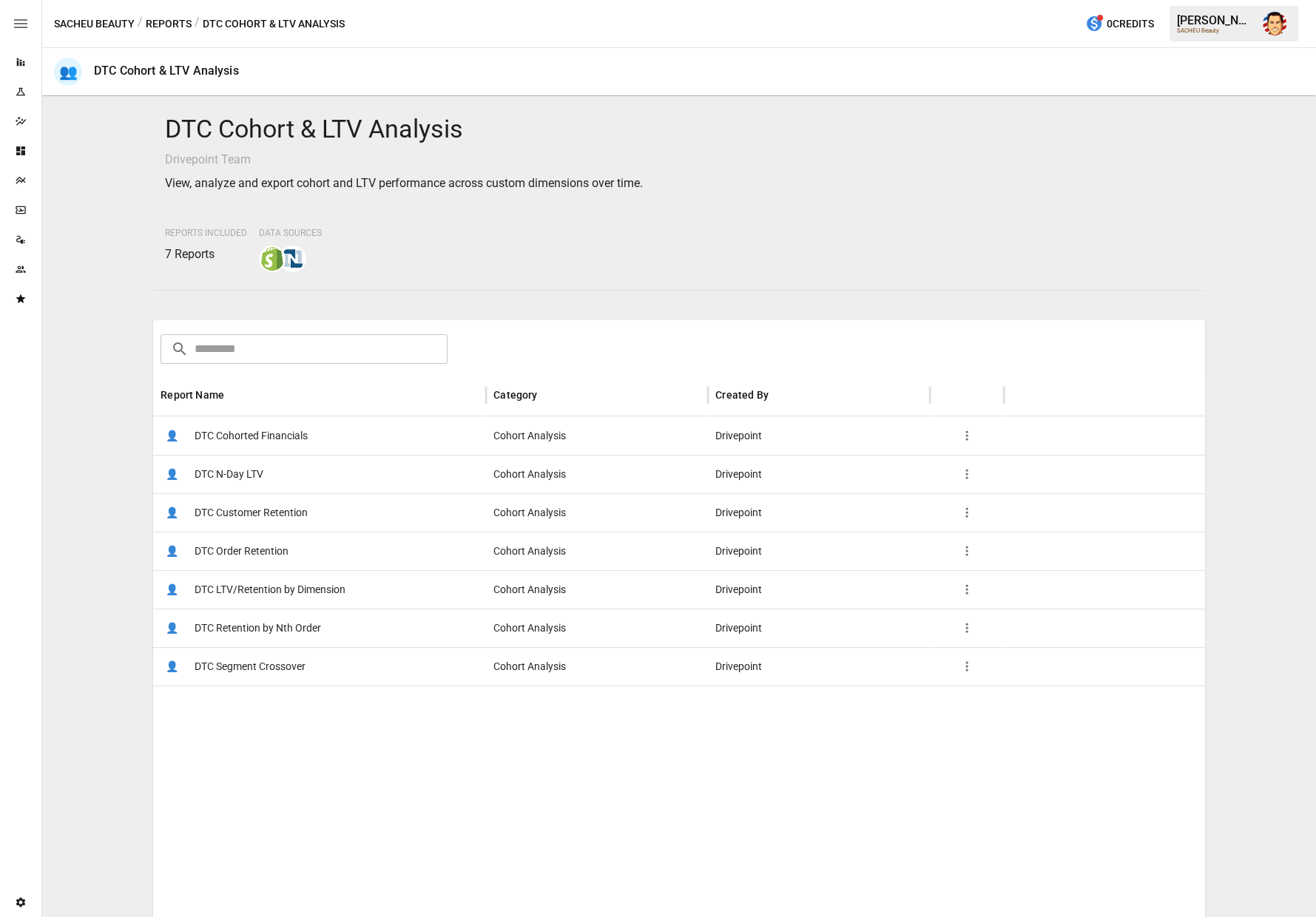
click at [288, 437] on span "DTC Cohorted Financials" at bounding box center [251, 436] width 113 height 38
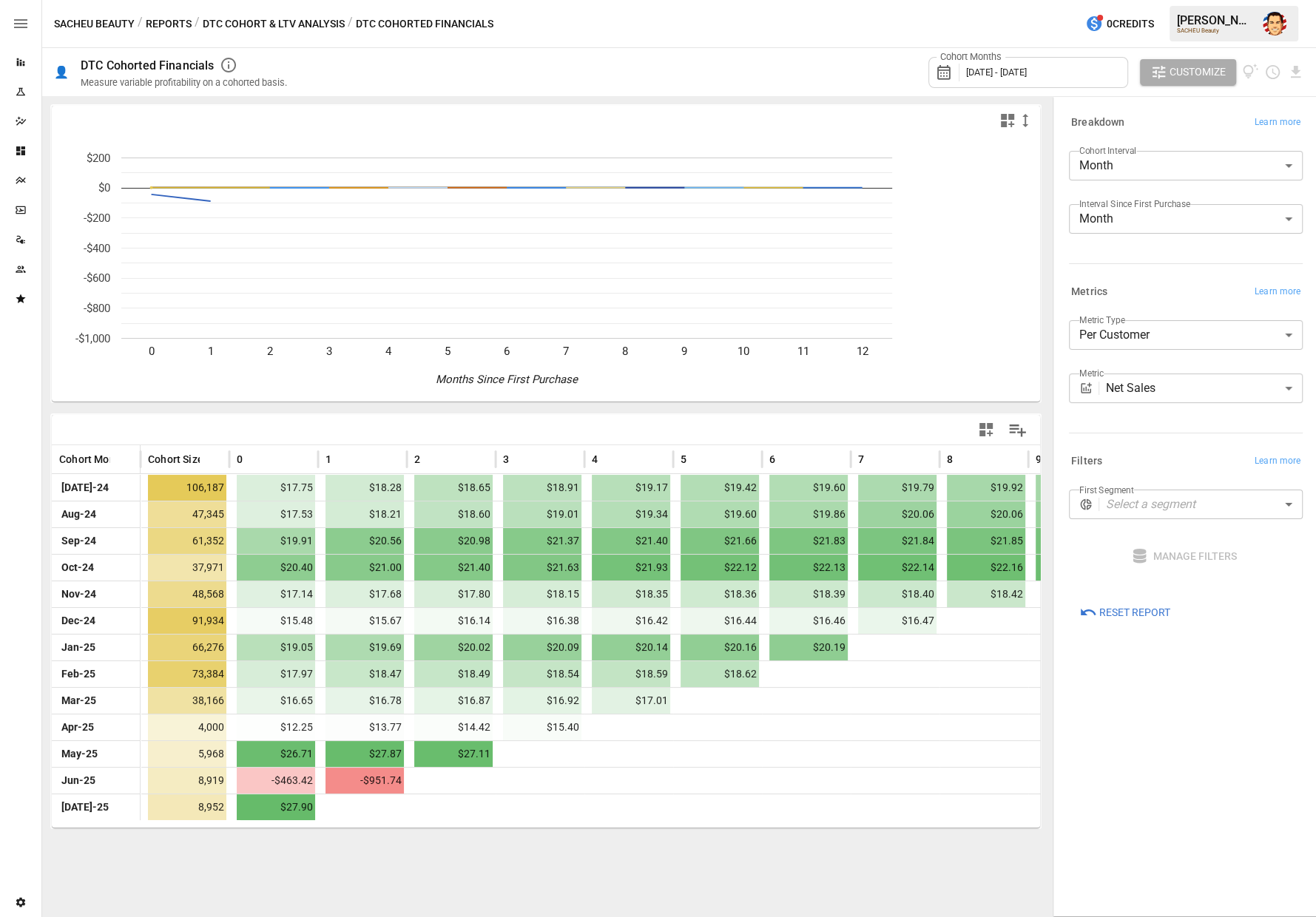
click at [1138, 0] on body "Reports Experiments Dazzler Studio Dashboards Plans SmartModel ™ Data Sources T…" at bounding box center [658, 0] width 1316 height 0
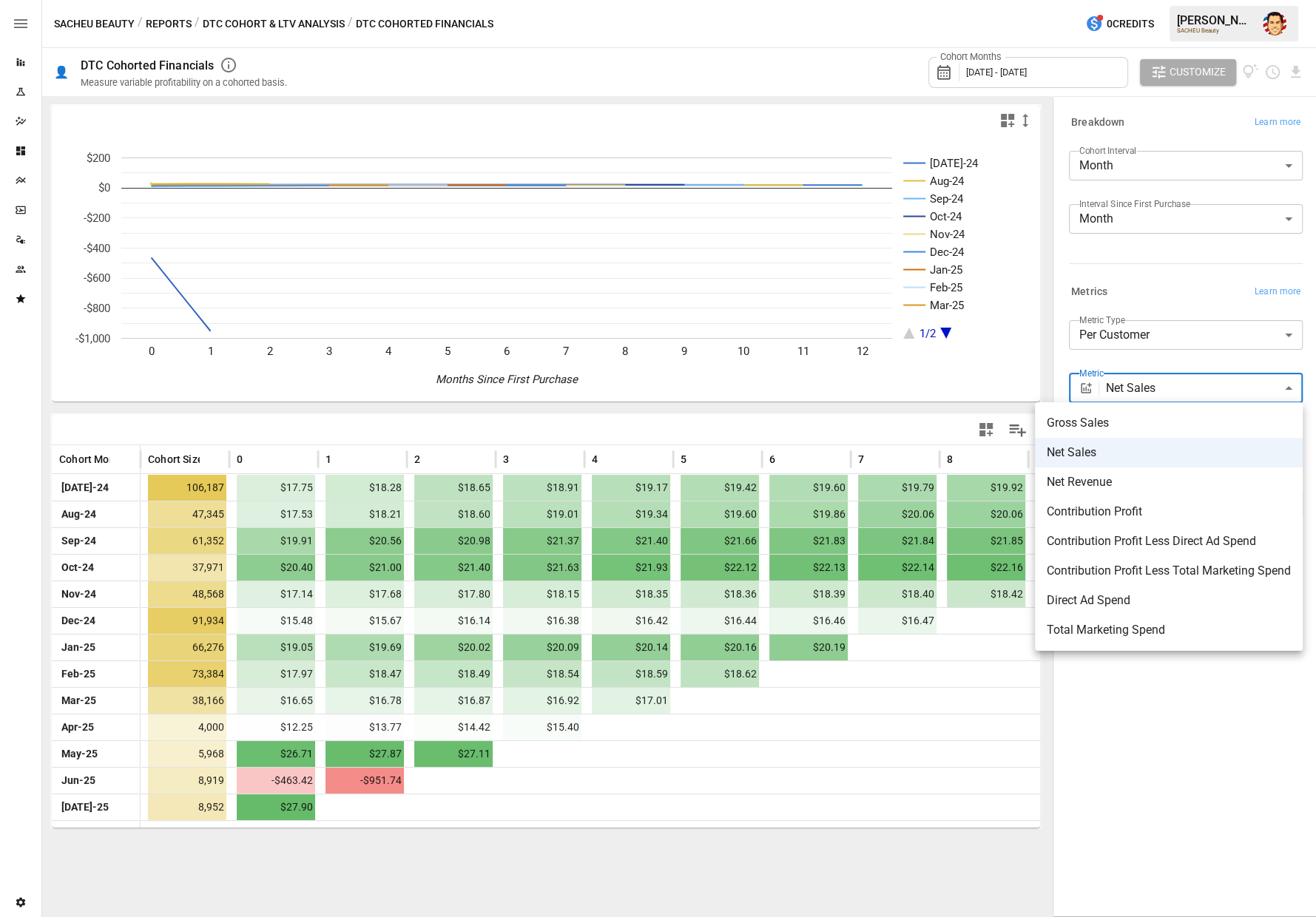
click at [1116, 504] on span "Contribution Profit" at bounding box center [1168, 511] width 244 height 17
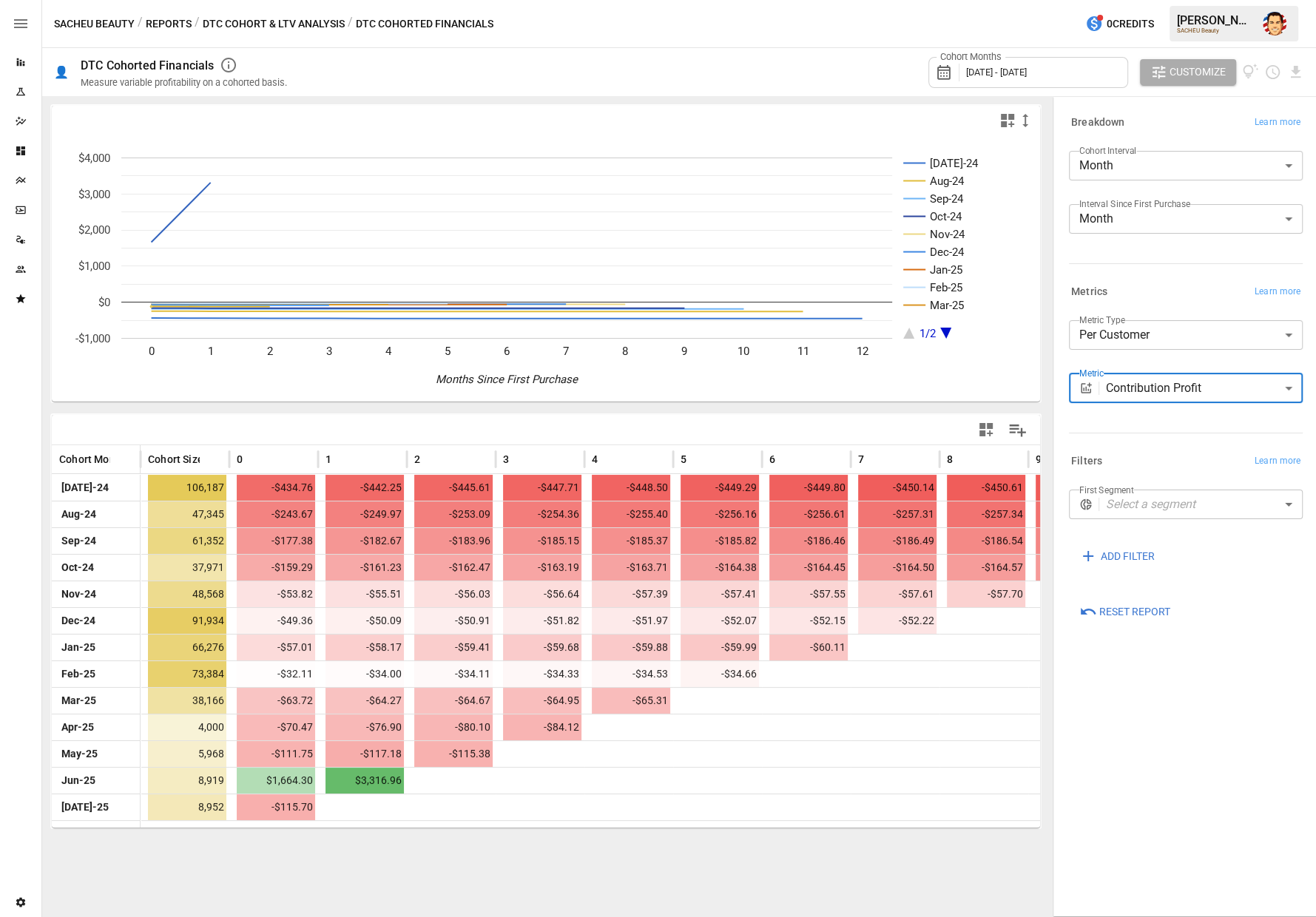
click at [1108, 0] on body "Reports Experiments Dazzler Studio Dashboards Plans SmartModel ™ Data Sources T…" at bounding box center [658, 0] width 1316 height 0
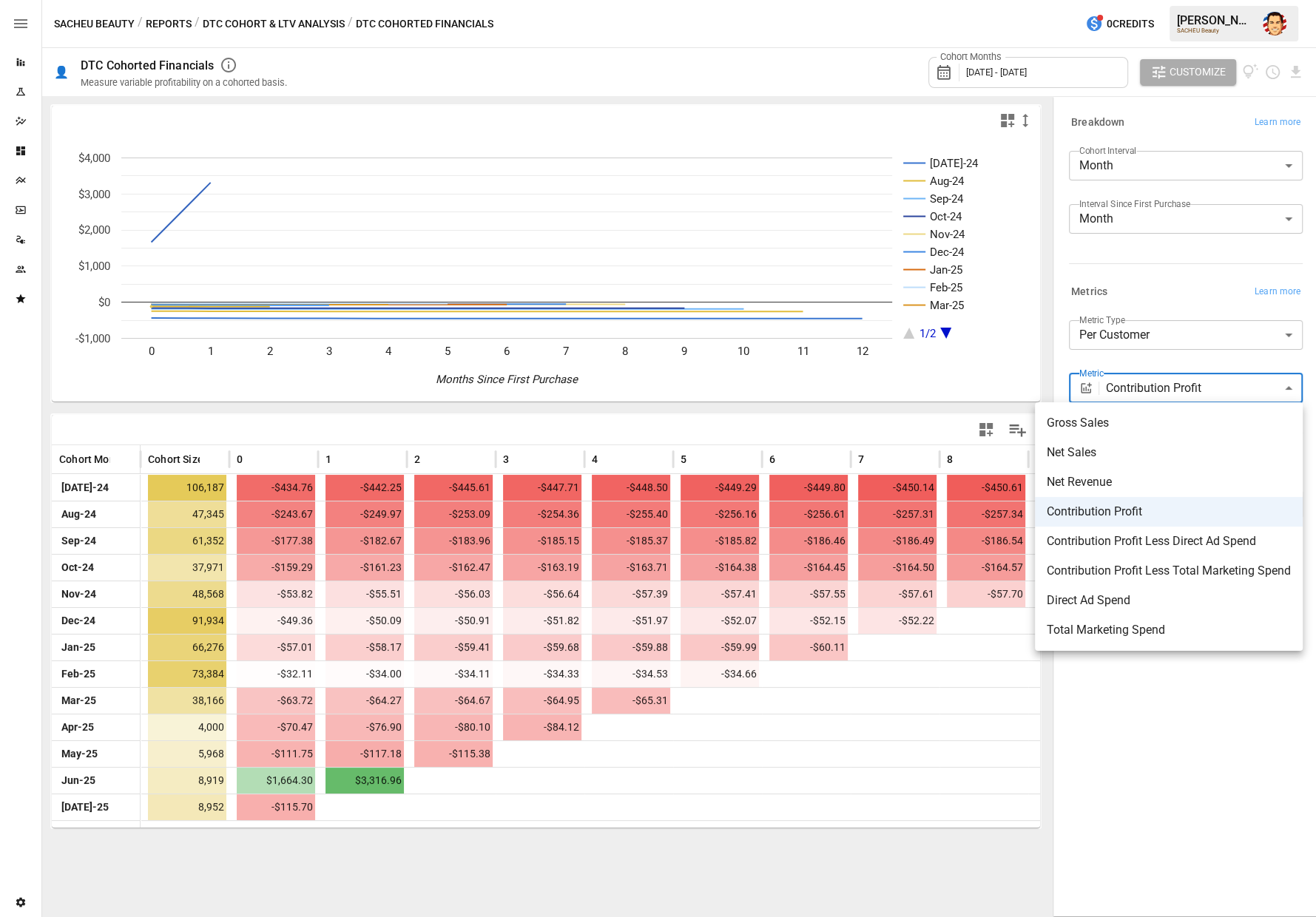
click at [1091, 473] on span "Net Revenue" at bounding box center [1168, 481] width 244 height 17
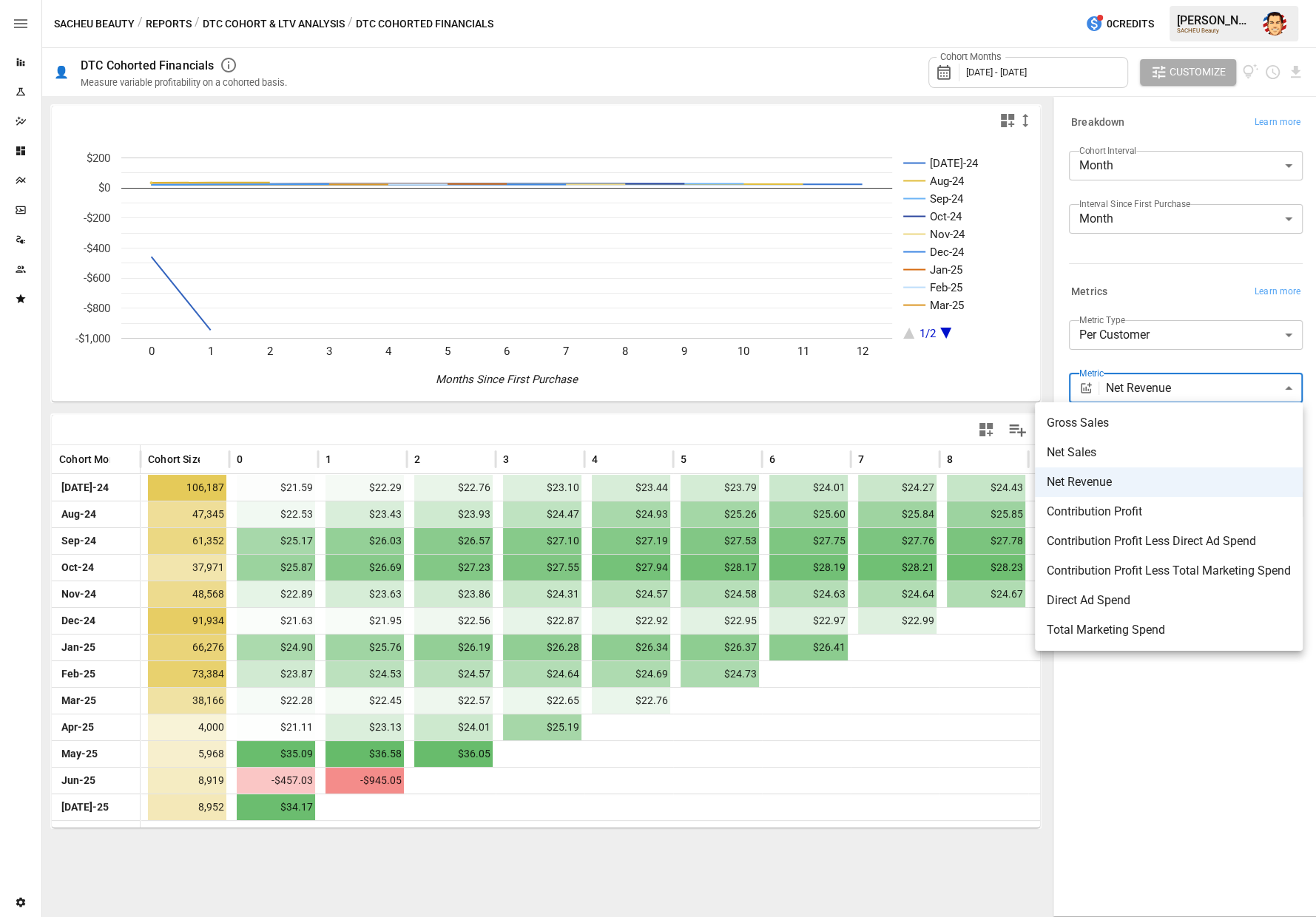
click at [1136, 0] on body "Reports Experiments Dazzler Studio Dashboards Plans SmartModel ™ Data Sources T…" at bounding box center [658, 0] width 1316 height 0
click at [1101, 509] on span "Contribution Profit" at bounding box center [1168, 511] width 244 height 17
type input "**********"
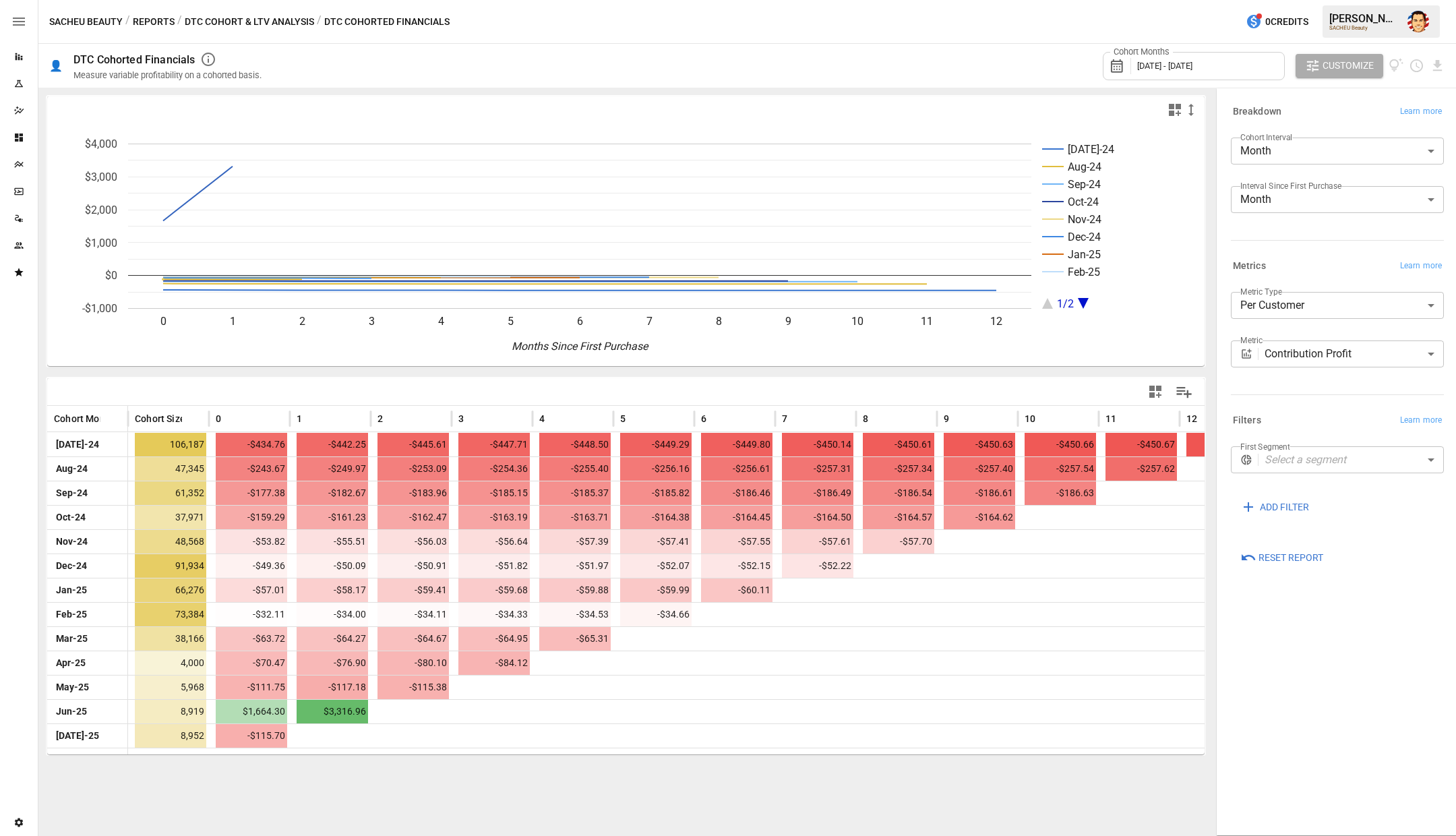
click at [150, 20] on button "Reports" at bounding box center [154, 21] width 42 height 17
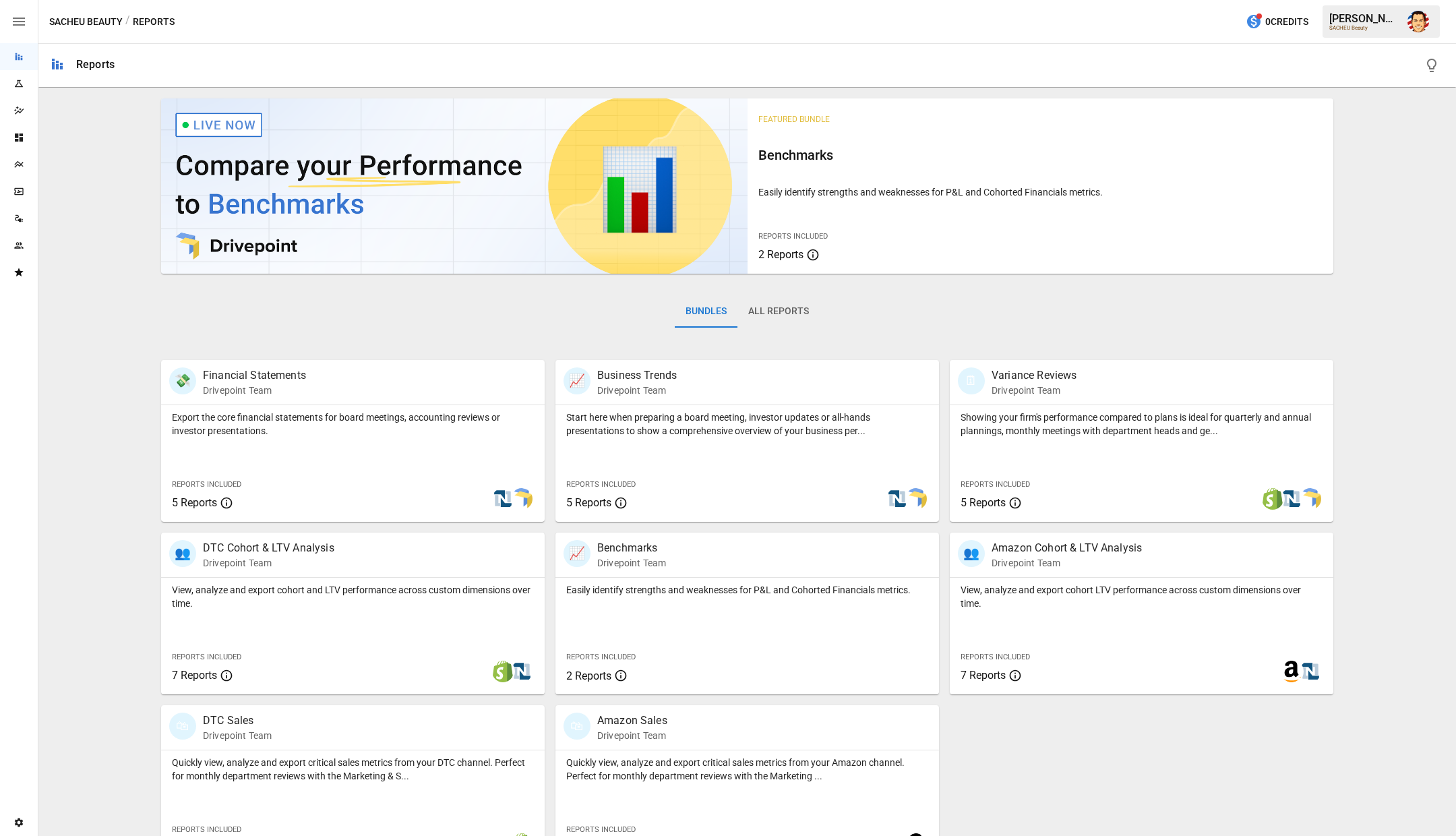
click at [92, 189] on div "Featured Bundle Benchmarks Easily identify strengths and weaknesses for P&L and…" at bounding box center [747, 480] width 1407 height 774
